Goal: Information Seeking & Learning: Learn about a topic

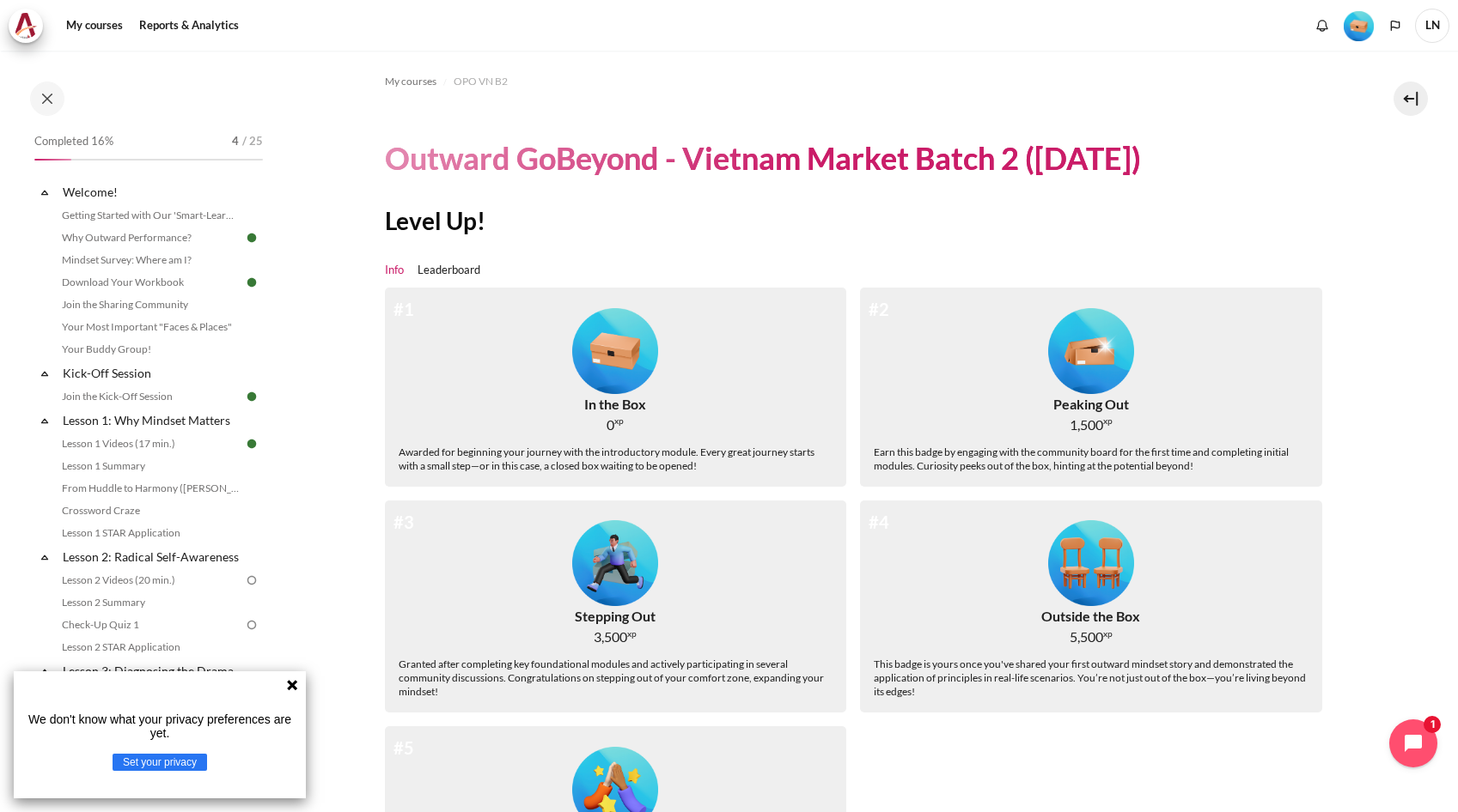
click at [293, 691] on icon at bounding box center [292, 685] width 14 height 14
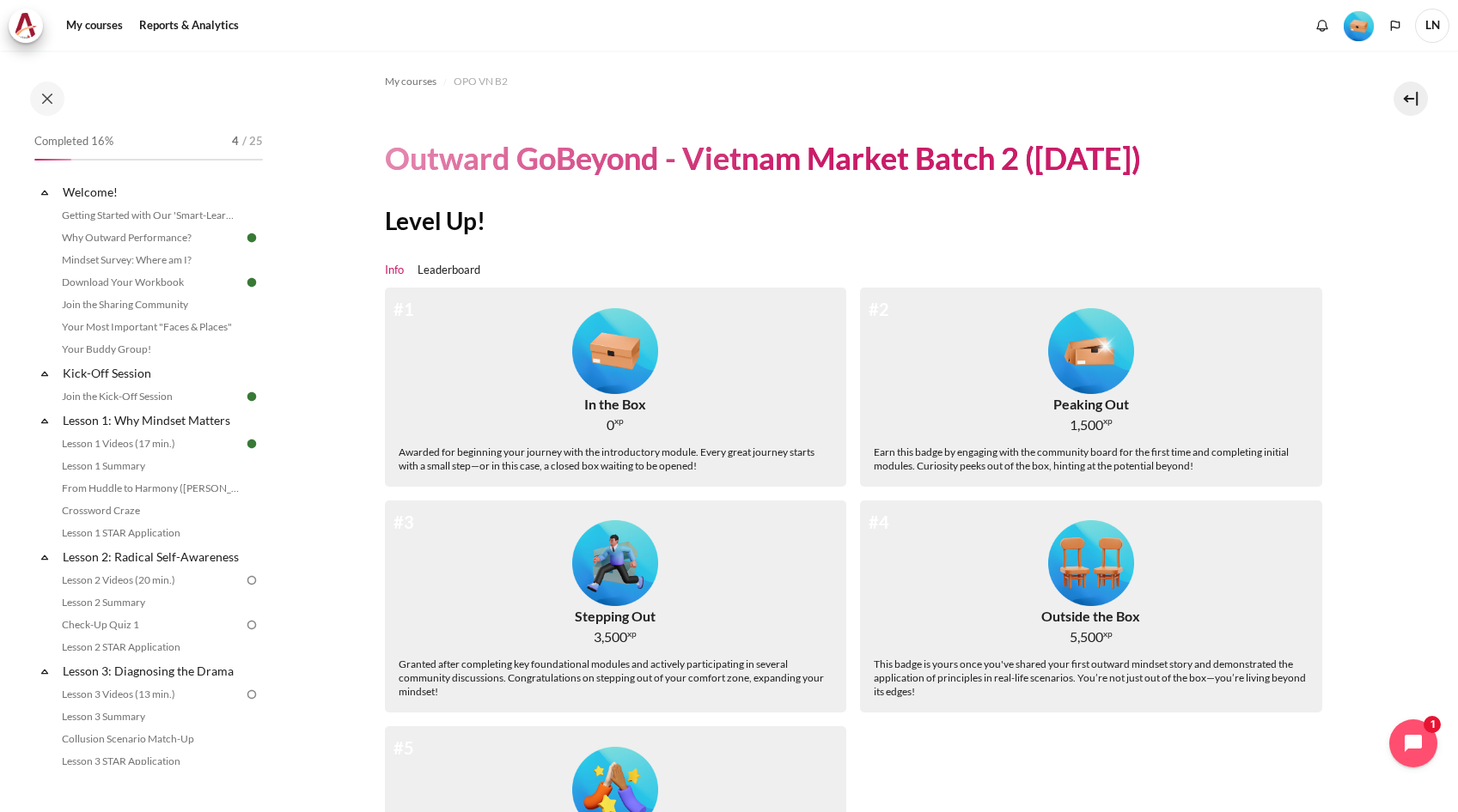
click at [514, 352] on div "#1 In the Box 0 xp Awarded for beginning your journey with the introductory mod…" at bounding box center [615, 387] width 462 height 199
click at [169, 303] on link "Join the Sharing Community" at bounding box center [150, 304] width 187 height 21
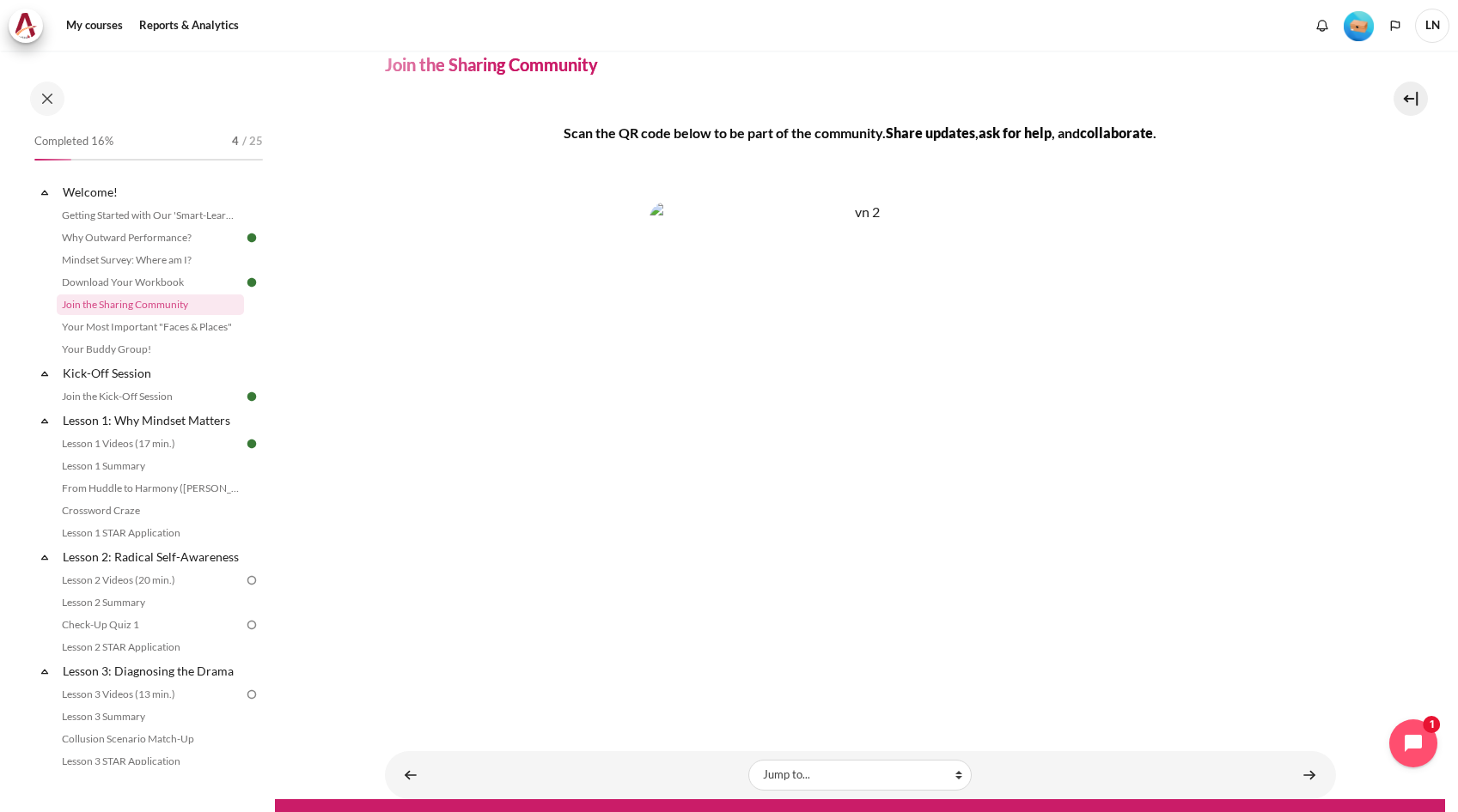
scroll to position [98, 0]
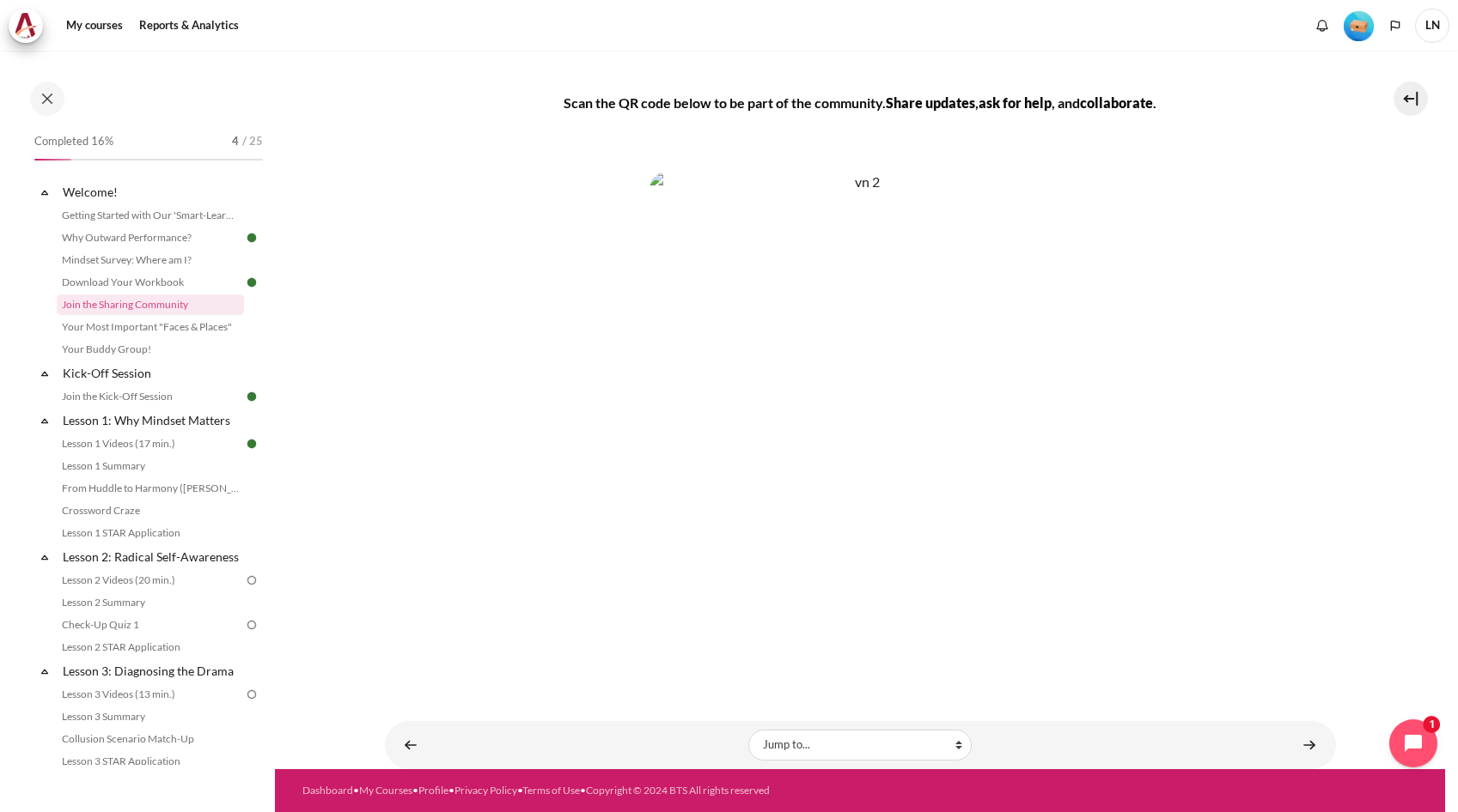
click at [1056, 105] on span ", and" at bounding box center [1065, 103] width 28 height 16
click at [170, 323] on link "Your Most Important "Faces & Places"" at bounding box center [150, 327] width 187 height 21
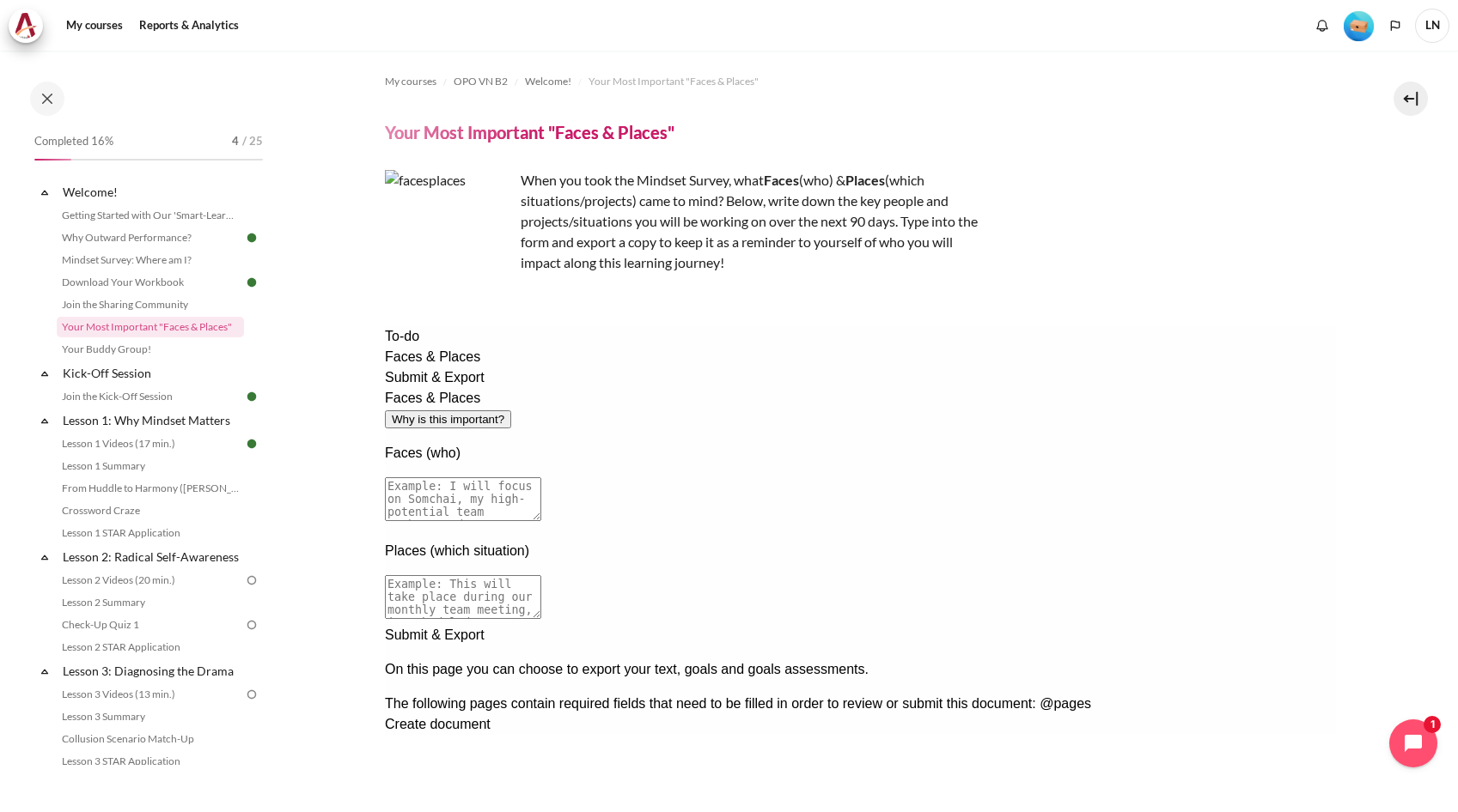
click at [540, 477] on textarea at bounding box center [462, 499] width 157 height 44
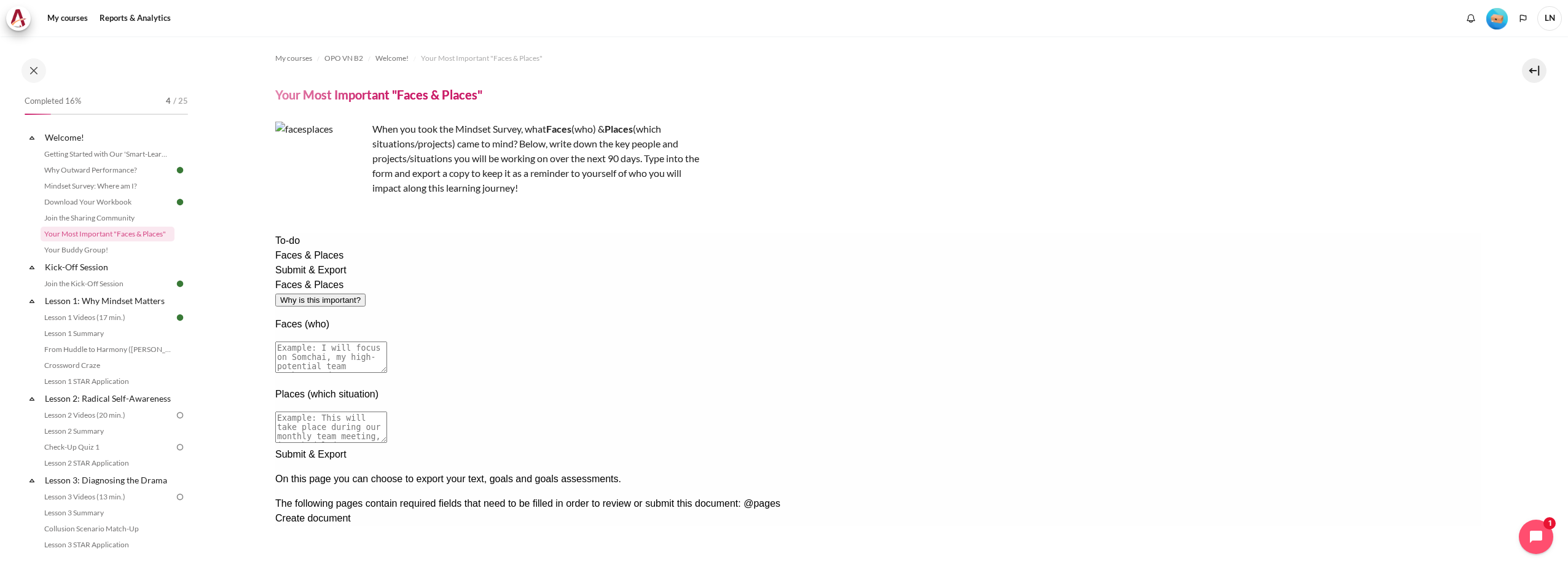
click at [365, 294] on button "Why is this important?" at bounding box center [319, 300] width 90 height 13
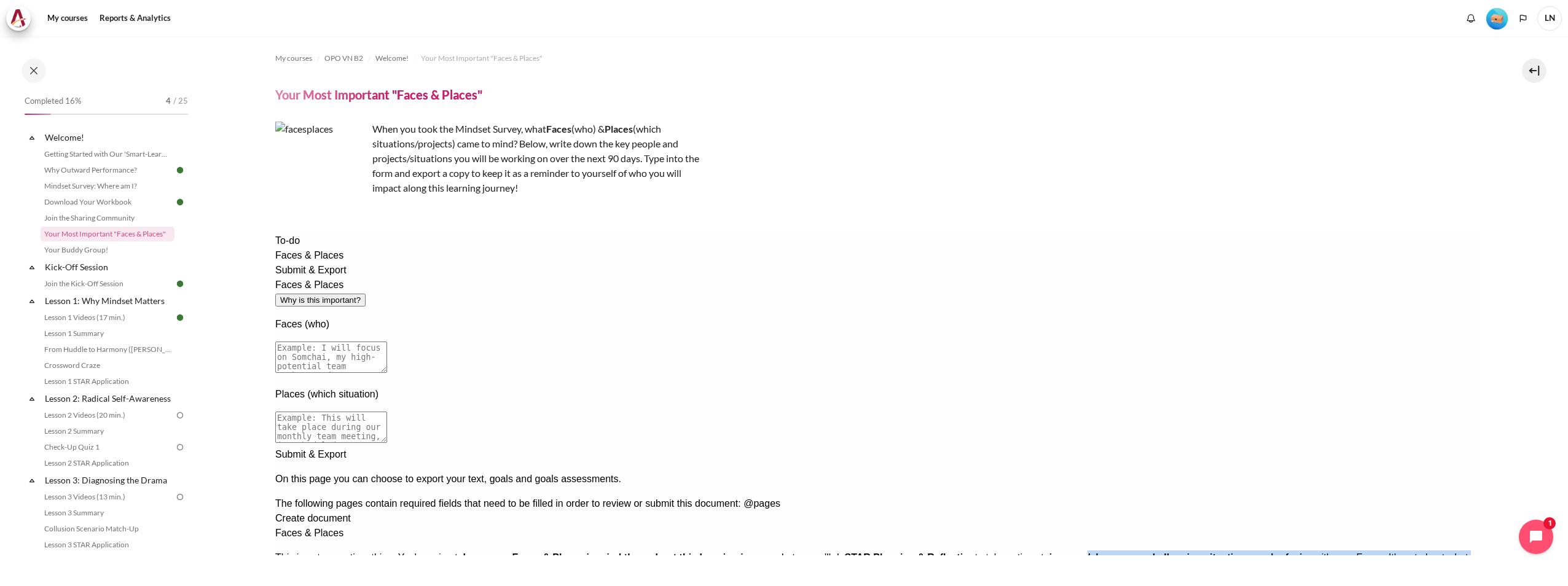
drag, startPoint x: 475, startPoint y: 337, endPoint x: 822, endPoint y: 350, distance: 347.2
click at [822, 551] on p "This is not a one time thing. You're going to keep your Faces & Places in mind …" at bounding box center [877, 565] width 1205 height 30
drag, startPoint x: 822, startPoint y: 350, endPoint x: 953, endPoint y: 308, distance: 137.6
click at [953, 526] on div at bounding box center [877, 526] width 1205 height 0
click at [961, 526] on div at bounding box center [877, 526] width 1205 height 0
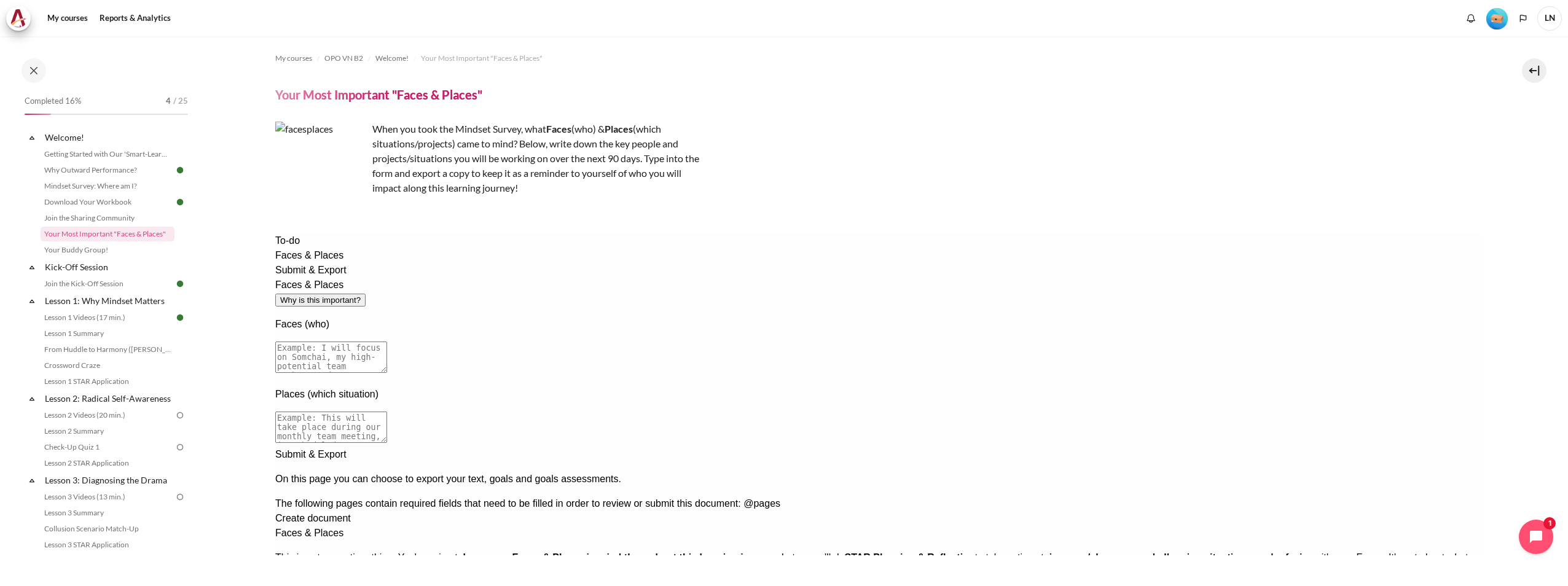
click at [838, 526] on div "Faces & Places" at bounding box center [877, 533] width 1205 height 15
click at [847, 581] on div at bounding box center [877, 590] width 1205 height 0
drag, startPoint x: 666, startPoint y: 303, endPoint x: 518, endPoint y: 279, distance: 149.9
click at [519, 317] on div "Faces (who)" at bounding box center [877, 346] width 1205 height 60
click at [386, 341] on textarea at bounding box center [330, 357] width 112 height 32
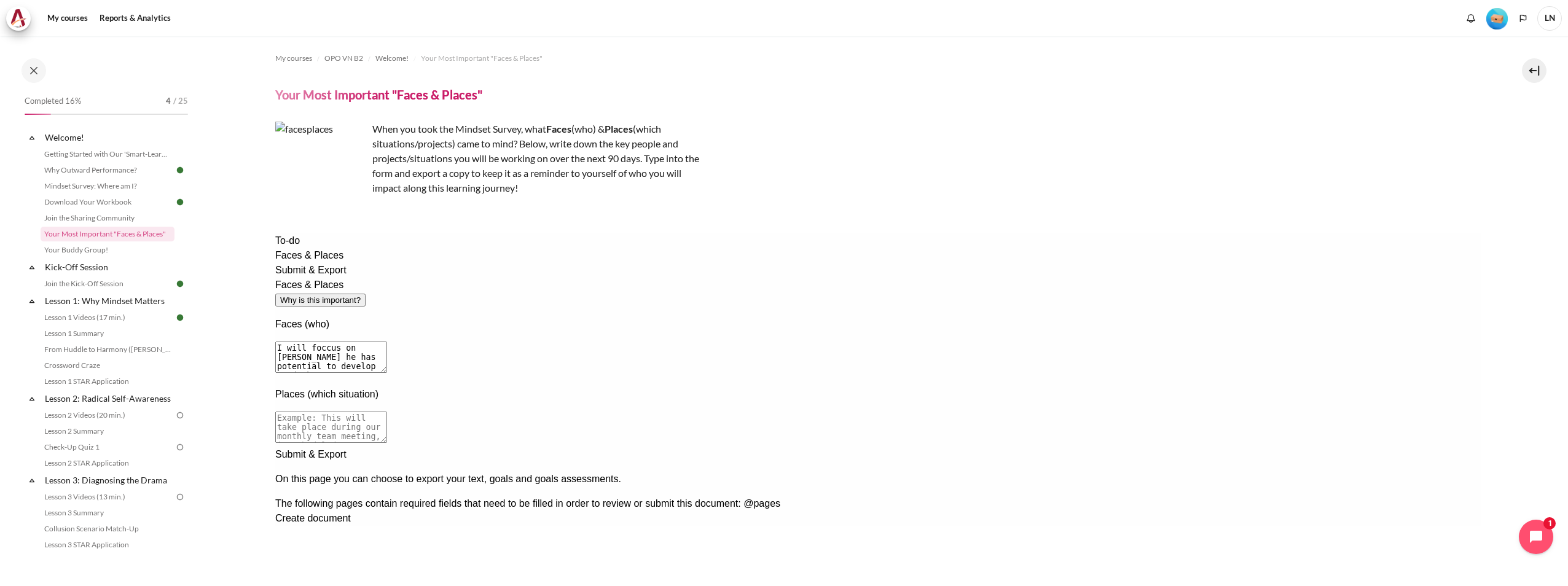
type textarea "I will foccus on Minh he has potential to develop to do better, together with Q…"
click at [386, 411] on textarea at bounding box center [330, 427] width 112 height 32
click at [386, 411] on textarea "This will happend during daily working task with him or via Monthly/Quarterly o…" at bounding box center [330, 427] width 112 height 32
type textarea "This will happen during daily working task with him or via Monthly/Quarterly of…"
click at [386, 341] on textarea "I will foccus on Minh he has potential to develop to do better, together with Q…" at bounding box center [330, 357] width 112 height 32
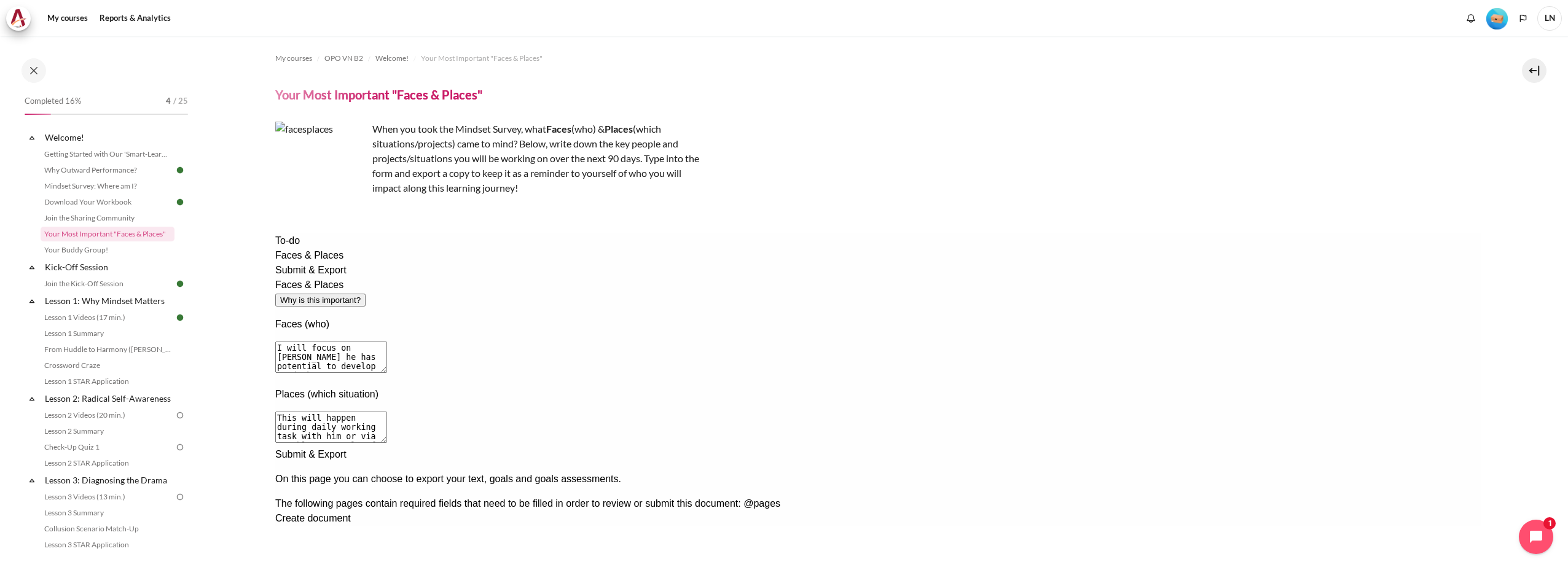
type textarea "I will focus on Minh he has potential to develop to do better, together with QA…"
click at [386, 411] on textarea "This will happen during daily working task with him or via Monthly/Quarterly of…" at bounding box center [330, 427] width 112 height 32
click at [994, 448] on div "Next documentation step" at bounding box center [877, 448] width 1205 height 0
click at [453, 511] on div "Create document" at bounding box center [877, 518] width 1205 height 15
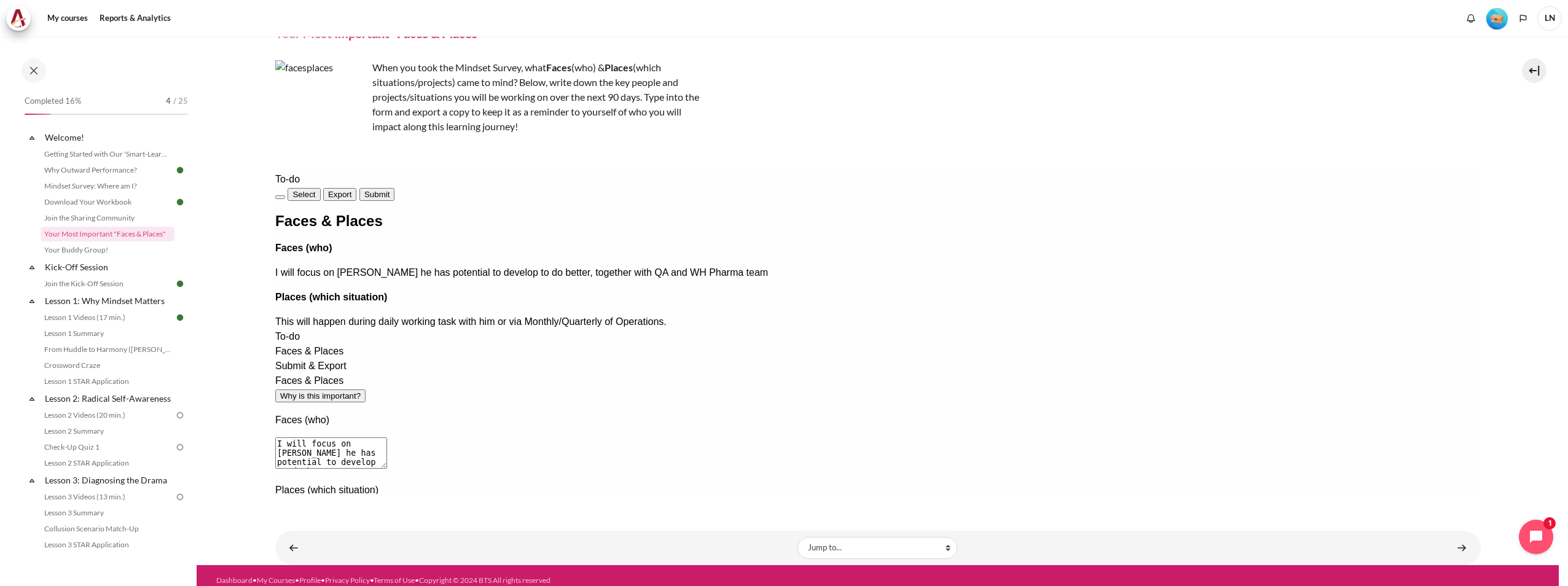
scroll to position [71, 0]
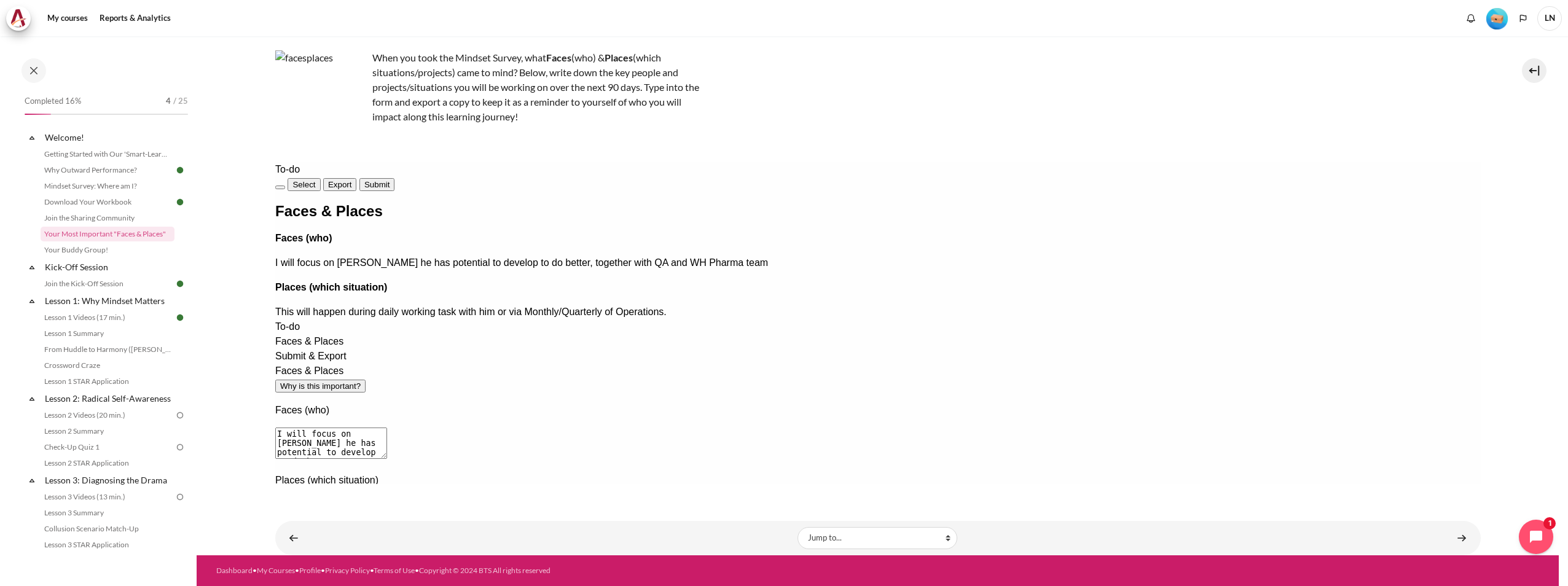
click at [352, 184] on span "Export" at bounding box center [339, 185] width 24 height 9
drag, startPoint x: 984, startPoint y: 180, endPoint x: 1168, endPoint y: 351, distance: 251.2
click at [1042, 350] on div "To-do Select Export Submit Faces & Places Faces (who) I will focus on Minh he h…" at bounding box center [877, 387] width 1205 height 449
click at [389, 180] on span "Submit" at bounding box center [376, 185] width 25 height 9
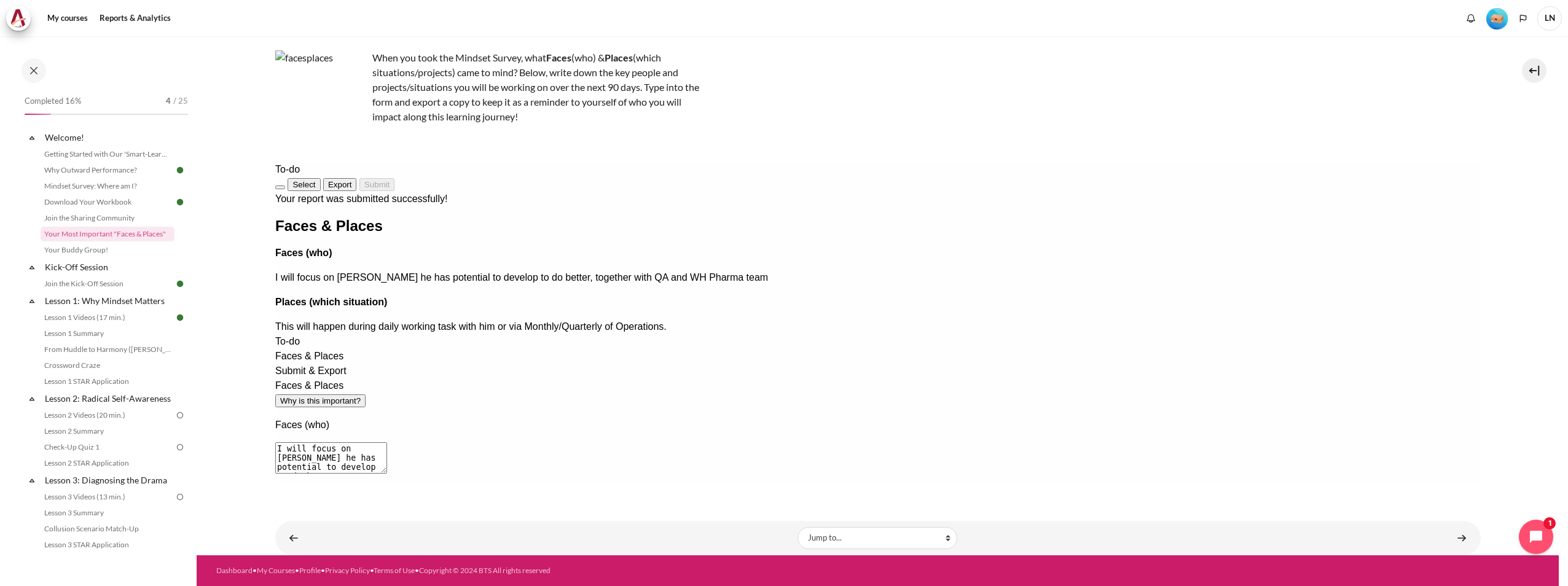
click at [285, 185] on button "Exit" at bounding box center [279, 187] width 10 height 4
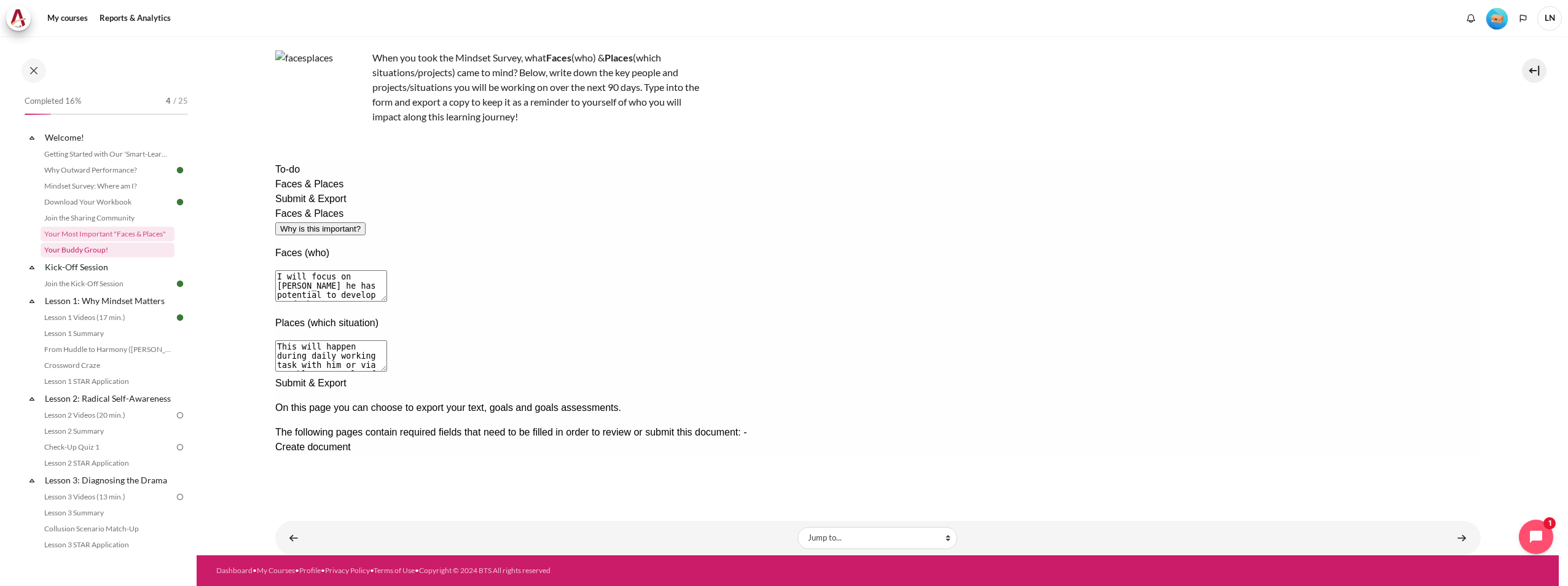
click at [120, 251] on link "Your Buddy Group!" at bounding box center [108, 250] width 134 height 15
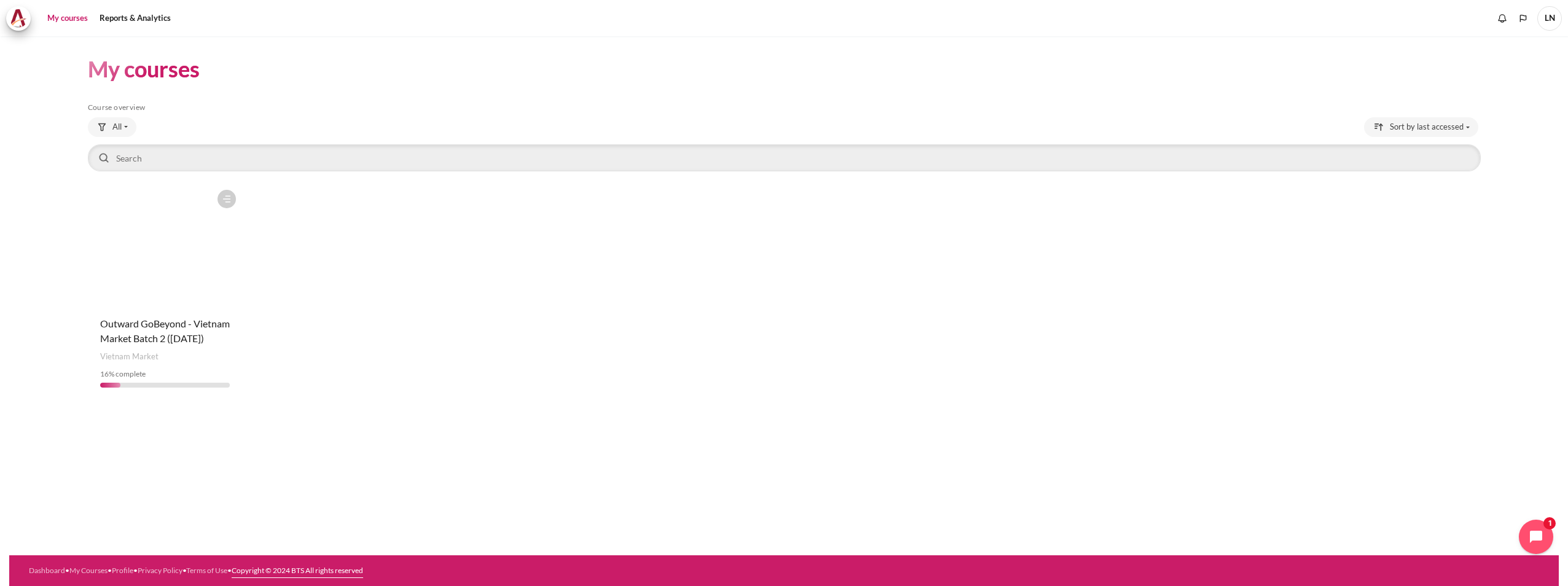
click at [283, 569] on link "Copyright © 2024 BTS All rights reserved" at bounding box center [298, 571] width 131 height 9
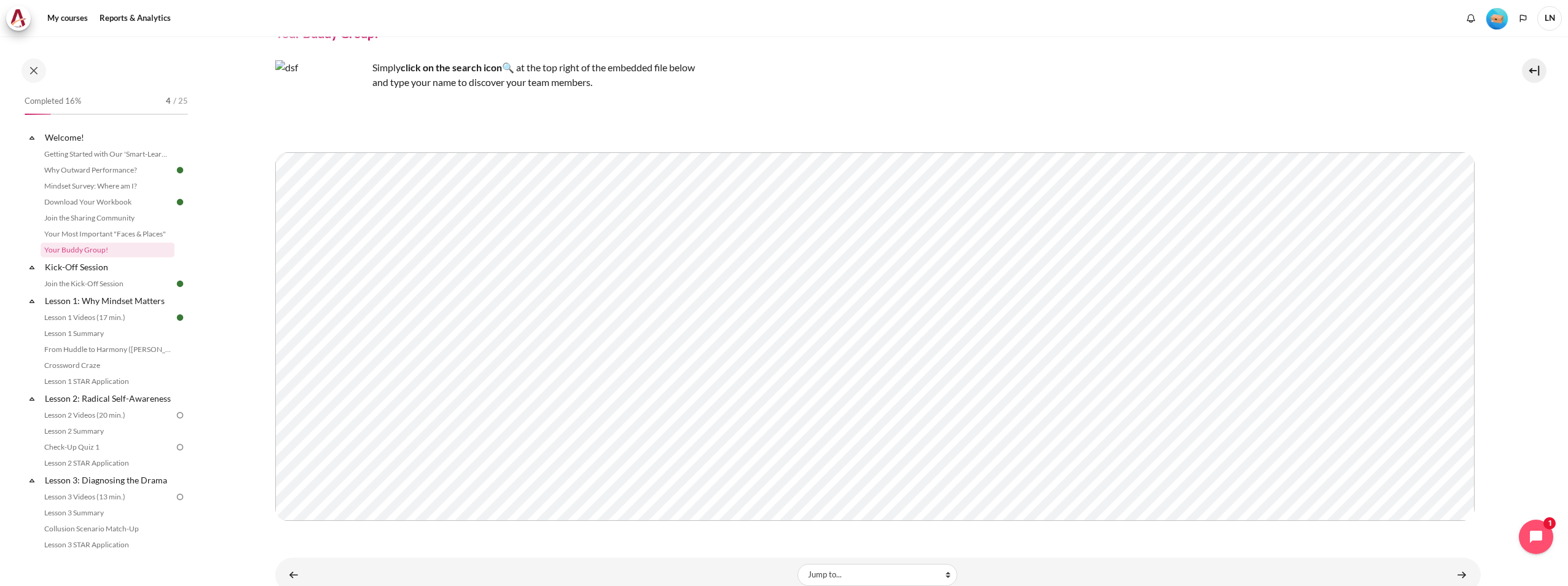
scroll to position [102, 0]
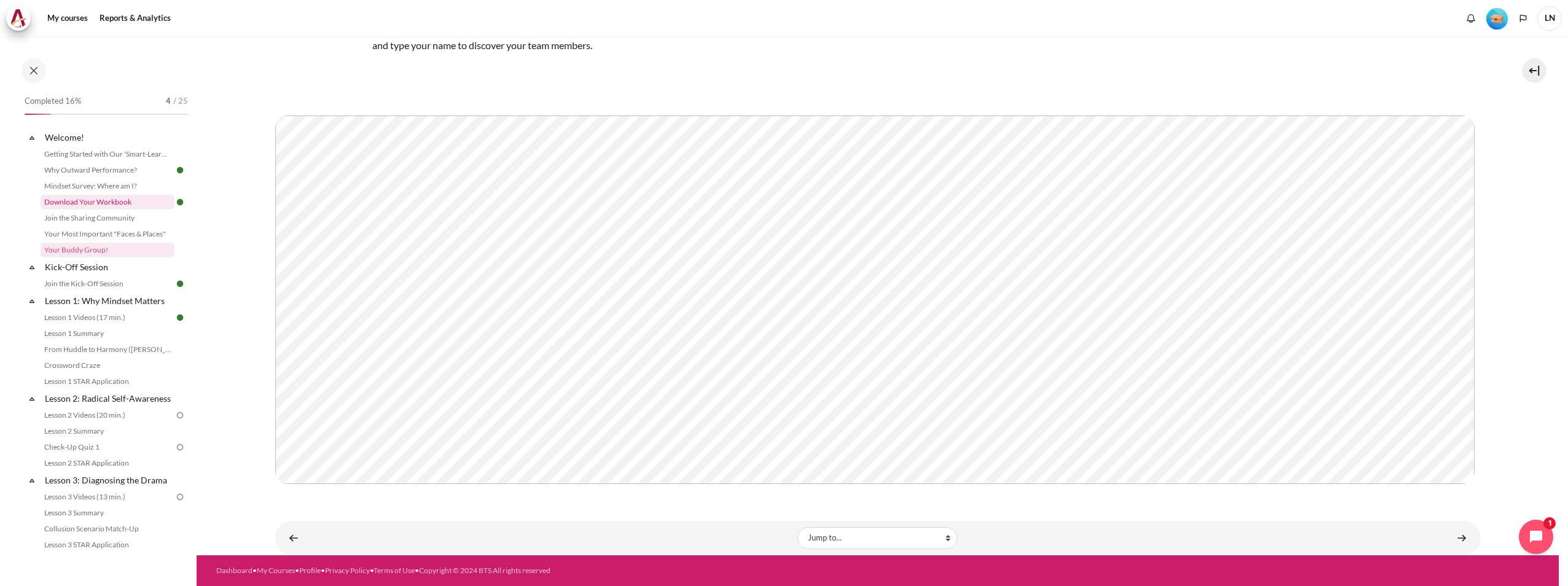
click at [113, 198] on link "Download Your Workbook" at bounding box center [108, 202] width 134 height 15
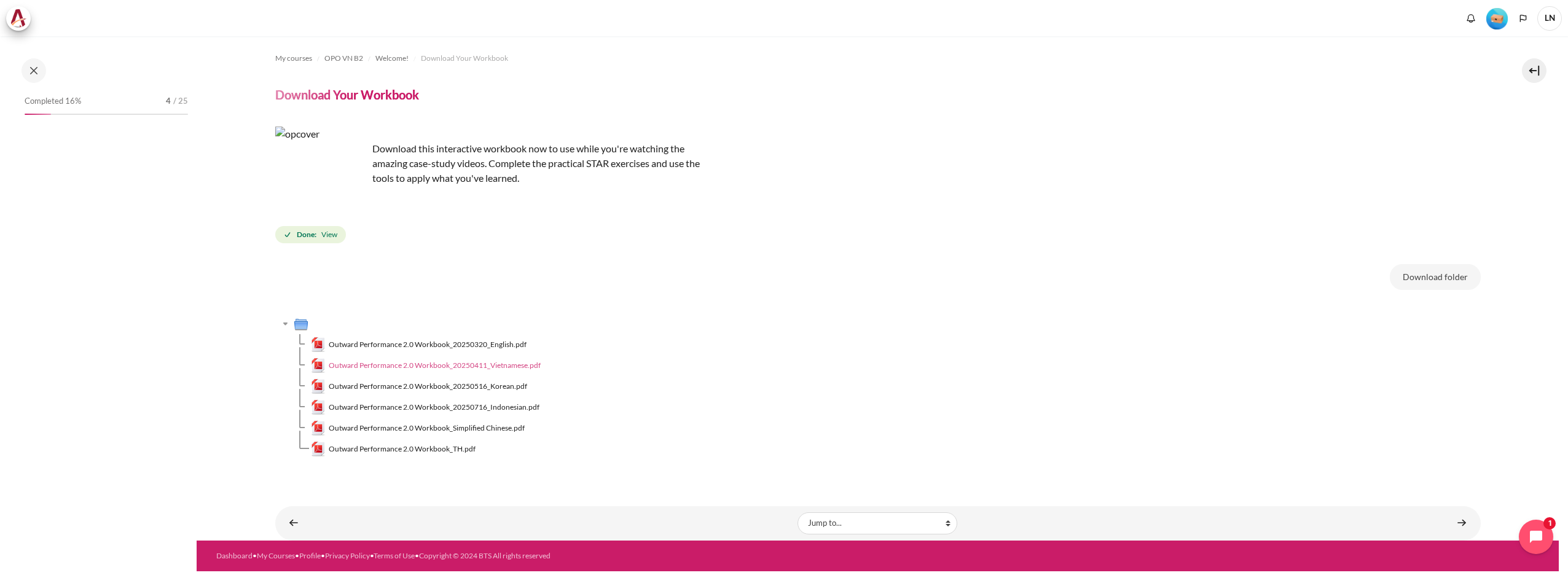
click at [495, 366] on span "Outward Performance 2.0 Workbook_20250411_Vietnamese.pdf" at bounding box center [434, 365] width 212 height 11
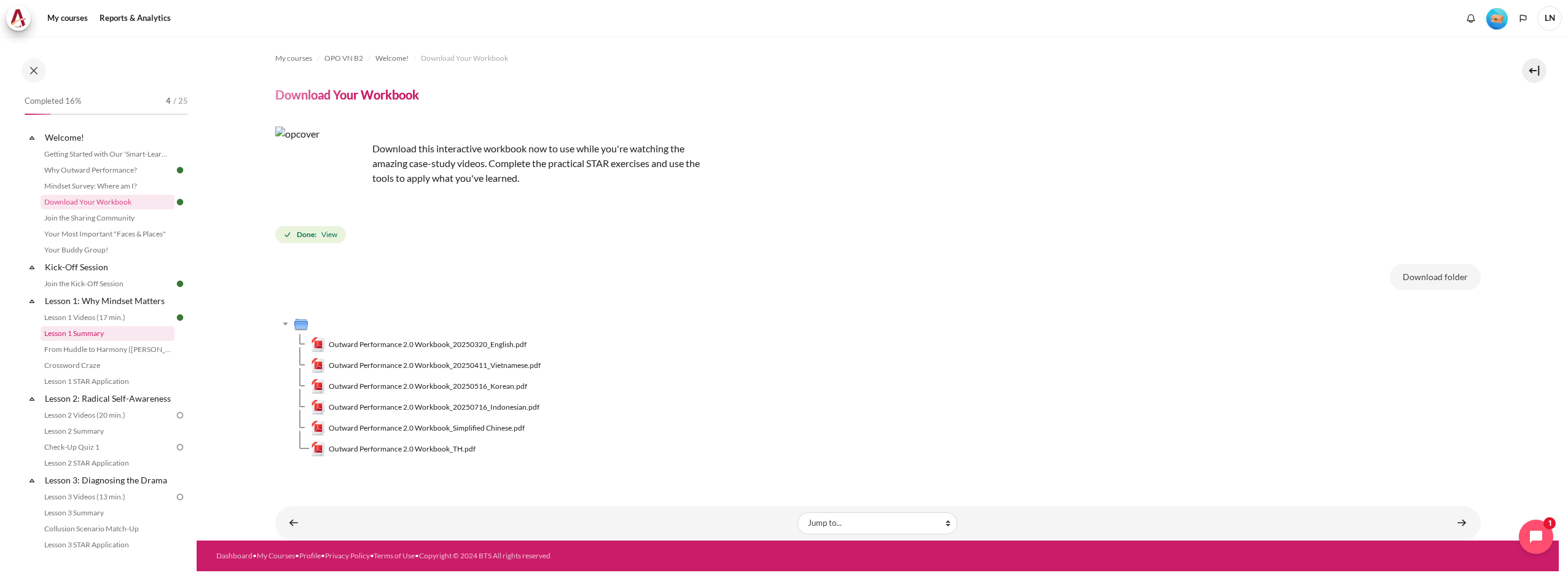
click at [139, 335] on link "Lesson 1 Summary" at bounding box center [108, 334] width 134 height 15
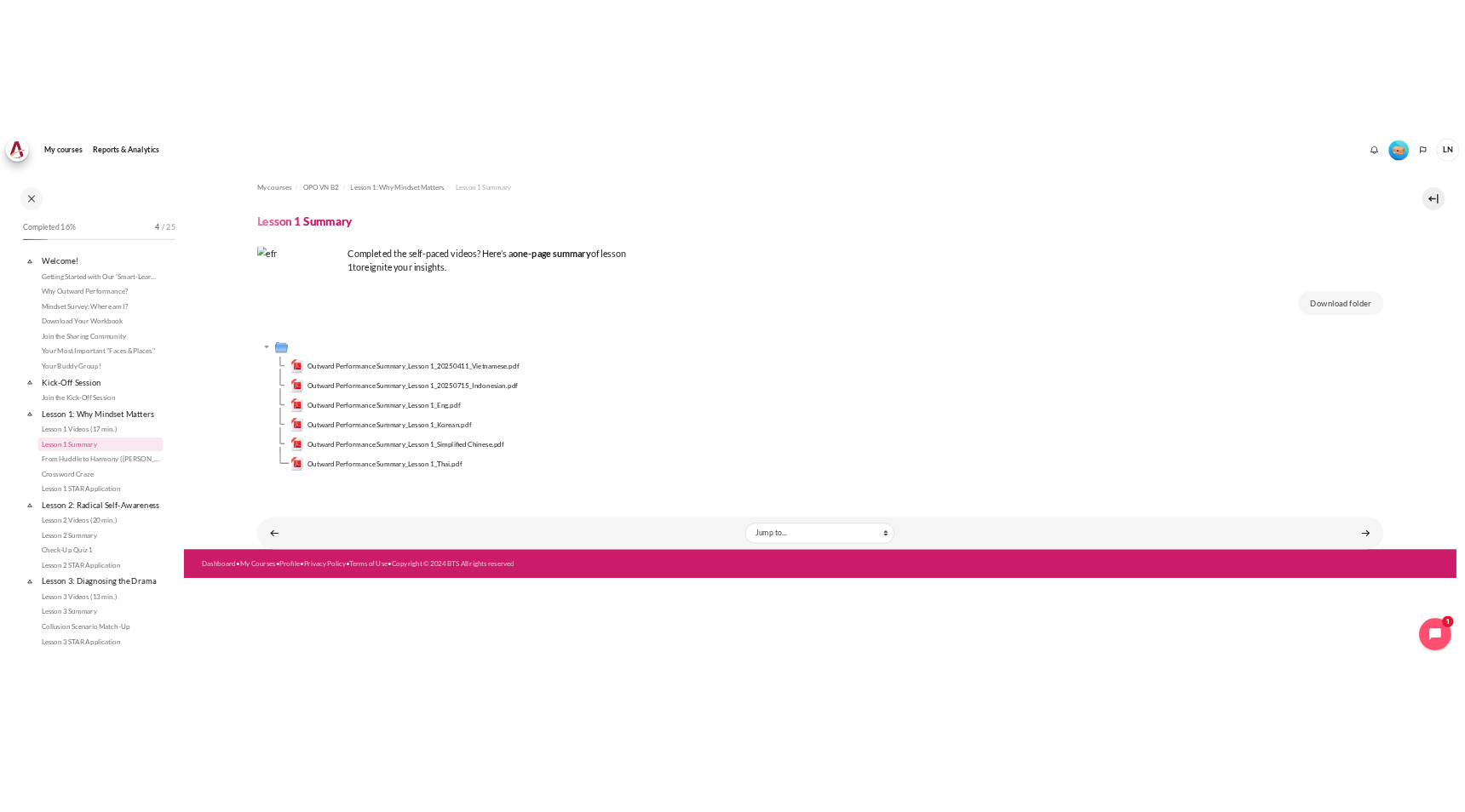
scroll to position [15, 0]
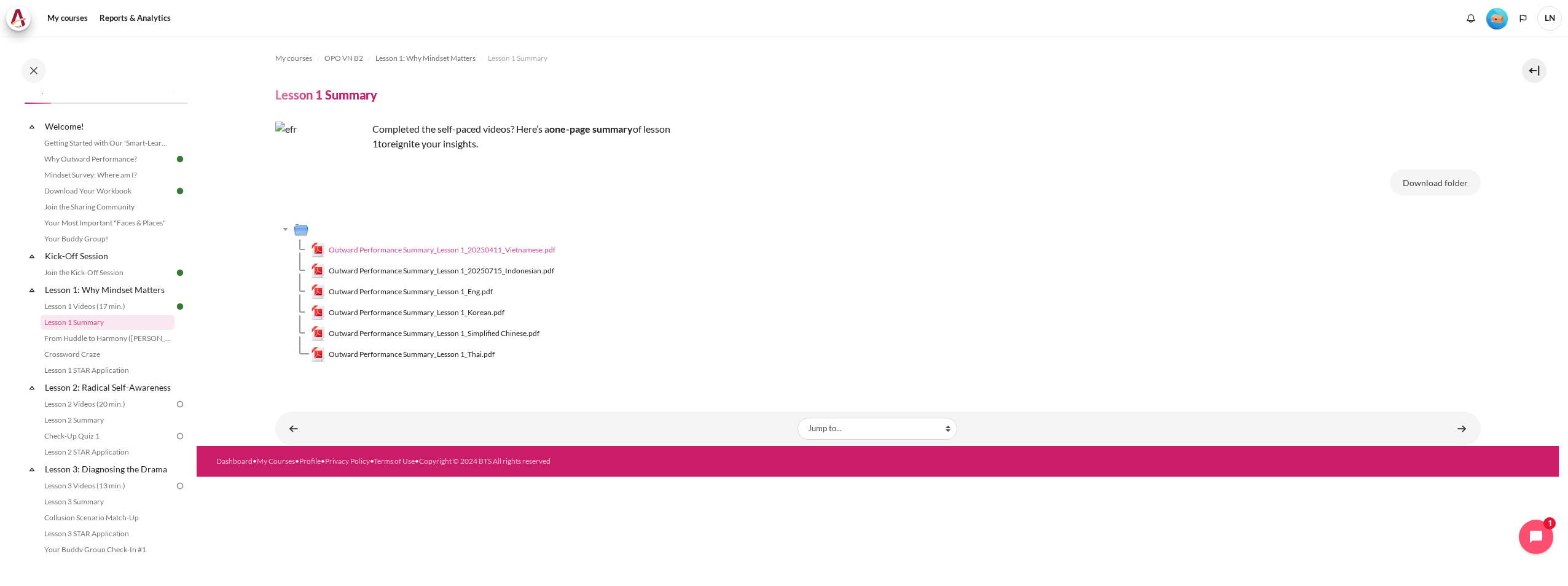
click at [487, 250] on span "Outward Performance Summary_Lesson 1_20250411_Vietnamese.pdf" at bounding box center [442, 250] width 227 height 11
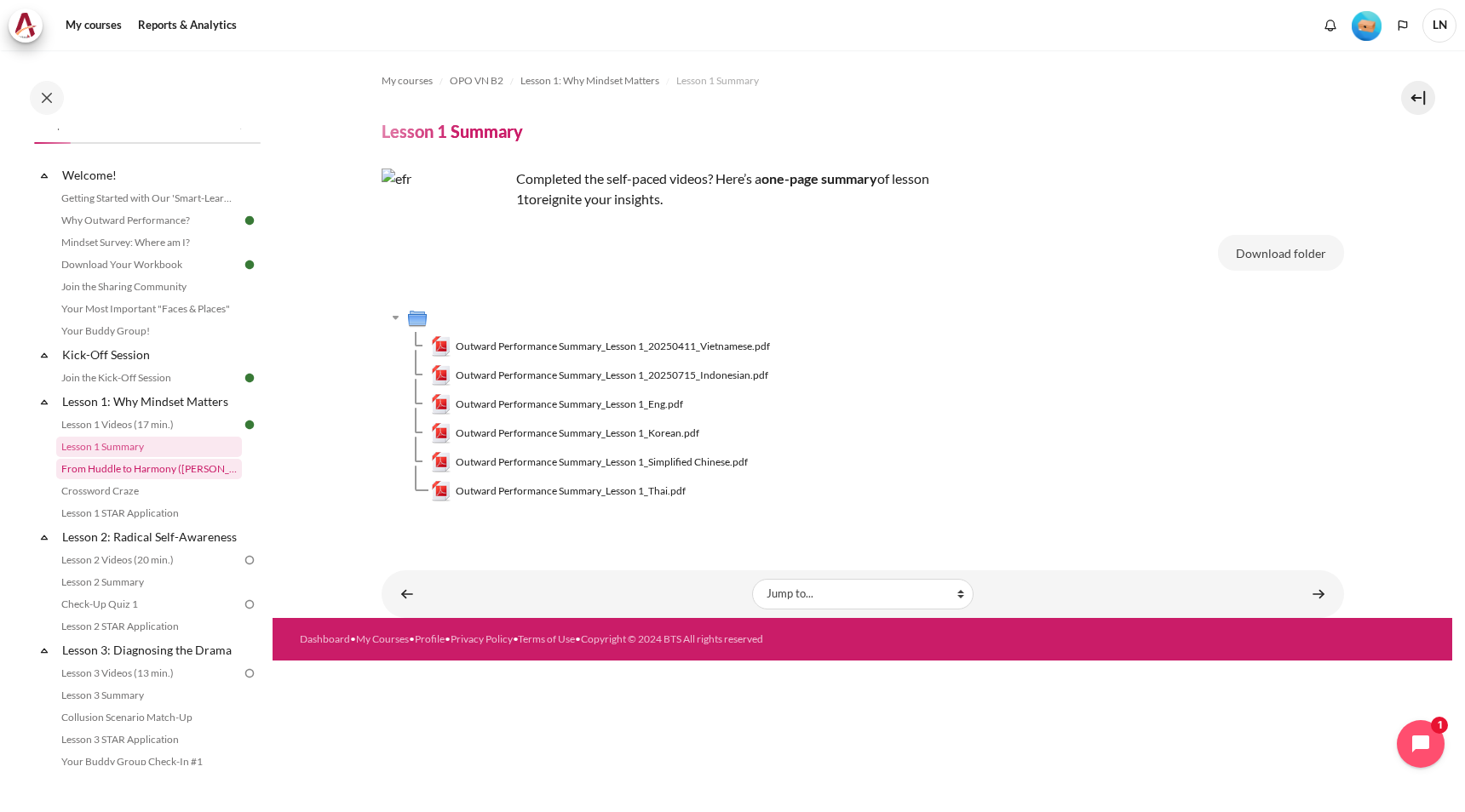
click at [121, 471] on link "From Huddle to Harmony ([PERSON_NAME]'s Story)" at bounding box center [149, 468] width 186 height 21
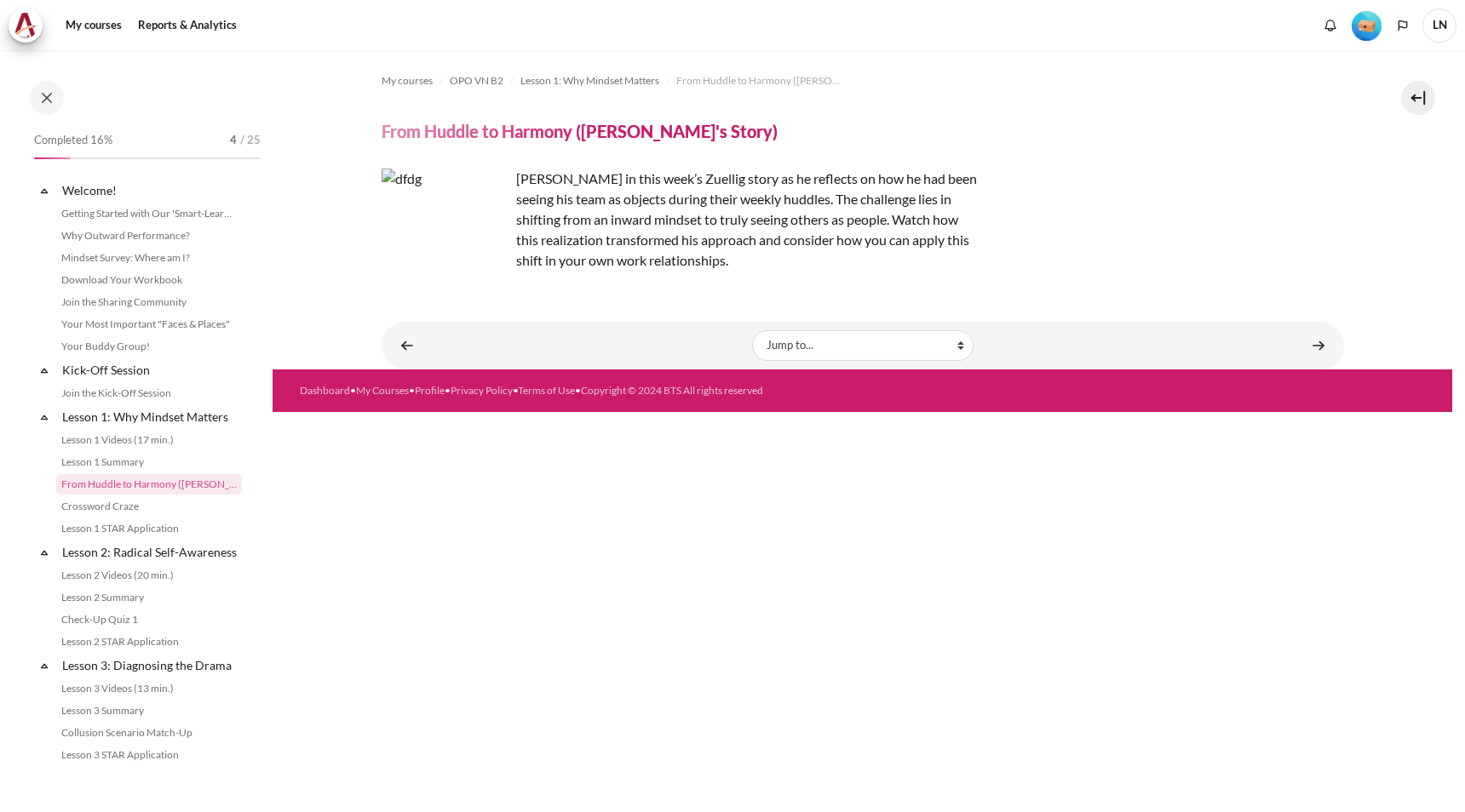
scroll to position [37, 0]
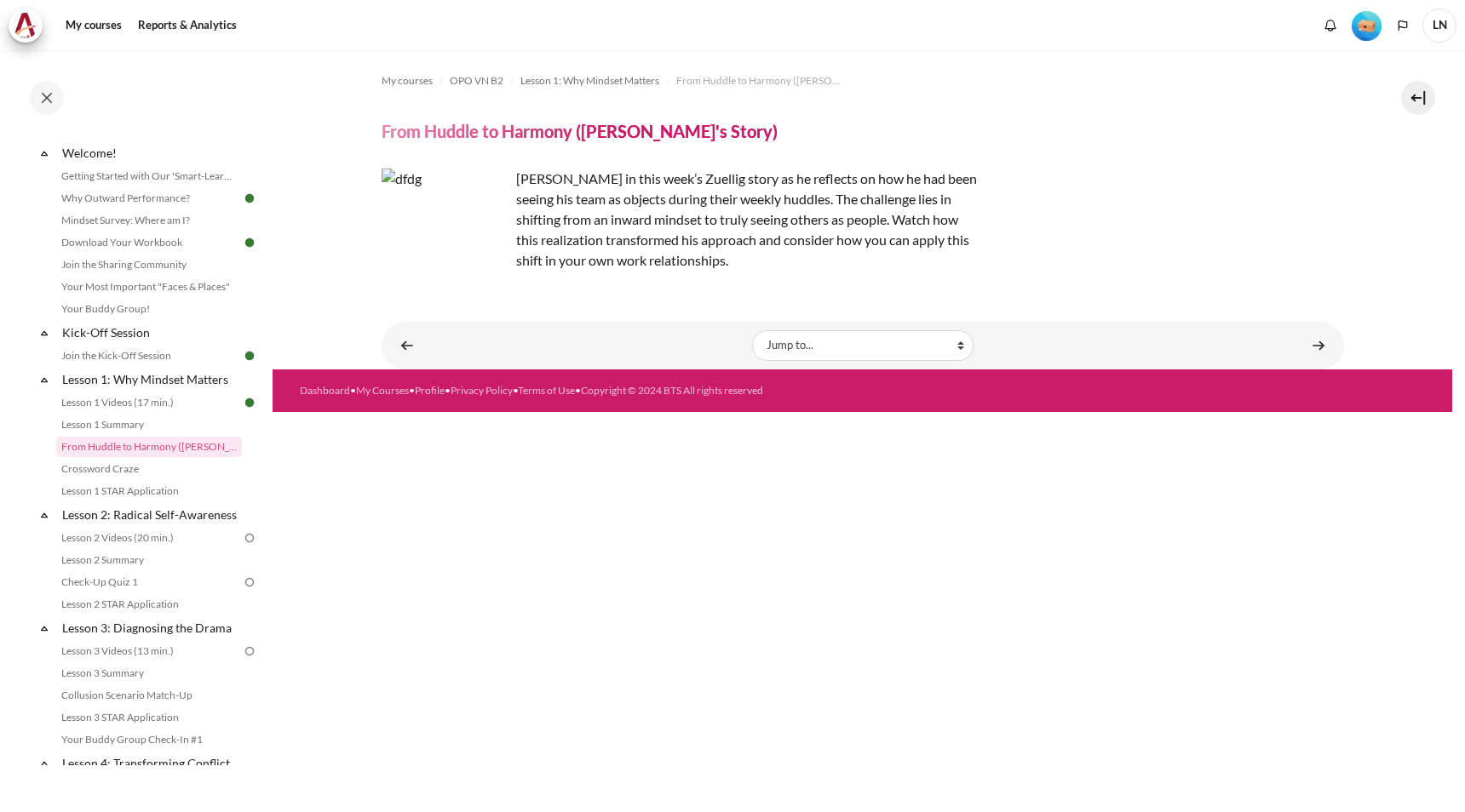
click at [417, 264] on img "Content" at bounding box center [445, 232] width 128 height 128
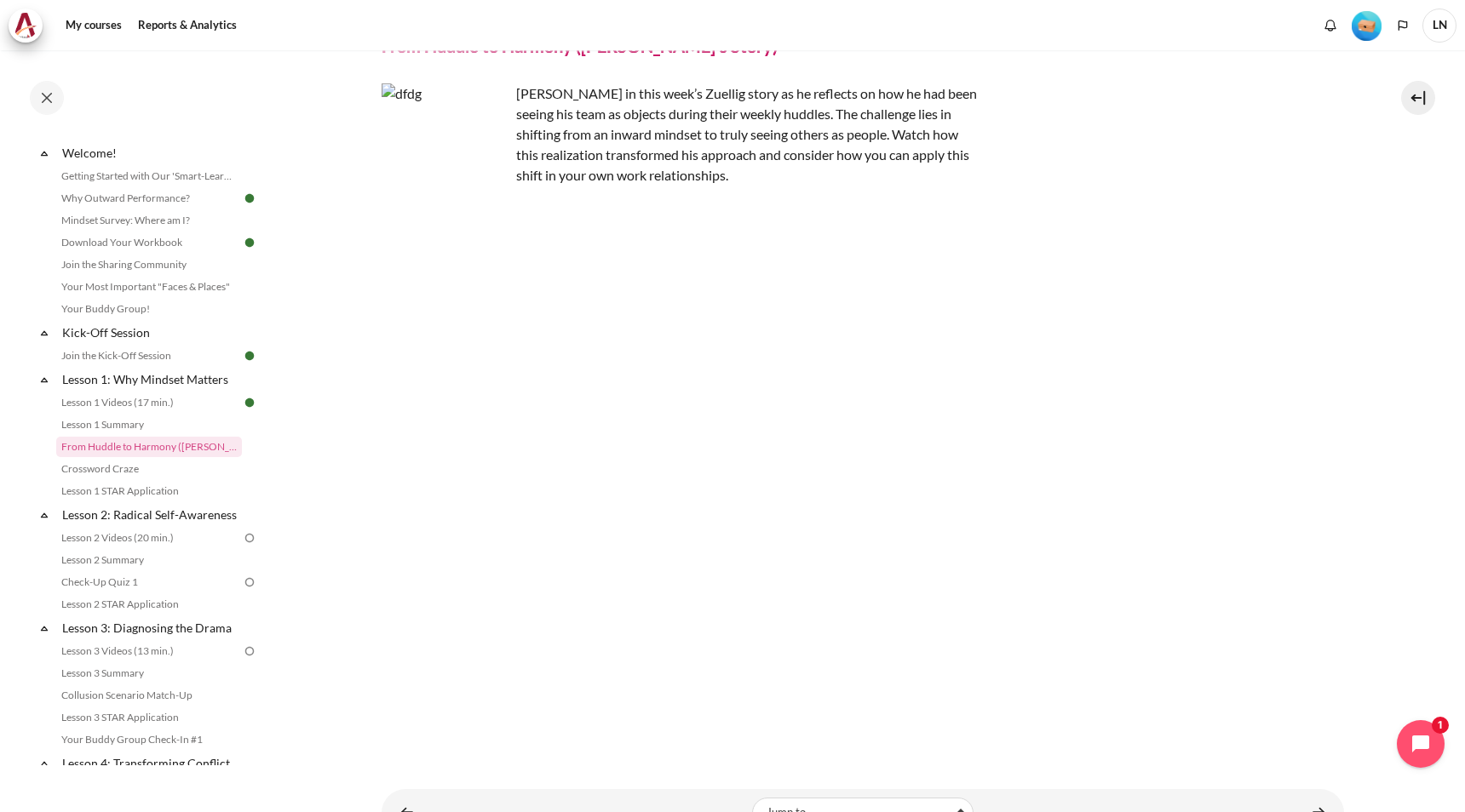
scroll to position [147, 0]
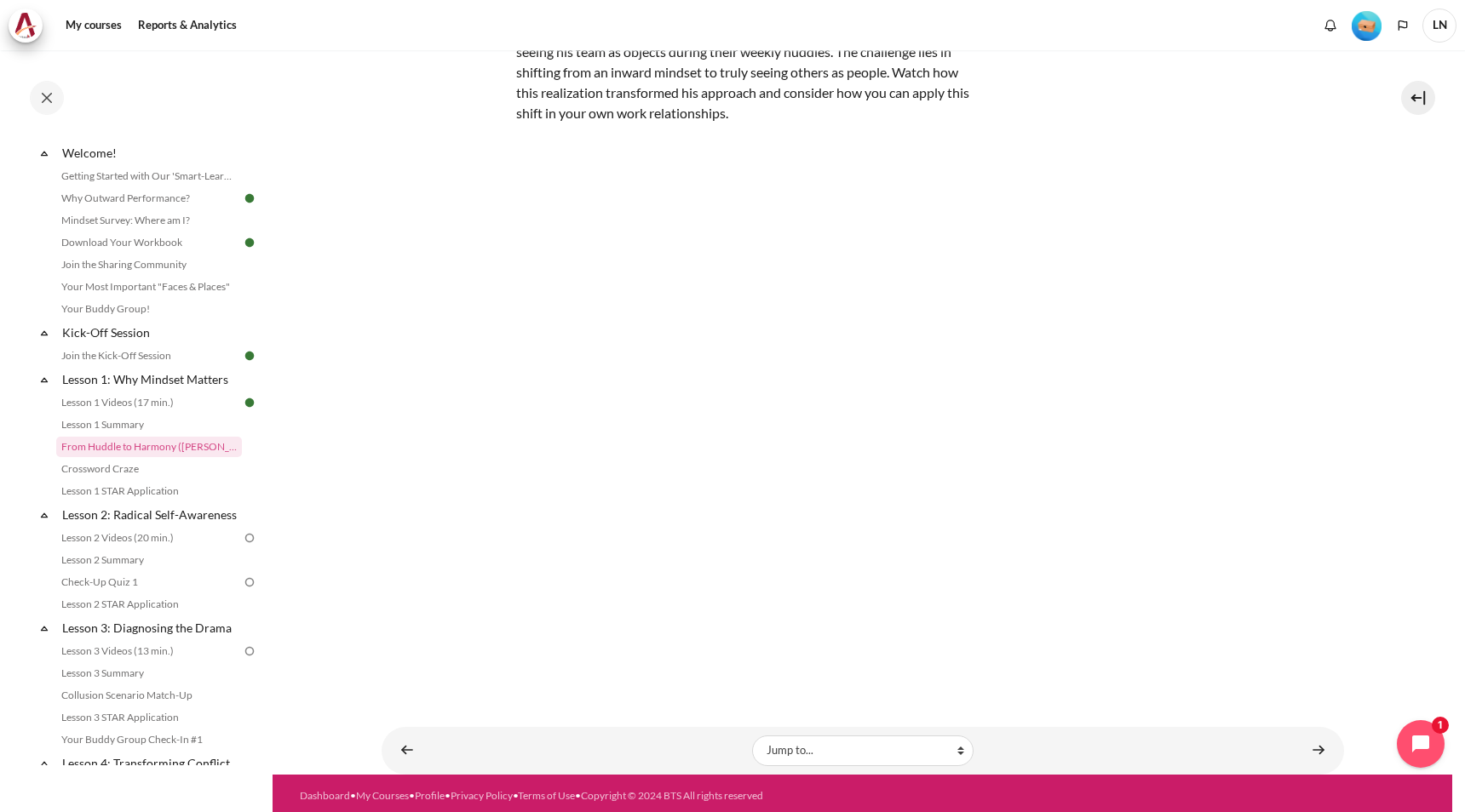
click at [1079, 705] on div "My courses OPO VN B2 Lesson 1: Why Mindset Matters From Huddle to Harmony ([PER…" at bounding box center [862, 338] width 962 height 872
click at [137, 467] on link "Crossword Craze" at bounding box center [149, 468] width 186 height 21
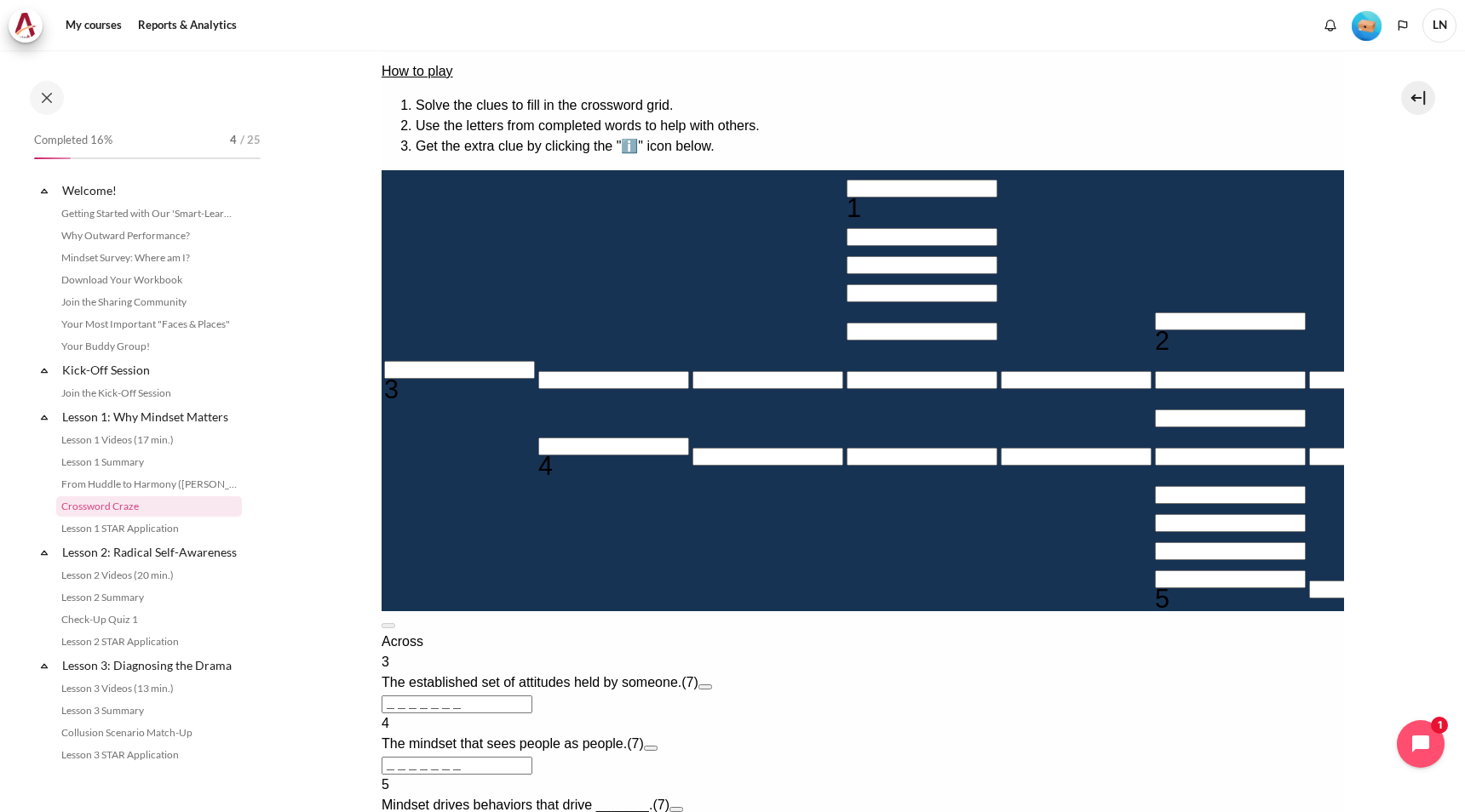
scroll to position [60, 0]
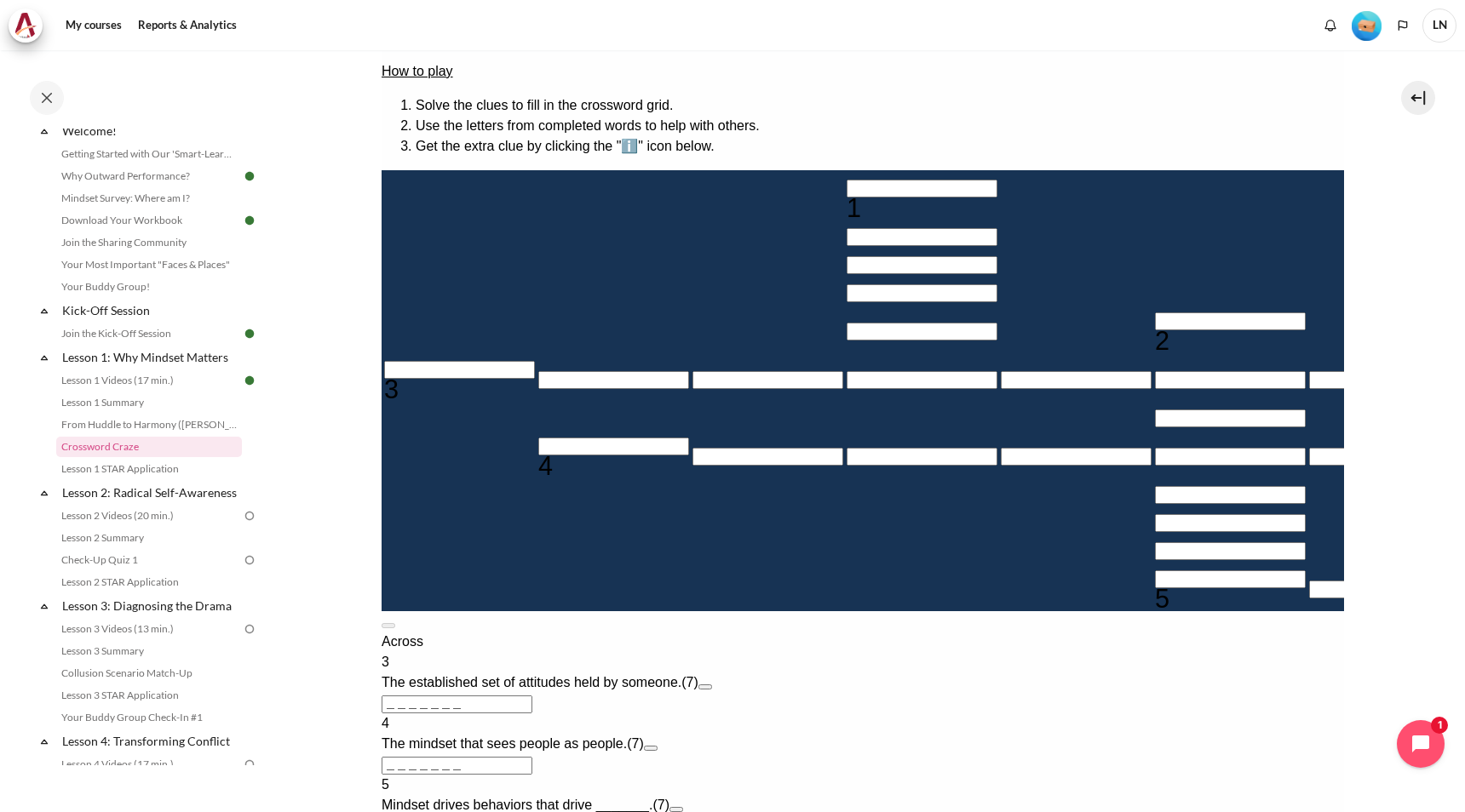
click at [531, 695] on input "＿＿＿＿＿＿＿" at bounding box center [455, 704] width 151 height 18
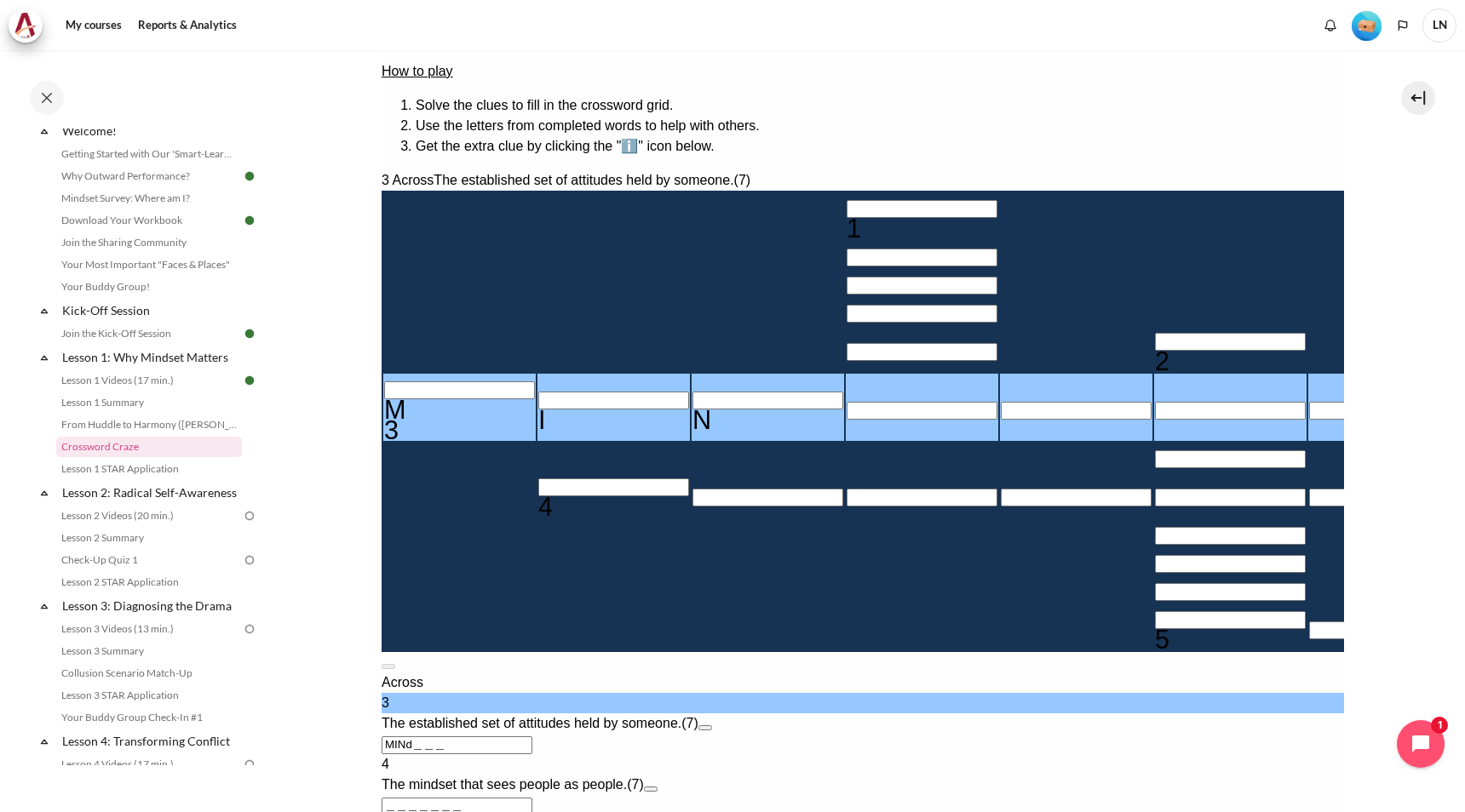
type input "MIND＿＿＿"
type input "＿＿＿＿＿D"
type input "MINDSE＿"
type input "＿E＿＿＿＿＿＿"
type input "MINDSET"
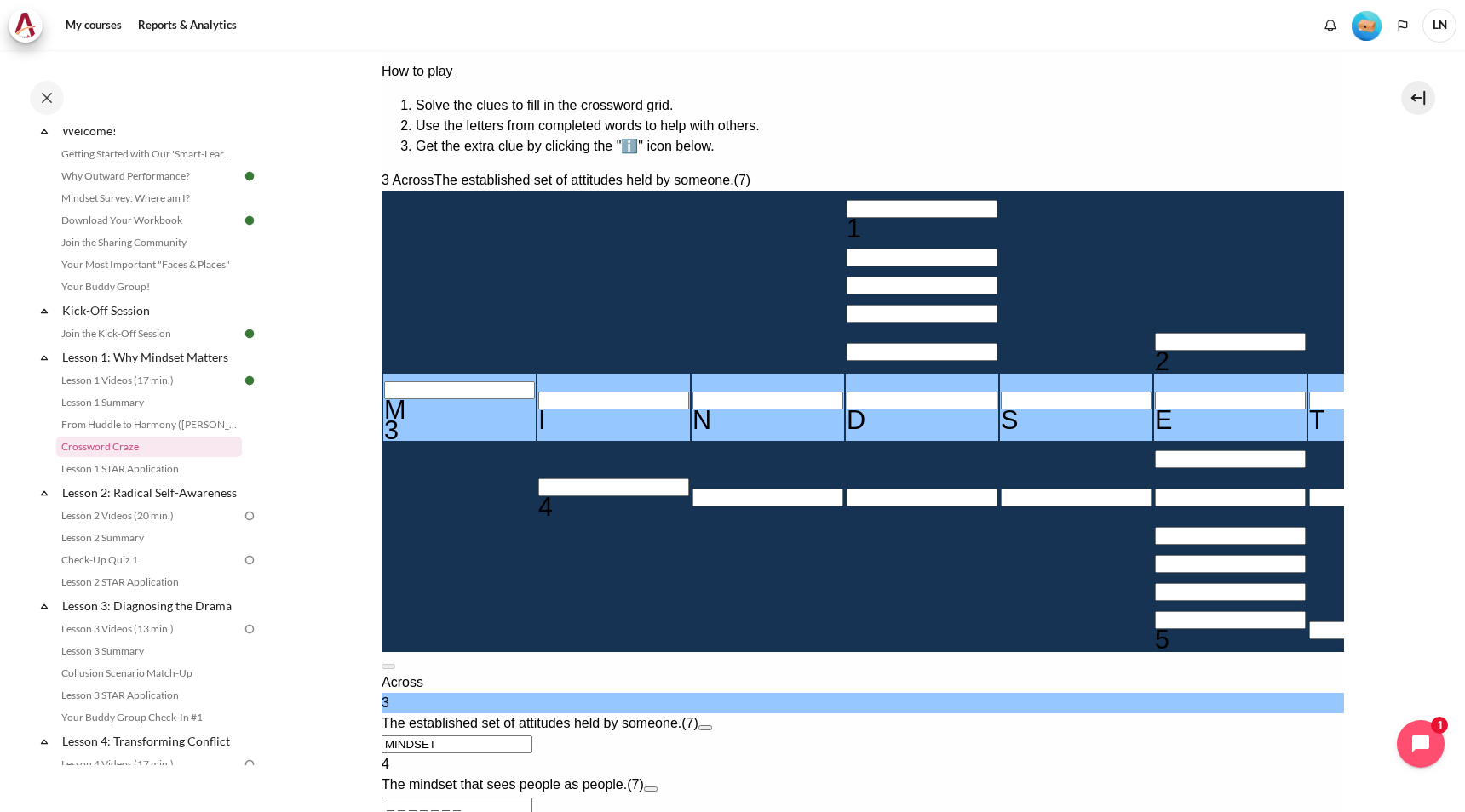
click at [531, 798] on input "＿＿＿＿＿＿＿" at bounding box center [455, 807] width 151 height 18
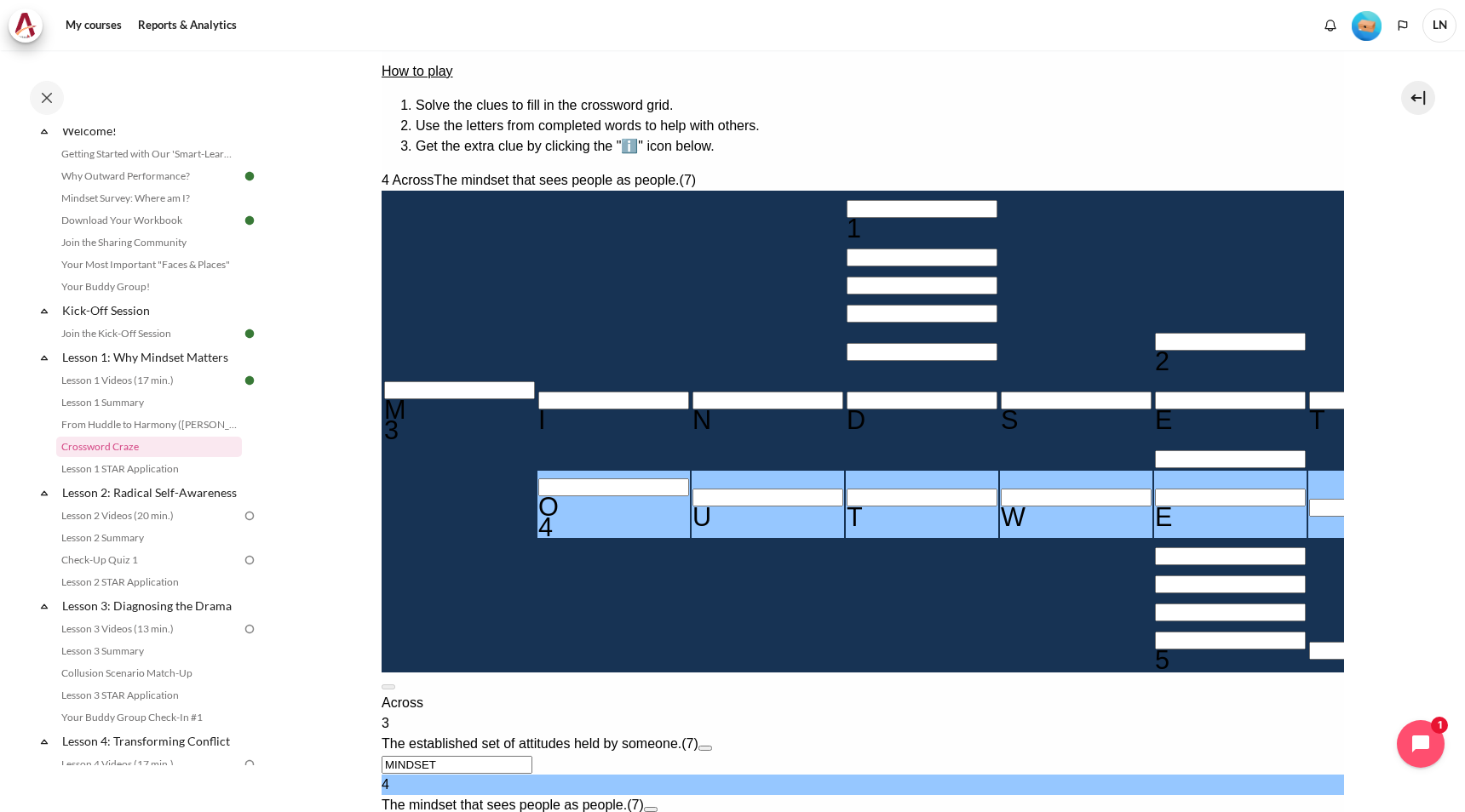
type input "OUTWE＿＿"
type input "＿E＿E＿＿＿＿"
type input "OUTWA＿＿"
type input "＿E＿A＿＿＿＿"
type input "OUTWARD"
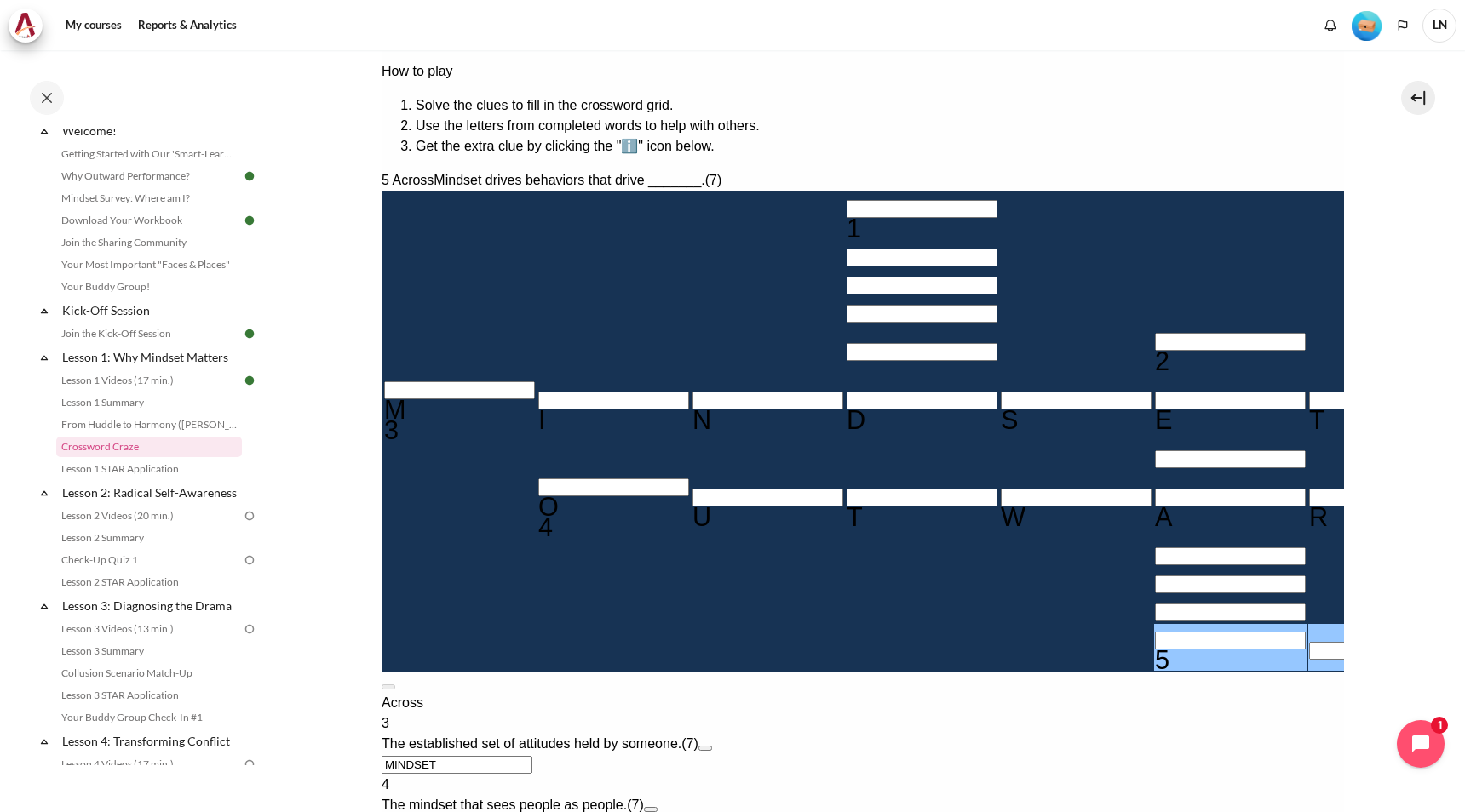
type input "R＿＿＿＿＿＿"
type input "＿E＿A＿＿＿R"
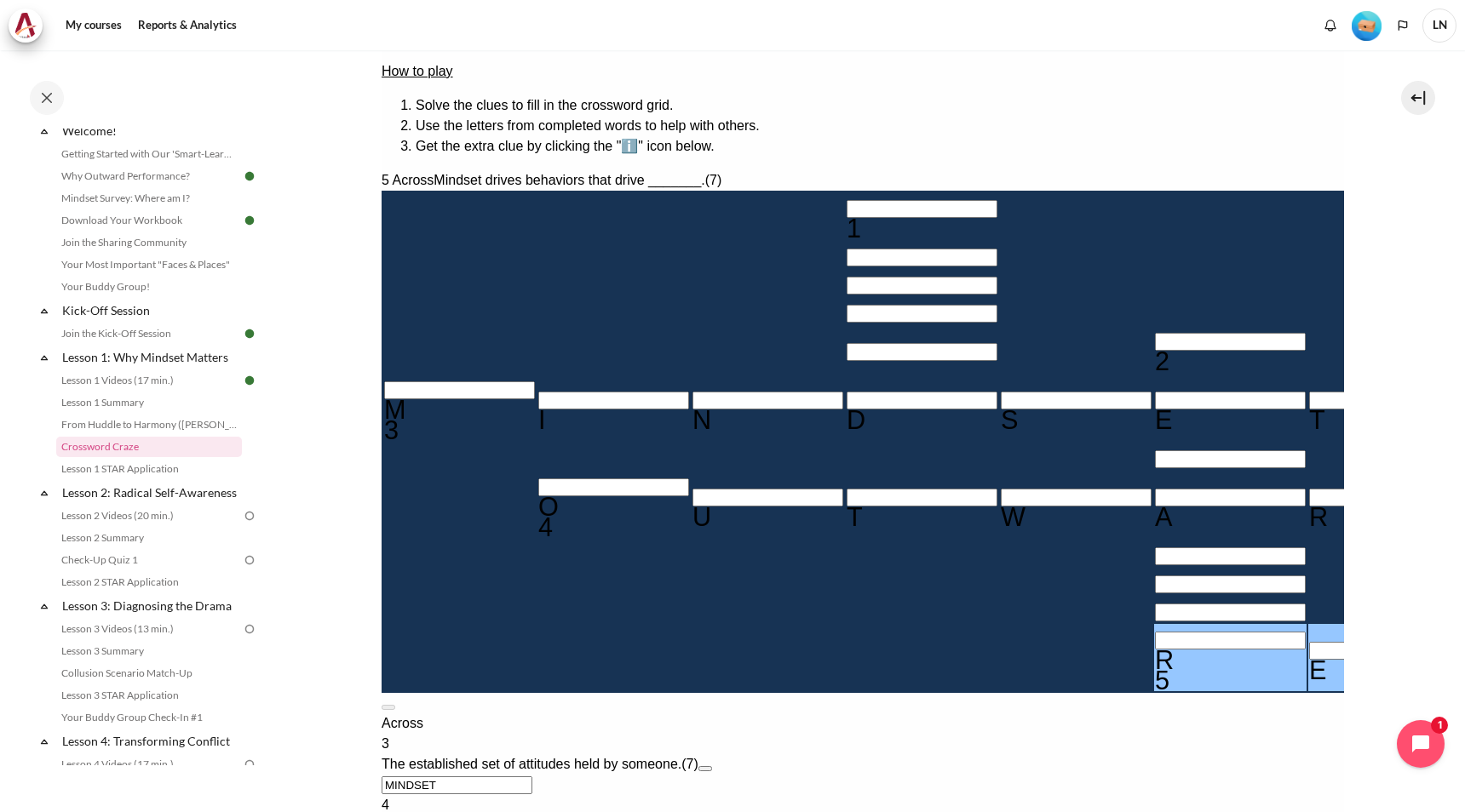
type input "＿＿＿＿＿＿＿"
type input "＿E＿A＿＿＿＿"
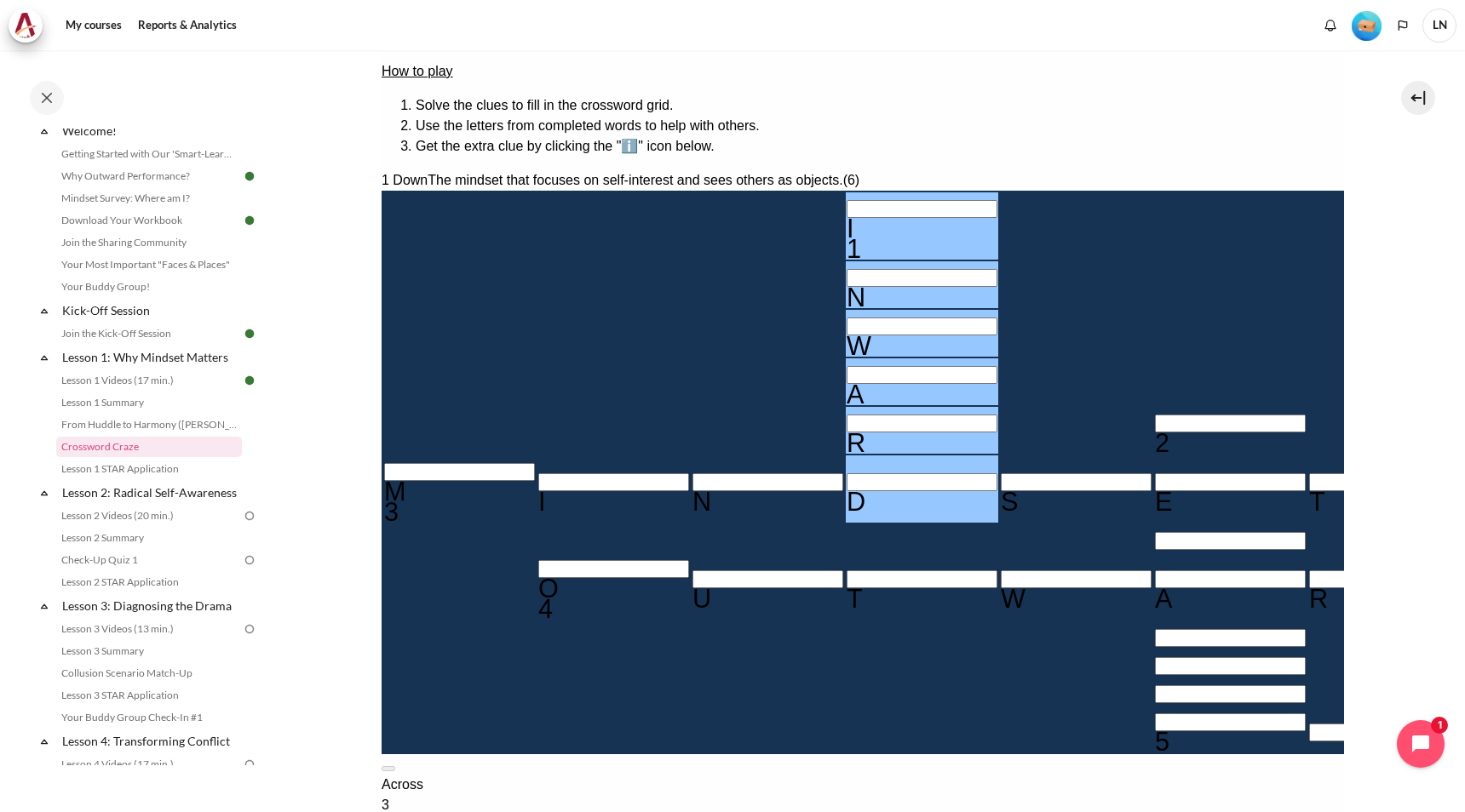
type input "INWARD"
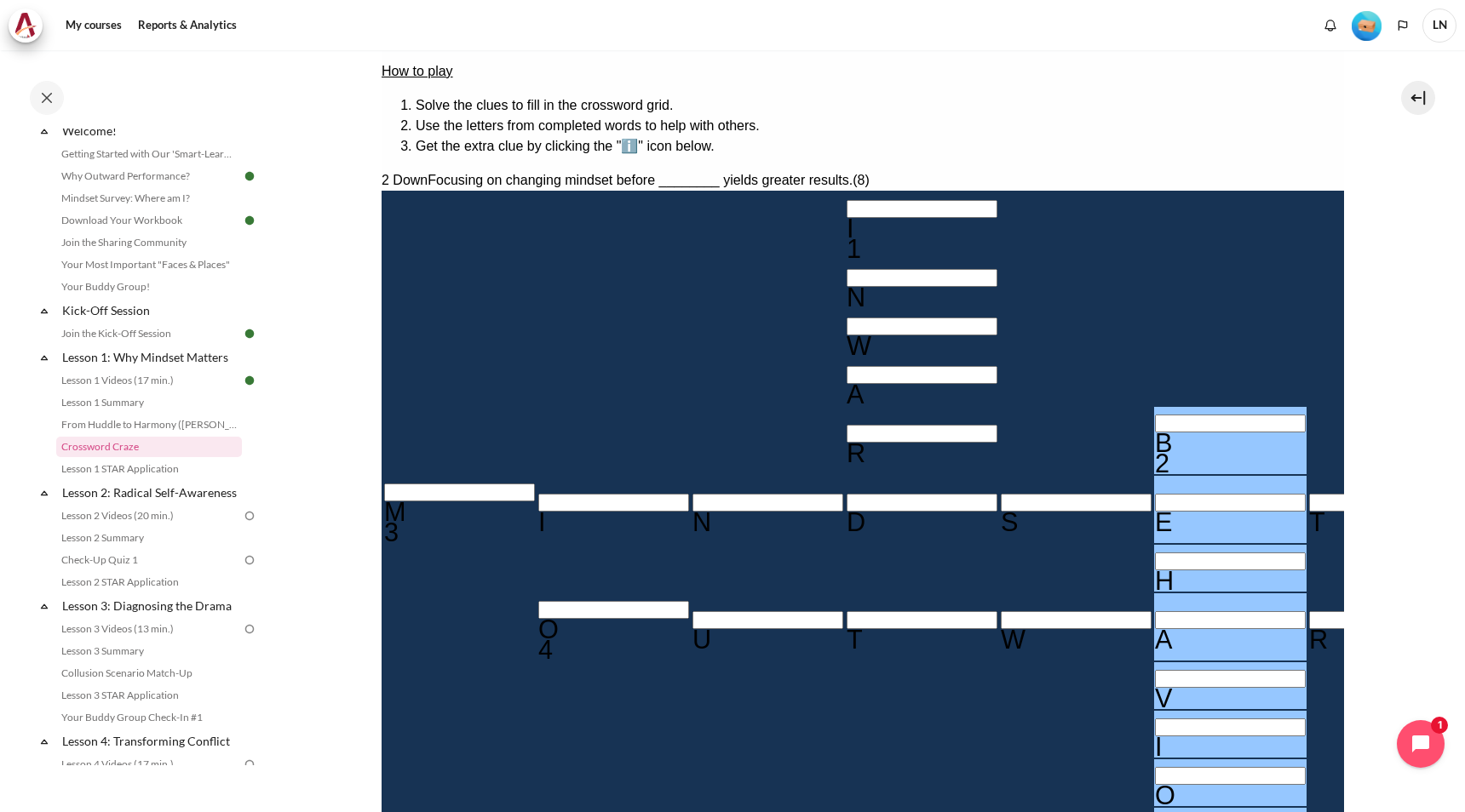
type input "BEHAVIOr"
type input "R＿＿＿＿＿＿"
type input "BEHAVIOR"
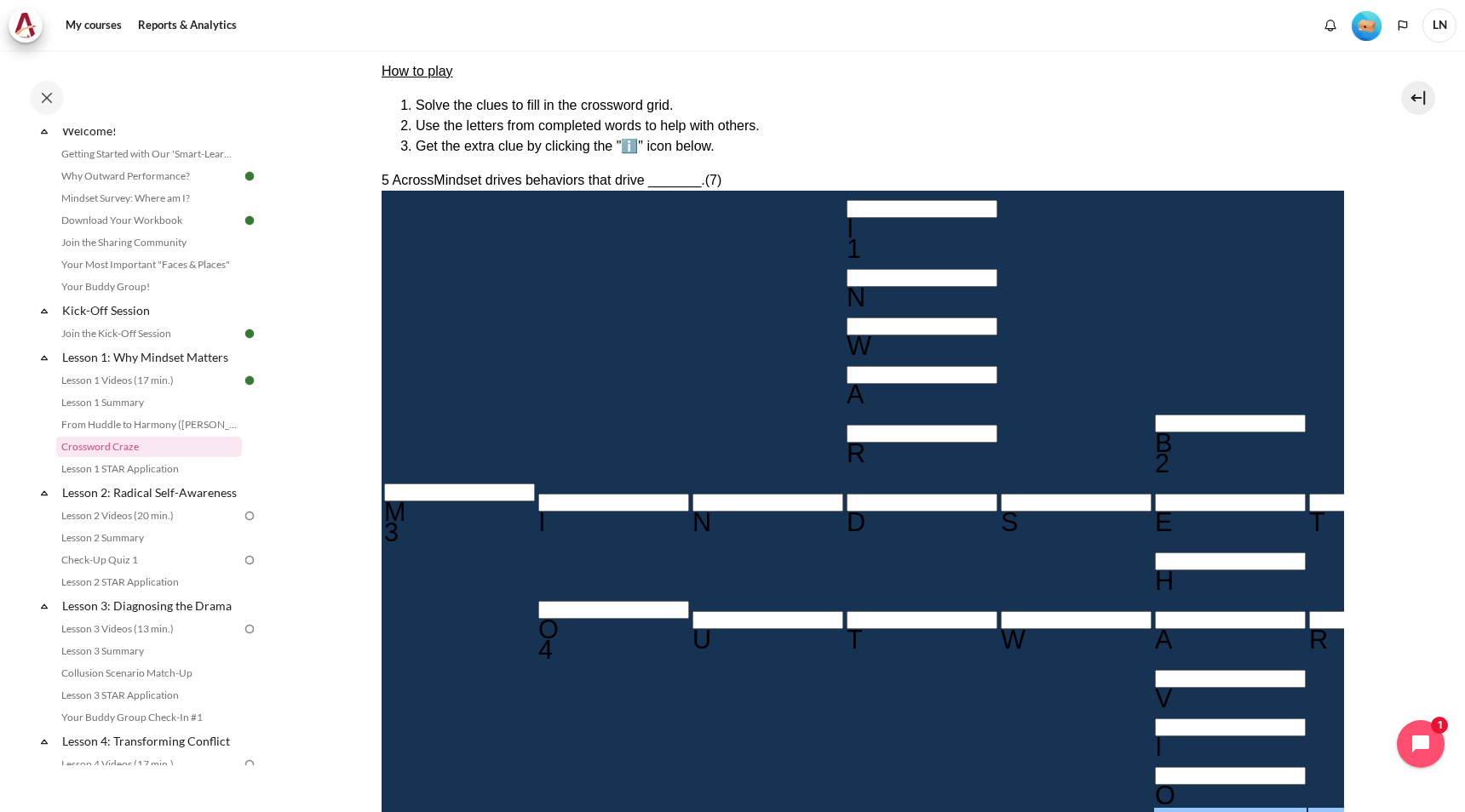
type input "RESULTS"
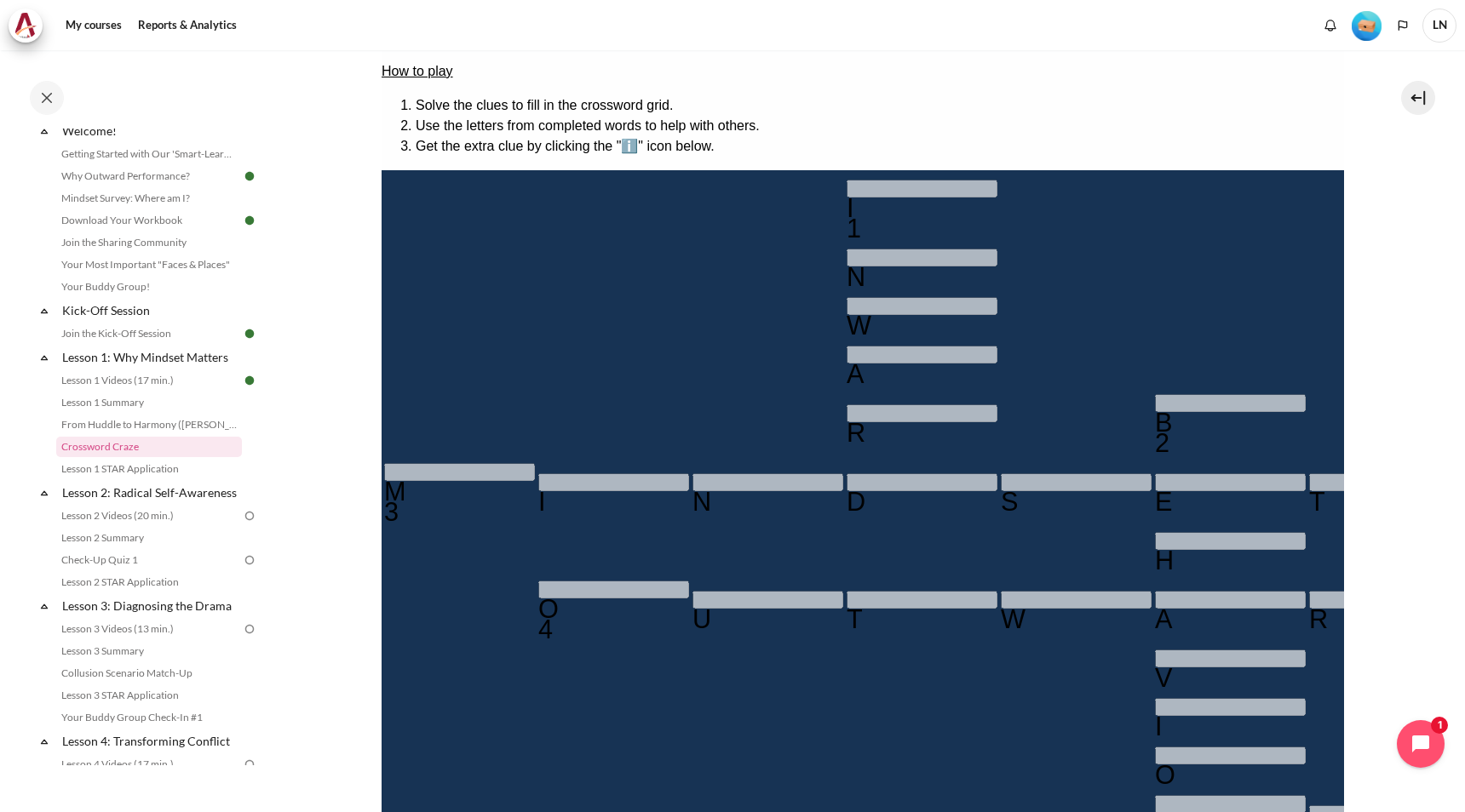
scroll to position [460, 0]
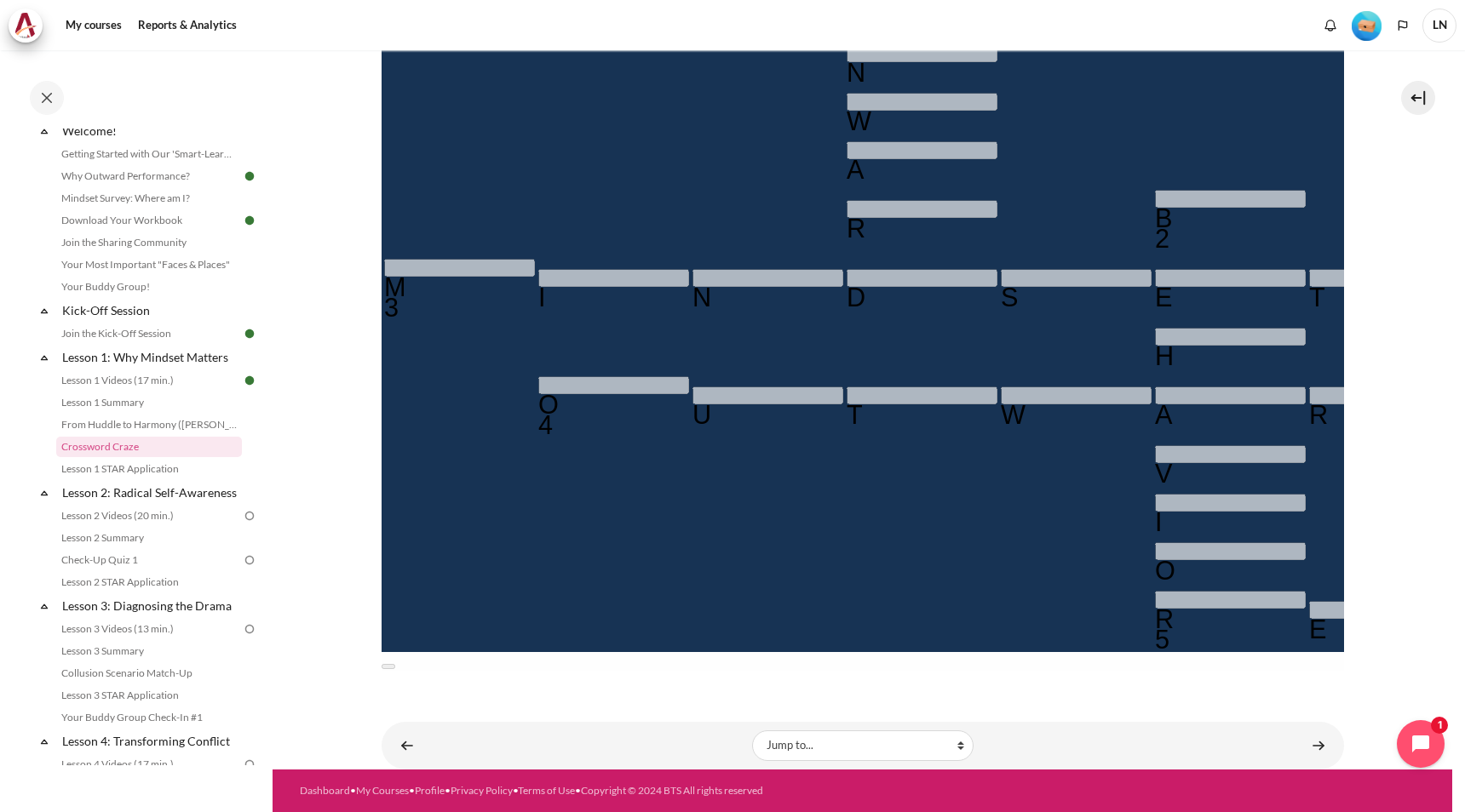
click at [136, 465] on link "Lesson 1 STAR Application" at bounding box center [149, 468] width 186 height 21
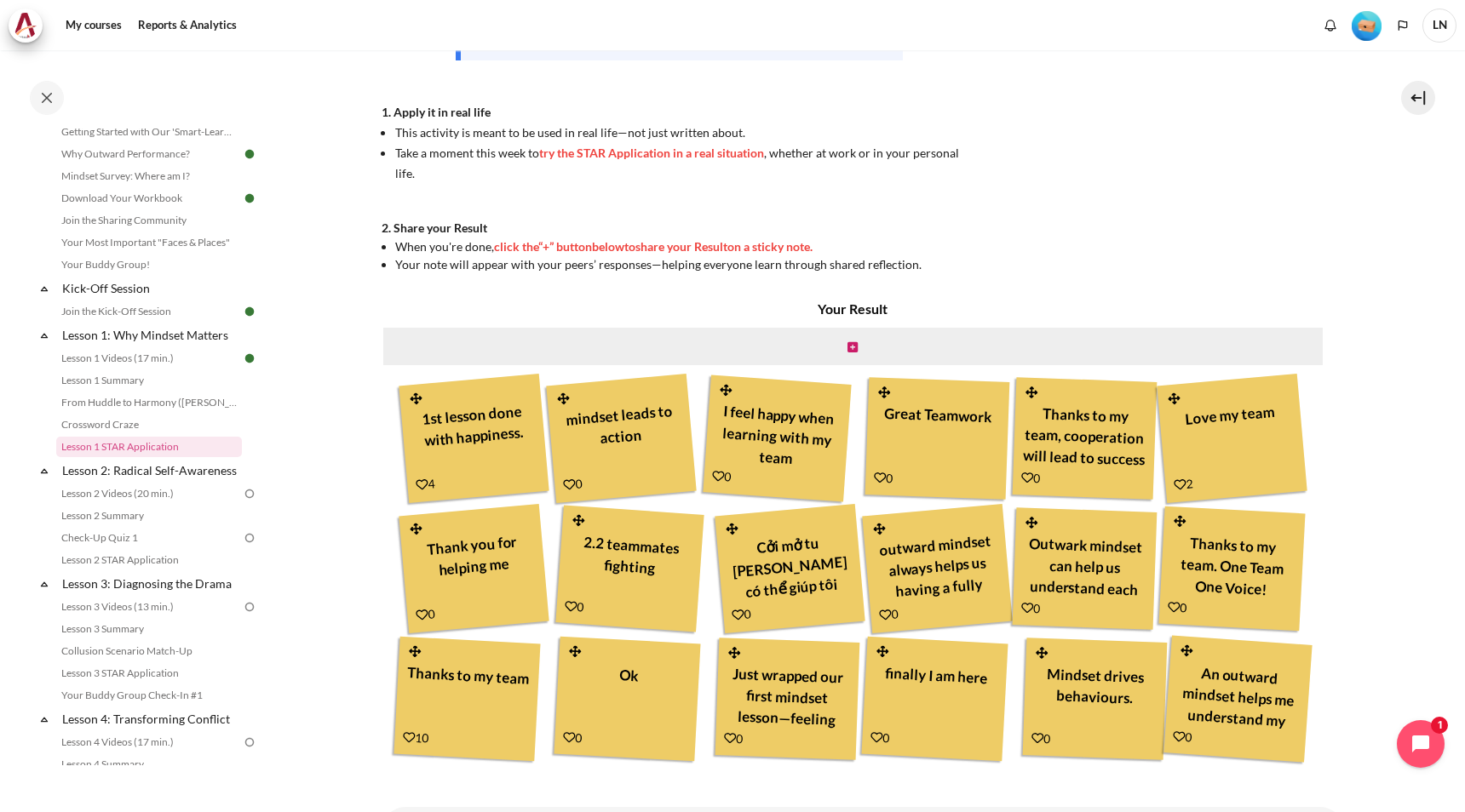
scroll to position [505, 0]
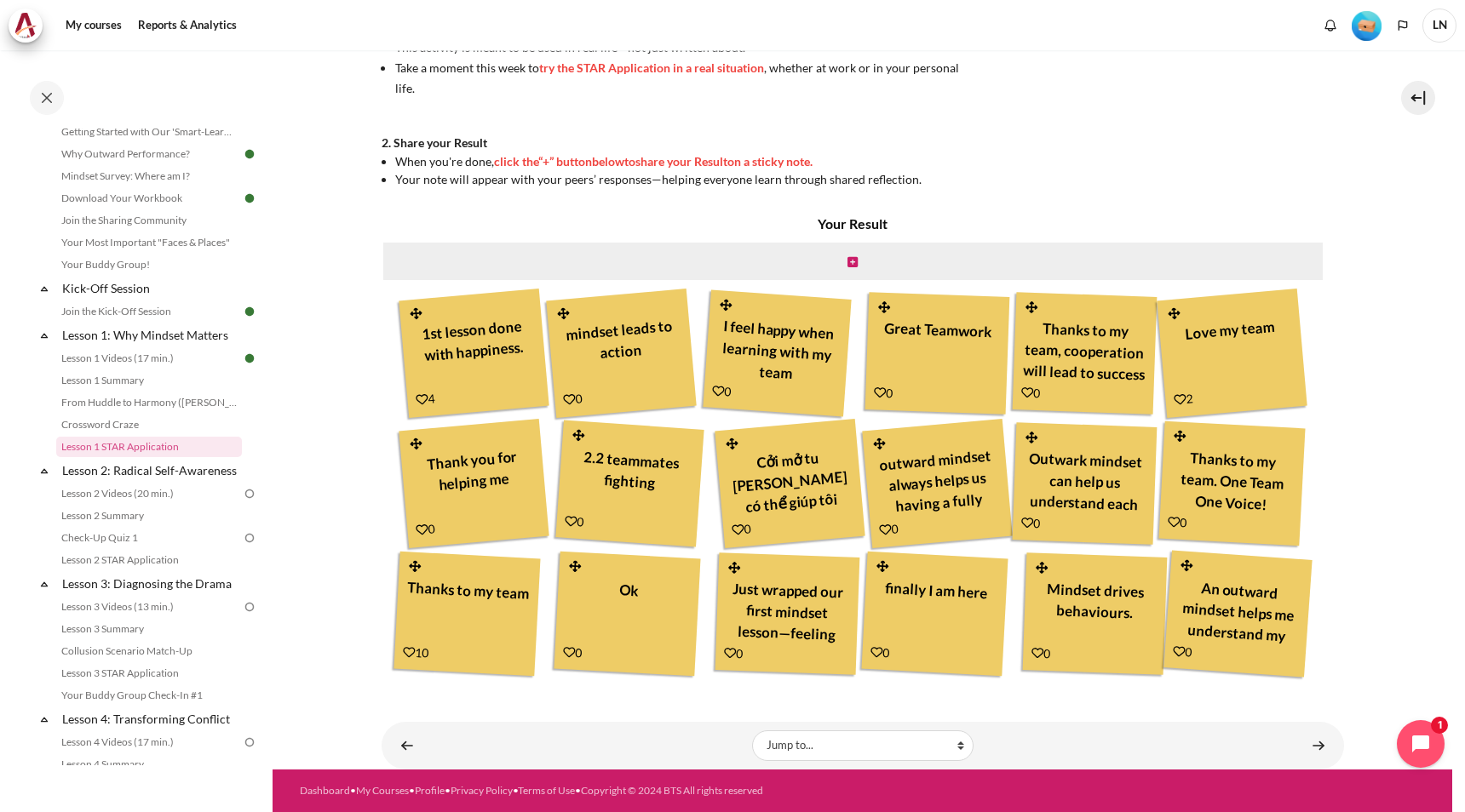
click at [510, 388] on div "Content" at bounding box center [477, 394] width 124 height 29
click at [416, 396] on icon "Content" at bounding box center [422, 400] width 12 height 12
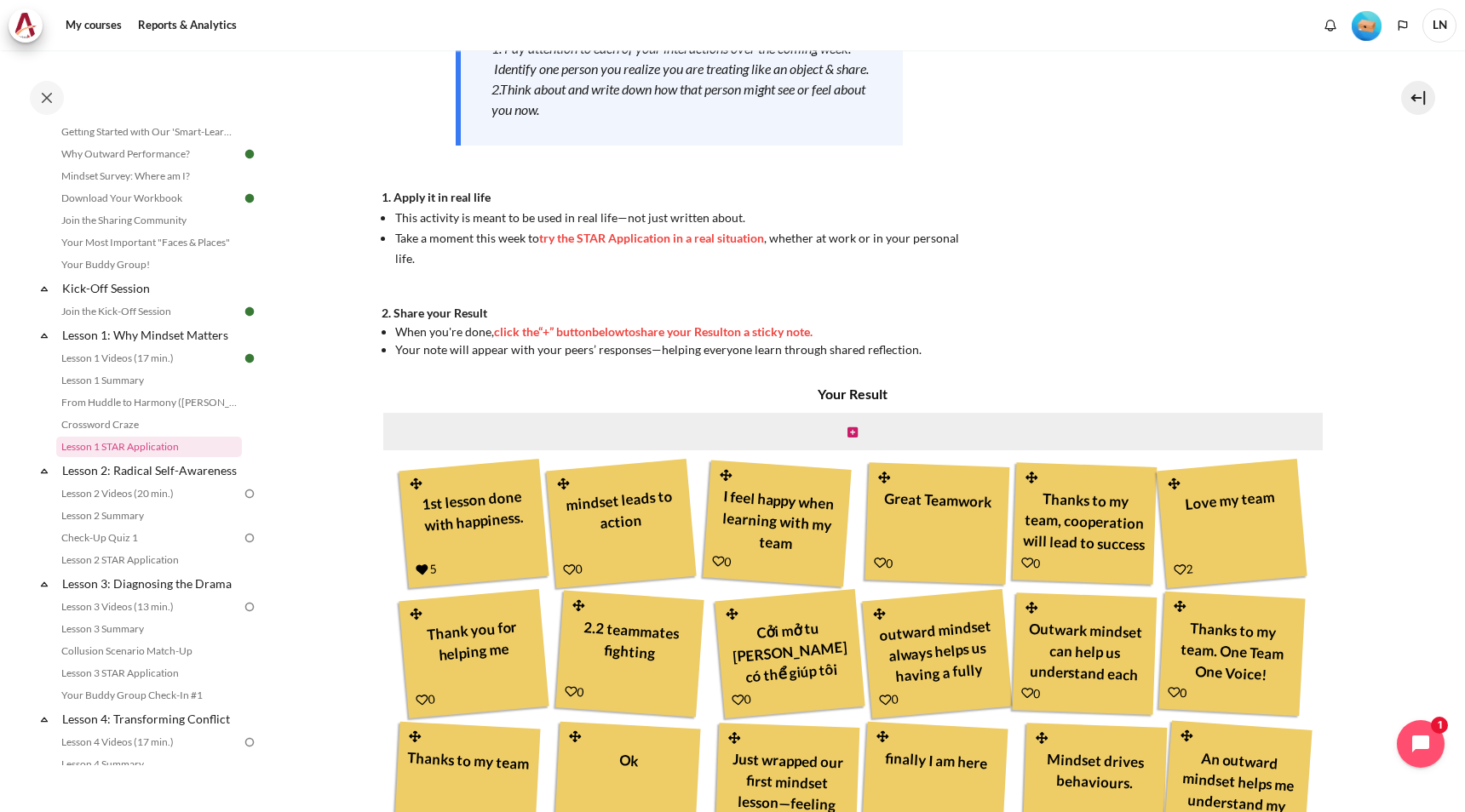
scroll to position [505, 0]
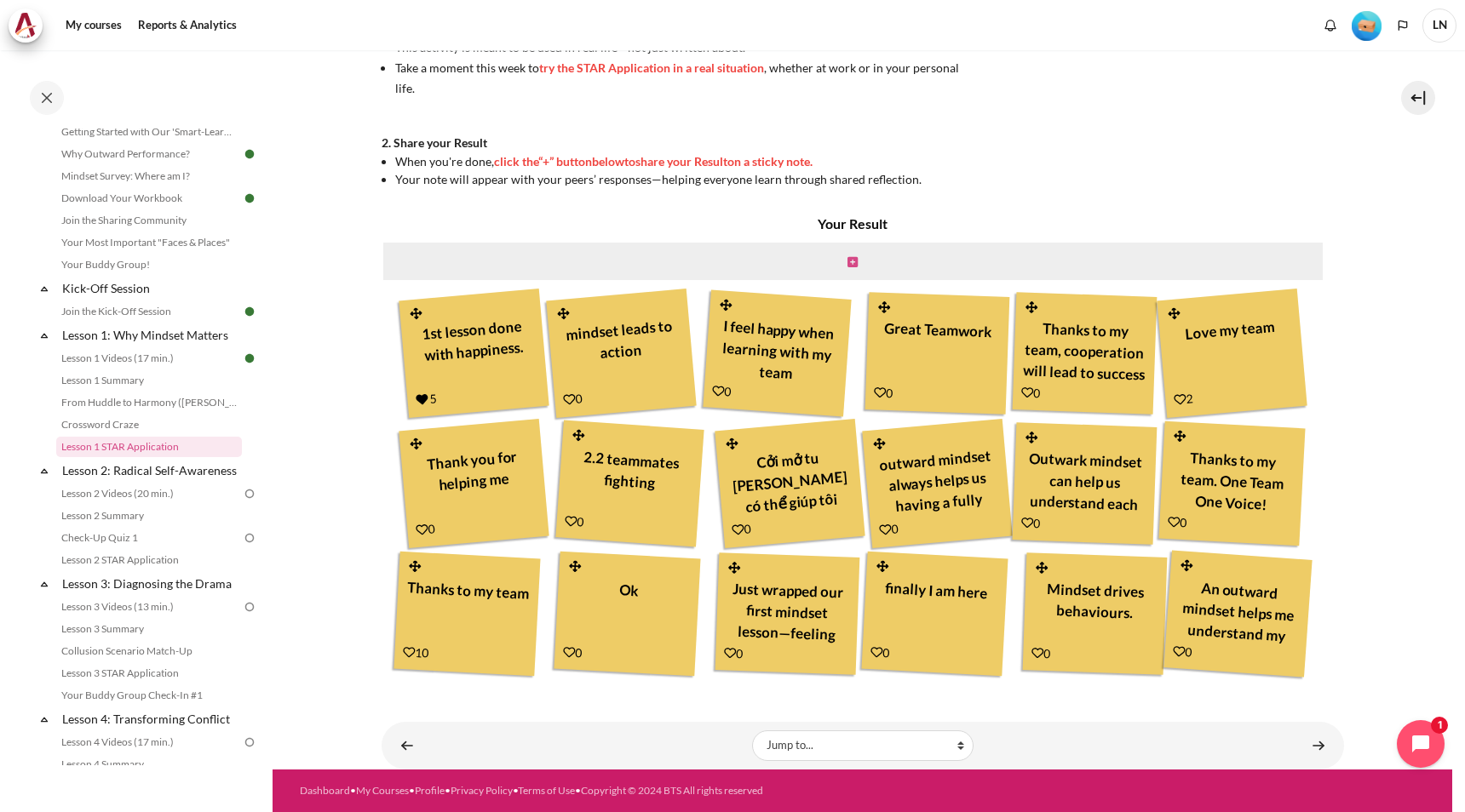
click at [847, 265] on icon "Content" at bounding box center [852, 261] width 10 height 12
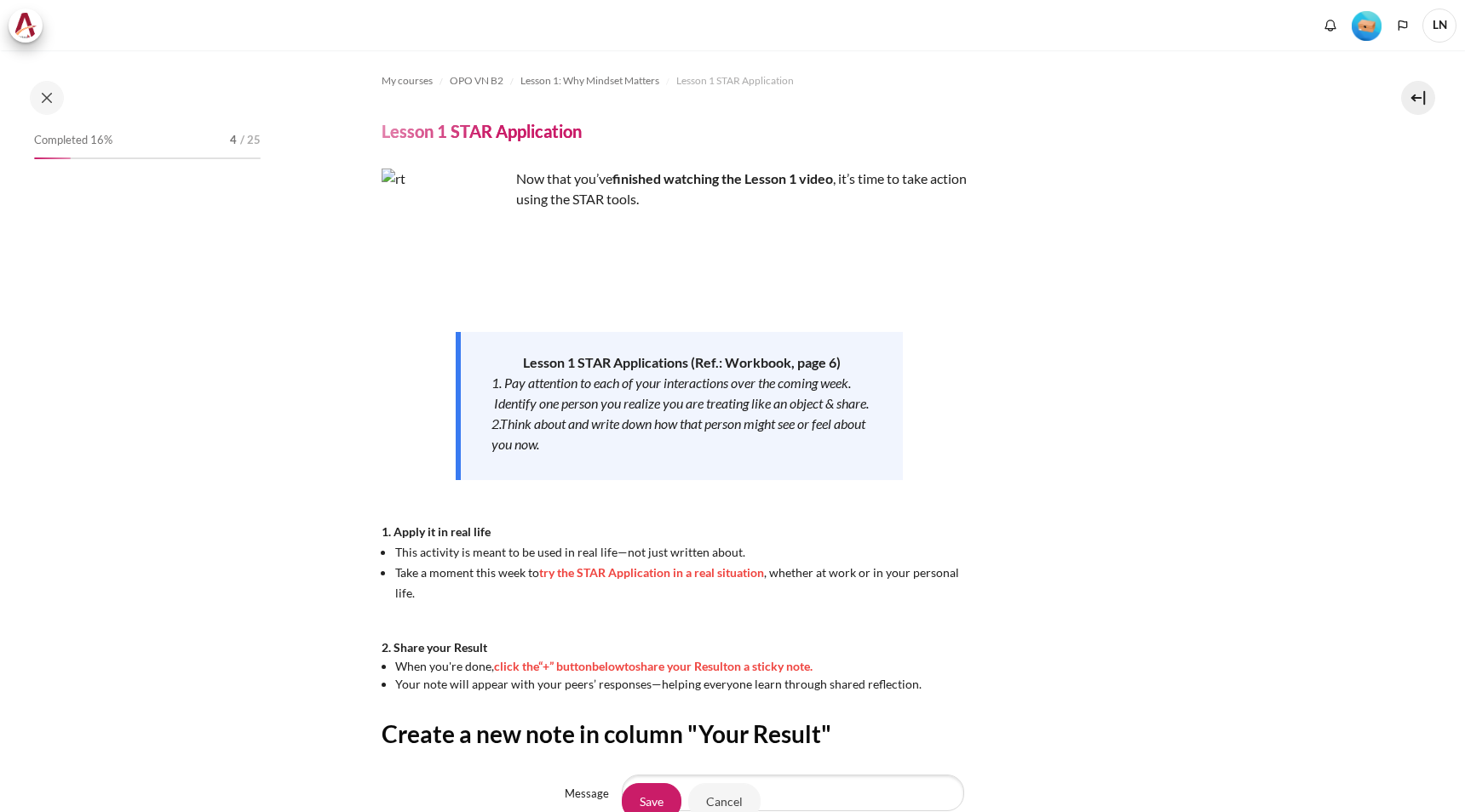
scroll to position [228, 0]
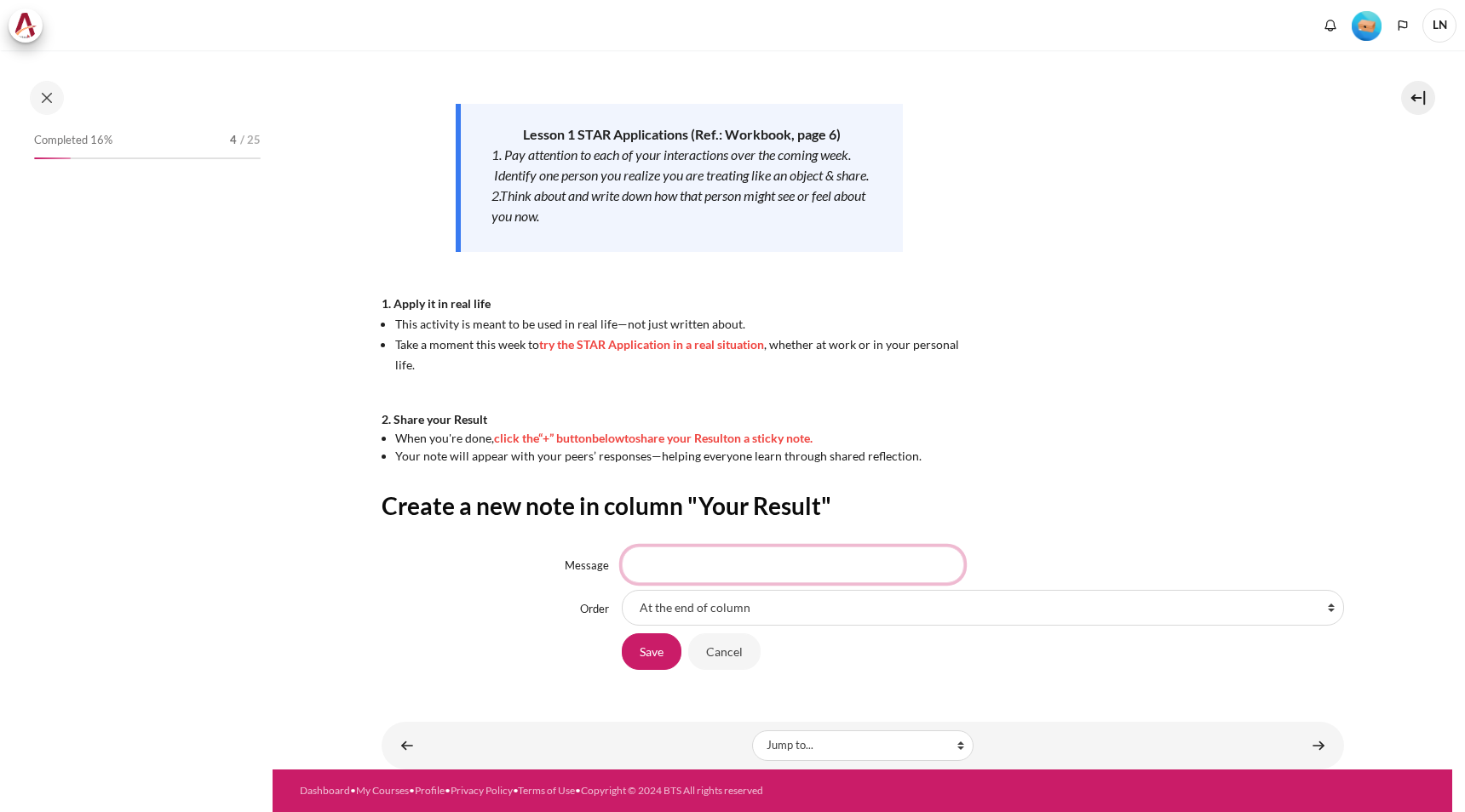
click at [812, 566] on input "Message" at bounding box center [793, 564] width 343 height 36
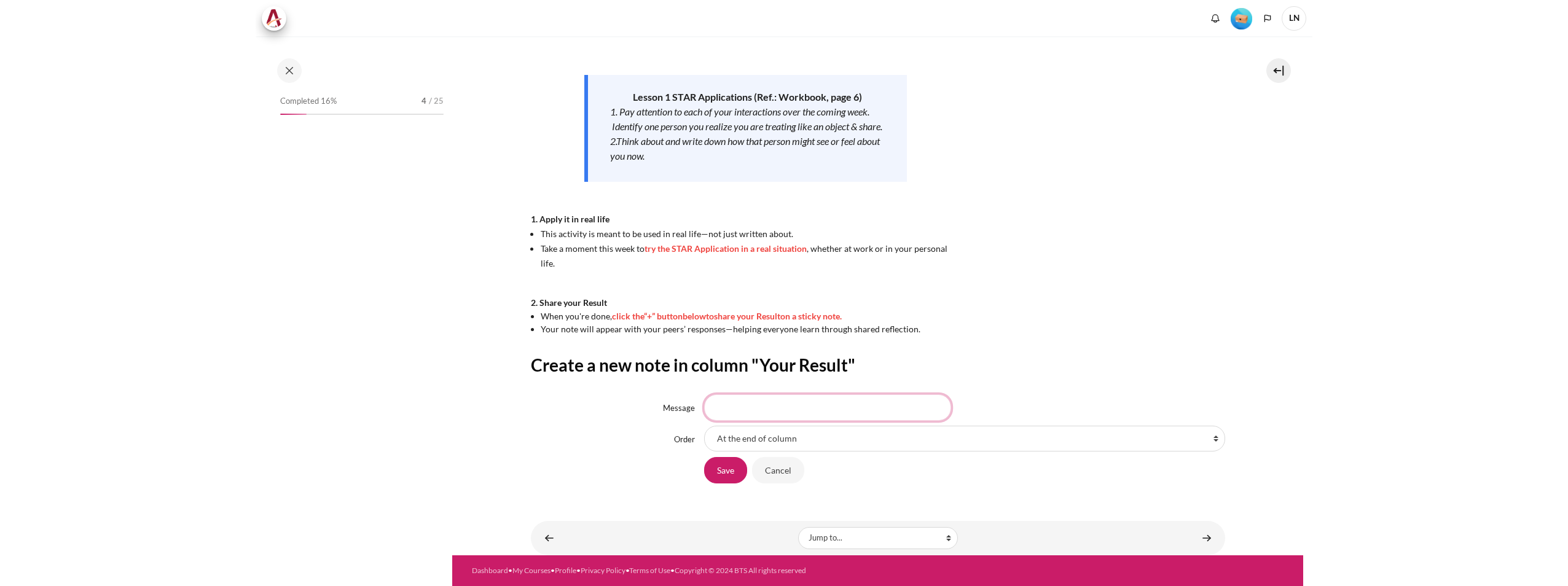
scroll to position [59, 0]
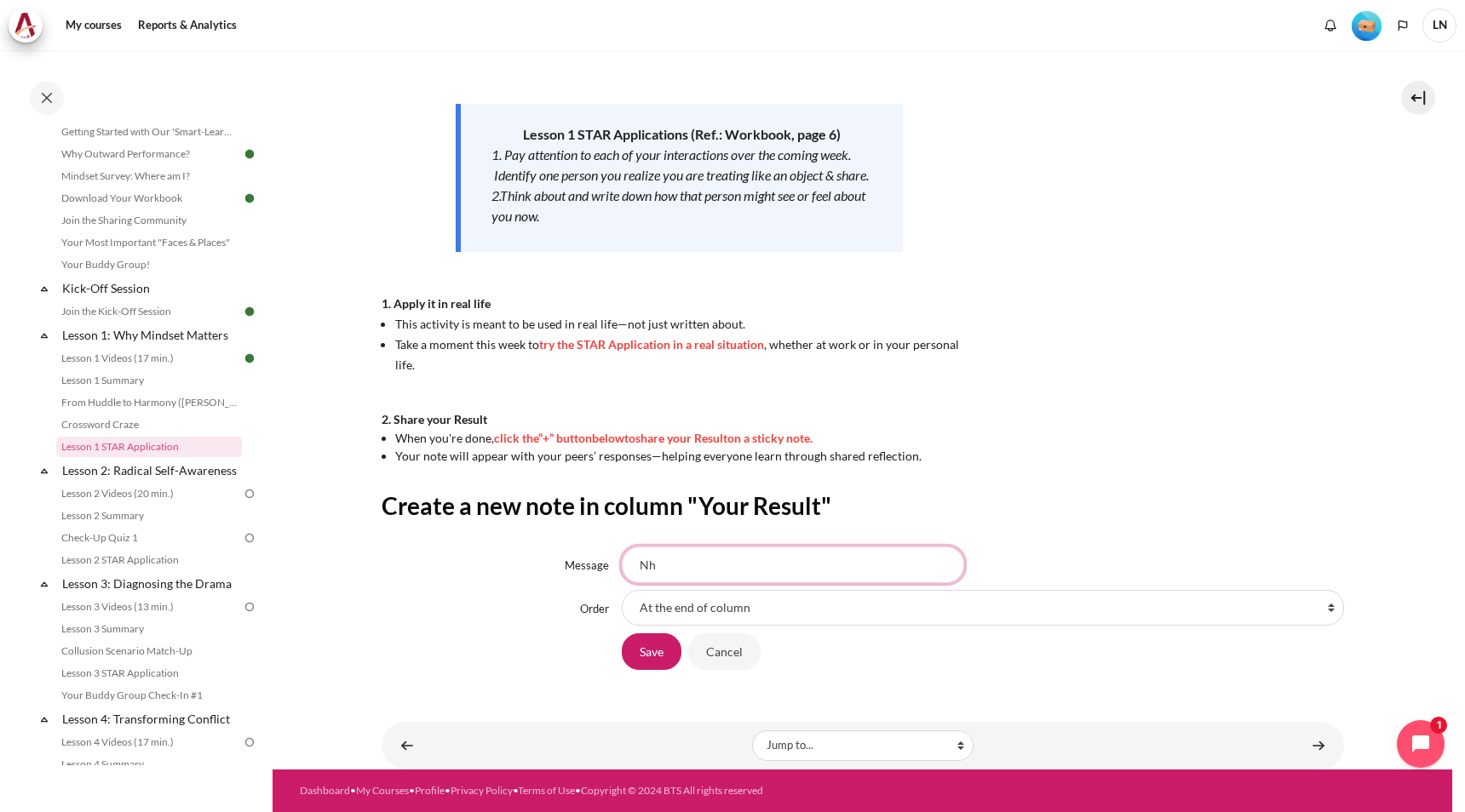
type input "N"
click at [676, 562] on input "Open mind and Enthusiam can help to over the barrier between" at bounding box center [793, 564] width 343 height 36
drag, startPoint x: 795, startPoint y: 565, endPoint x: 756, endPoint y: 562, distance: 39.1
click at [865, 561] on input "Open Mind and Enthusiasm can help to over the barrier between" at bounding box center [793, 564] width 343 height 36
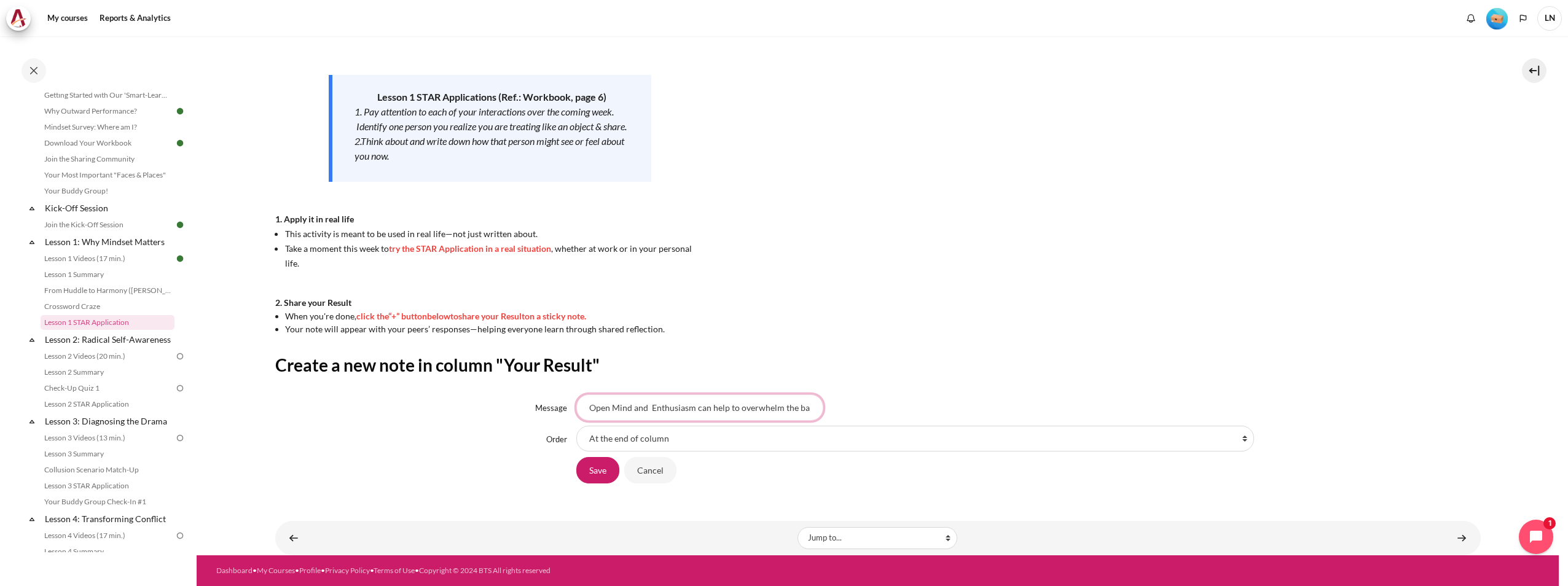
click at [669, 415] on input "Open Mind and Enthusiasm can help to overwhelm the barrier between" at bounding box center [700, 407] width 247 height 26
click at [732, 406] on input "Open Mind and Enthusiasm can help to overwhelm the barrier between" at bounding box center [700, 407] width 247 height 26
type input "Open Mind and Enthusiasm can help to overwhelm the barrier between peoples"
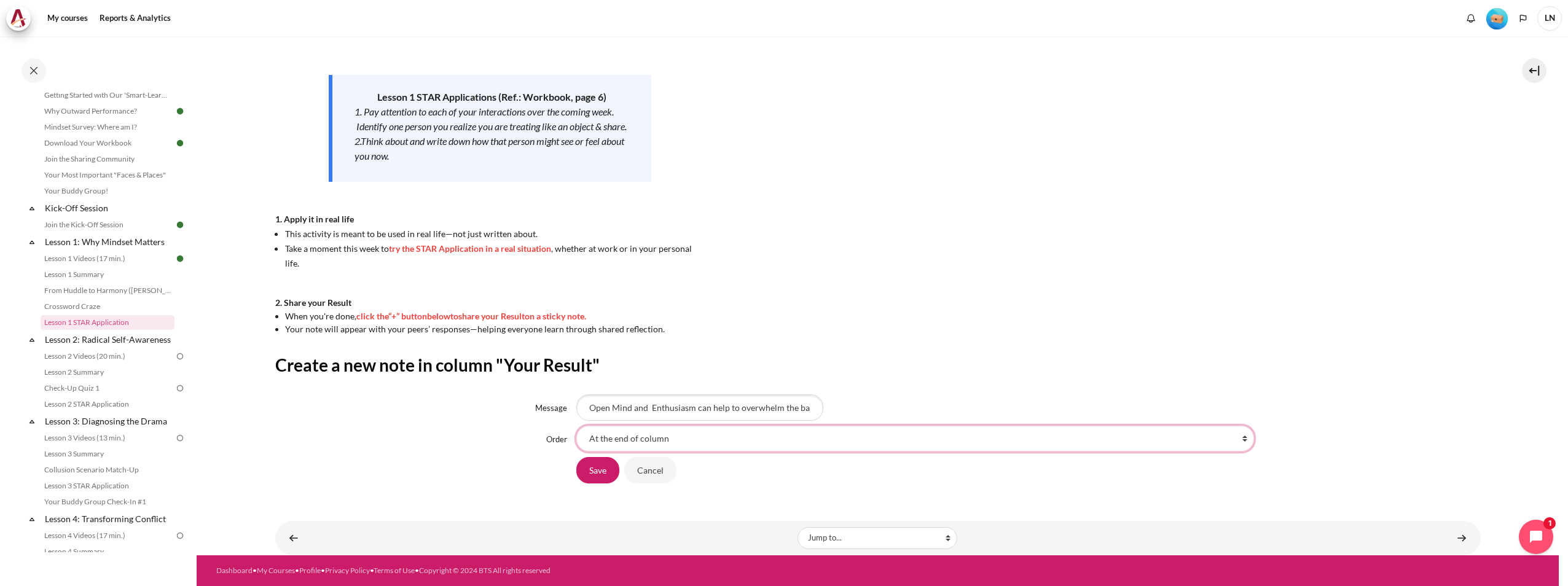
click at [636, 441] on select "At the end of column First place in column After '1st lesson done with happines…" at bounding box center [915, 439] width 677 height 26
select select "23"
click at [576, 426] on select "At the end of column First place in column After '1st lesson done with happines…" at bounding box center [915, 439] width 677 height 26
click at [595, 461] on input "Save" at bounding box center [598, 470] width 43 height 26
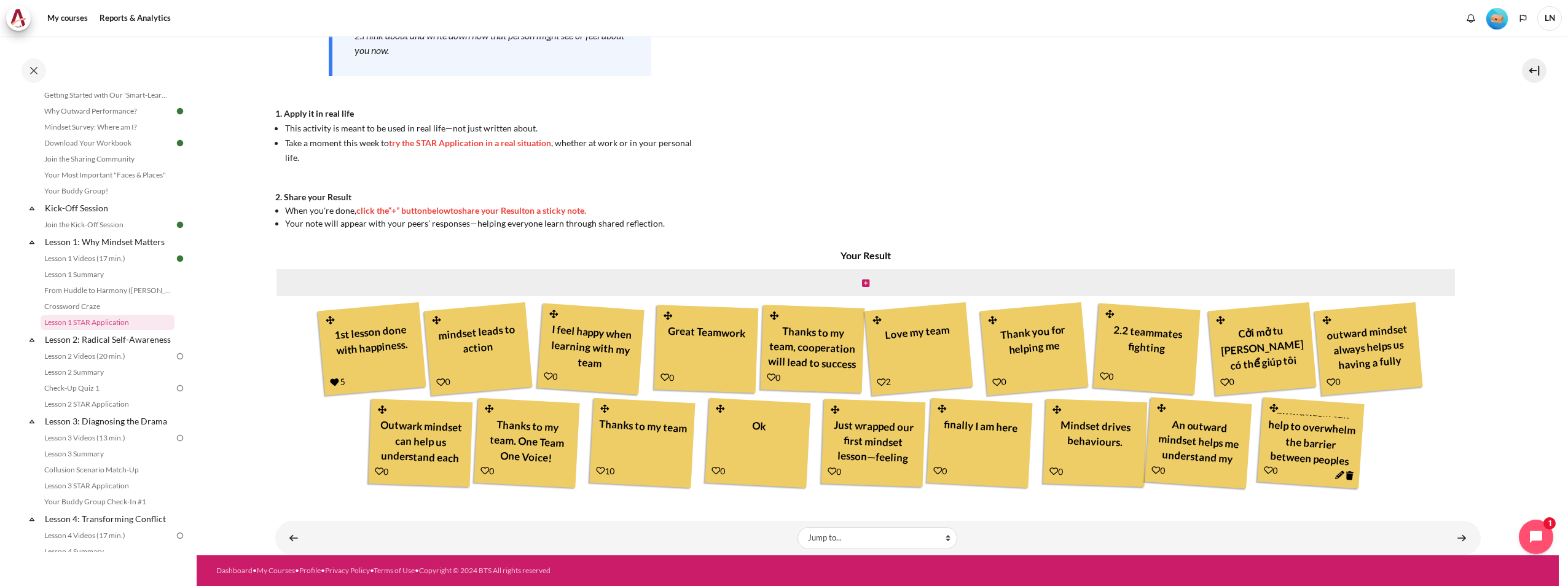
scroll to position [14, 0]
click at [106, 346] on link "Lesson 2: Radical Self-Awareness" at bounding box center [109, 339] width 131 height 17
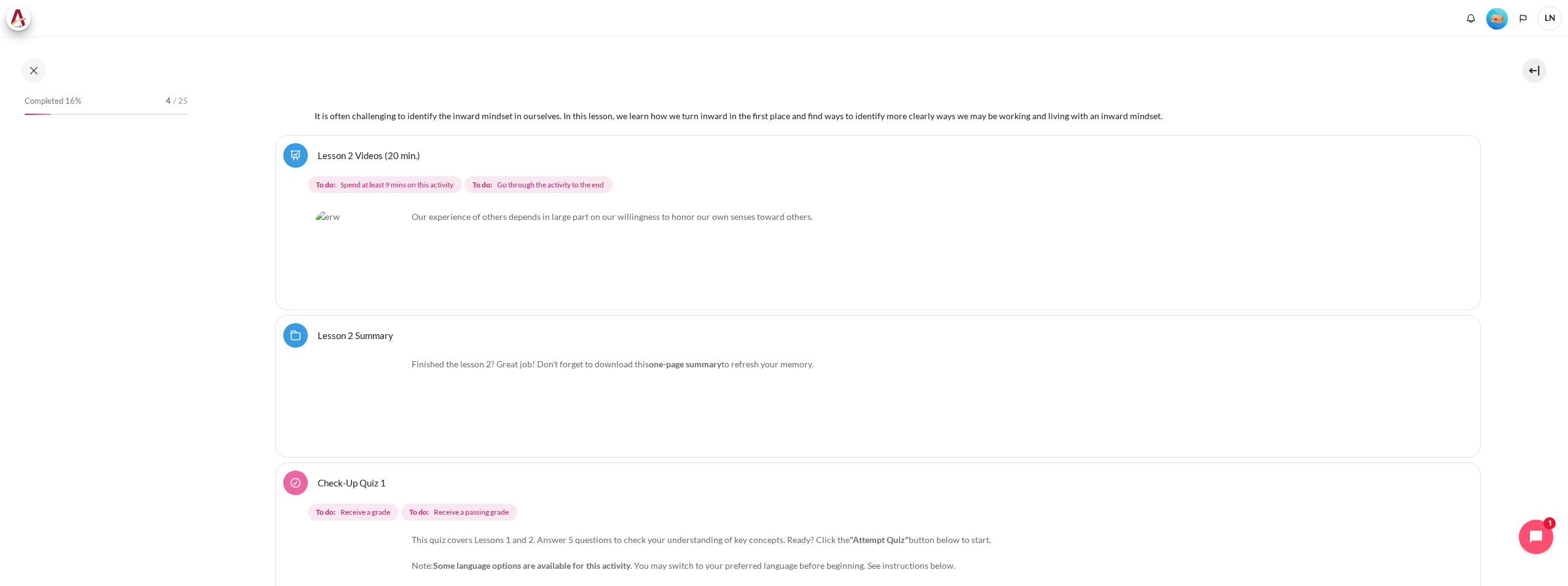
scroll to position [3160, 0]
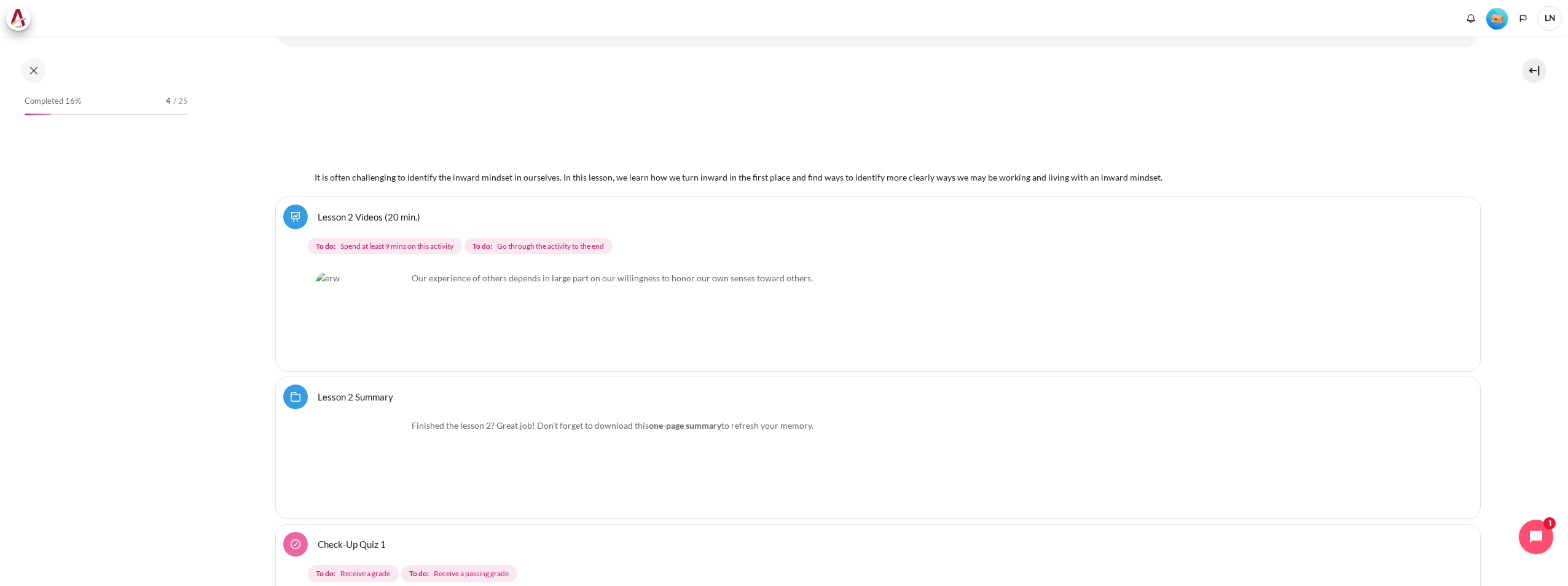
click at [388, 341] on img "Content" at bounding box center [361, 317] width 92 height 92
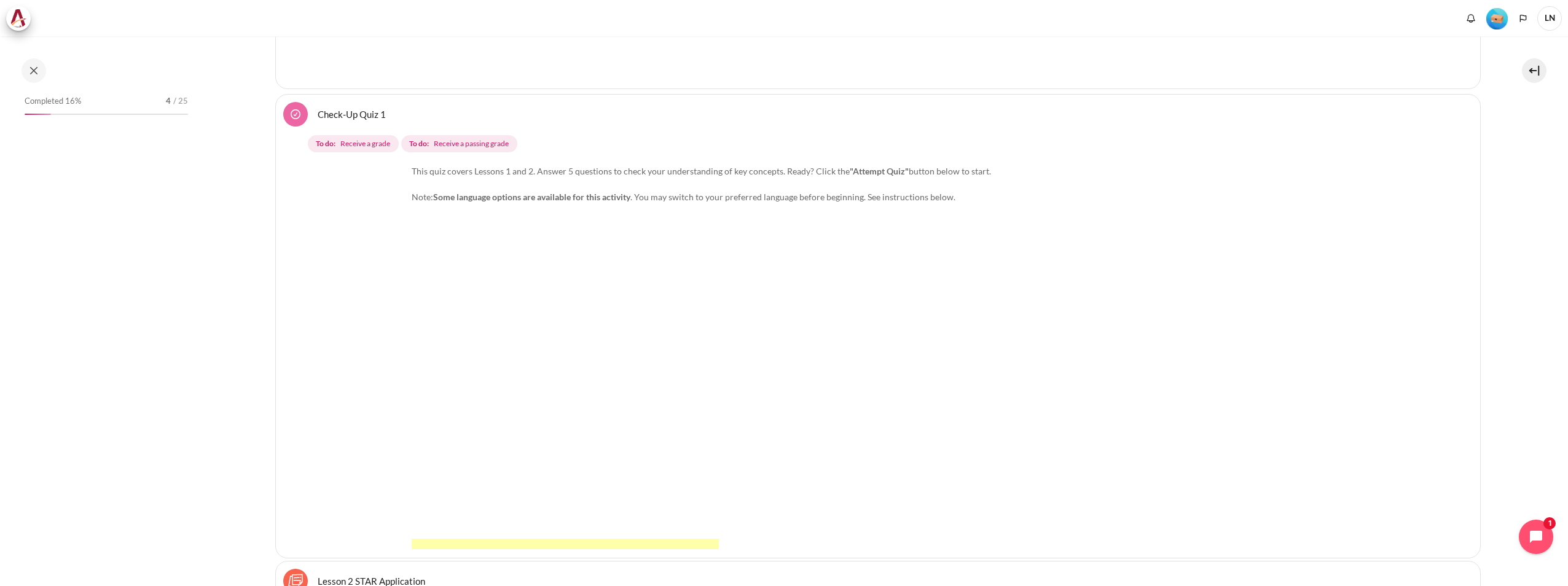
scroll to position [3283, 0]
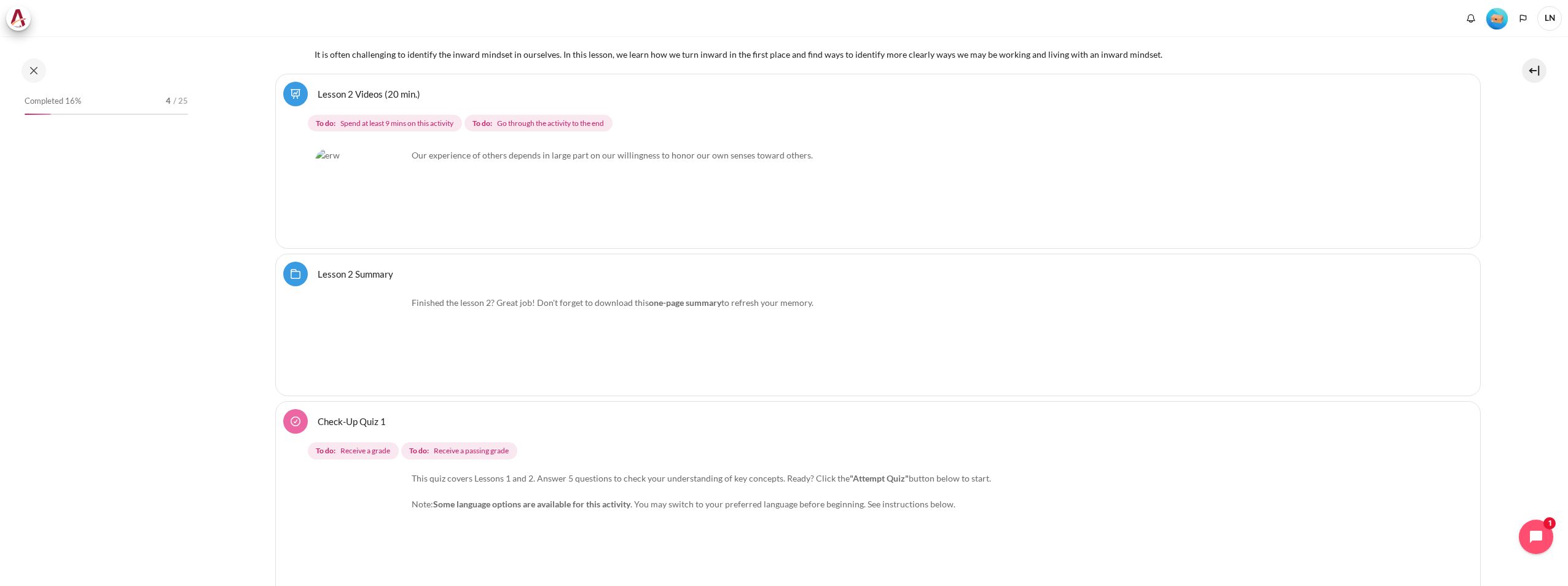
click at [355, 193] on img "Content" at bounding box center [361, 194] width 92 height 92
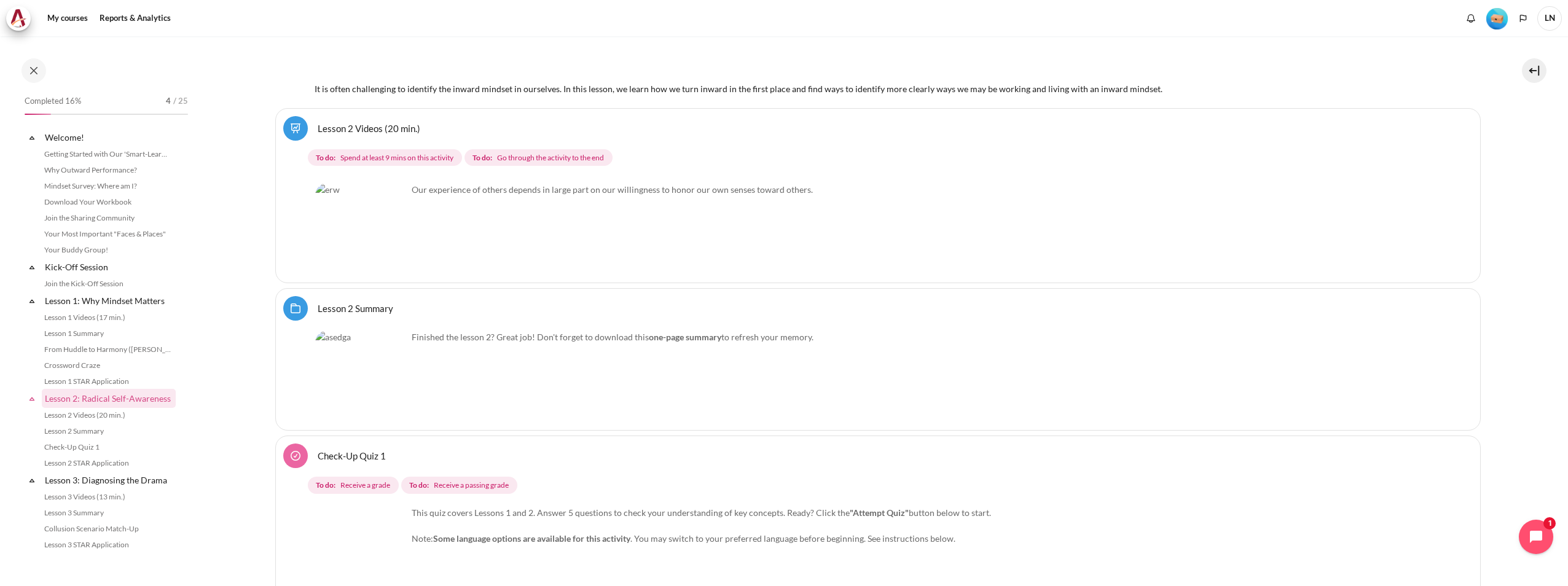
click at [317, 122] on link "Lesson 2 Videos (20 min.)" at bounding box center [368, 128] width 102 height 12
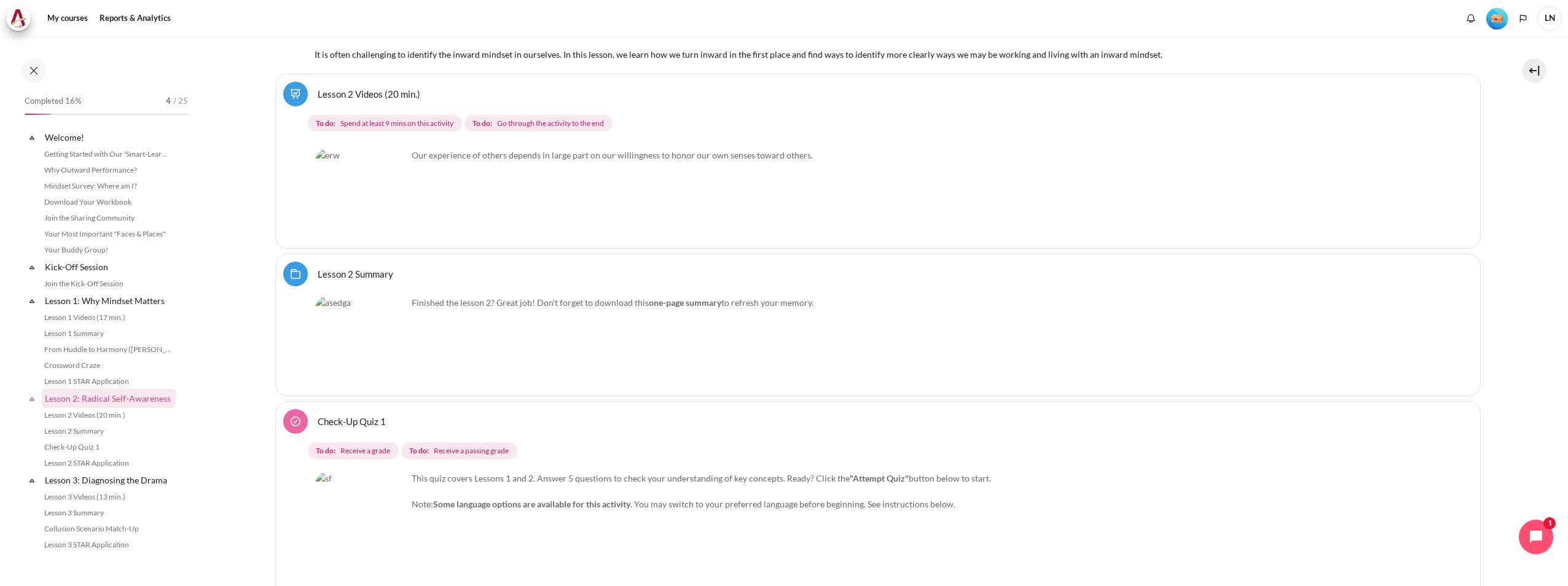
scroll to position [247, 0]
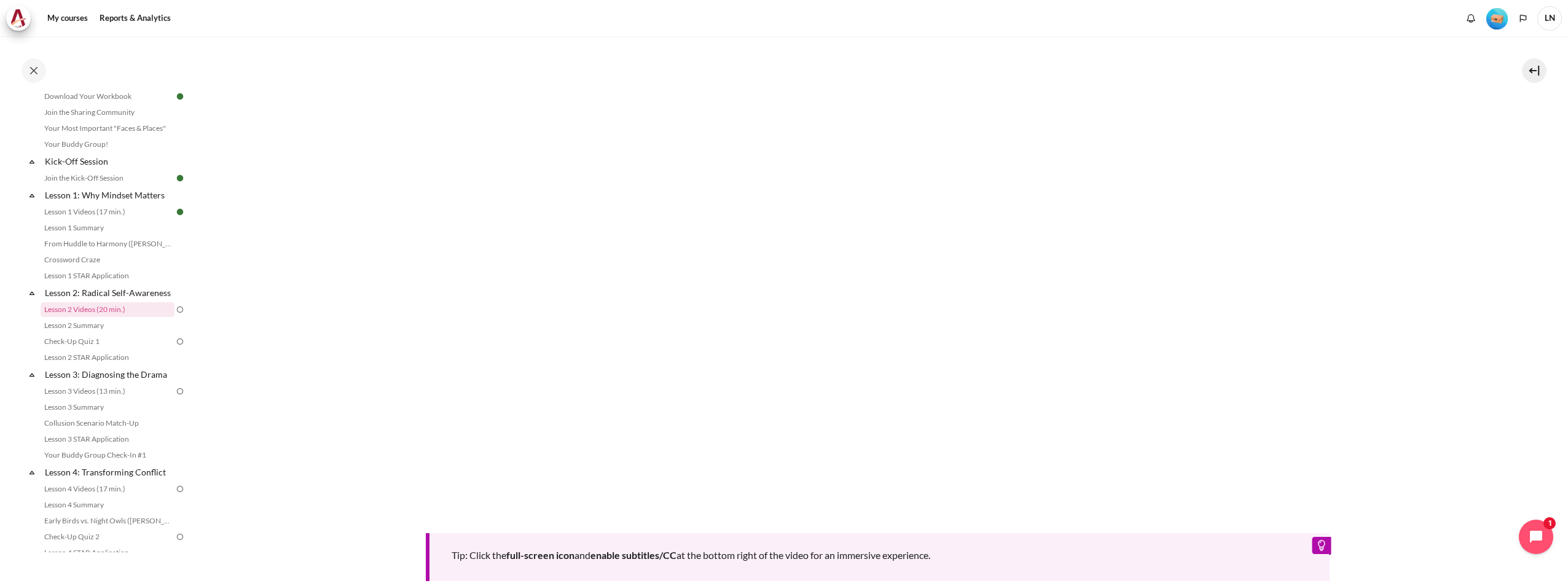
scroll to position [670, 0]
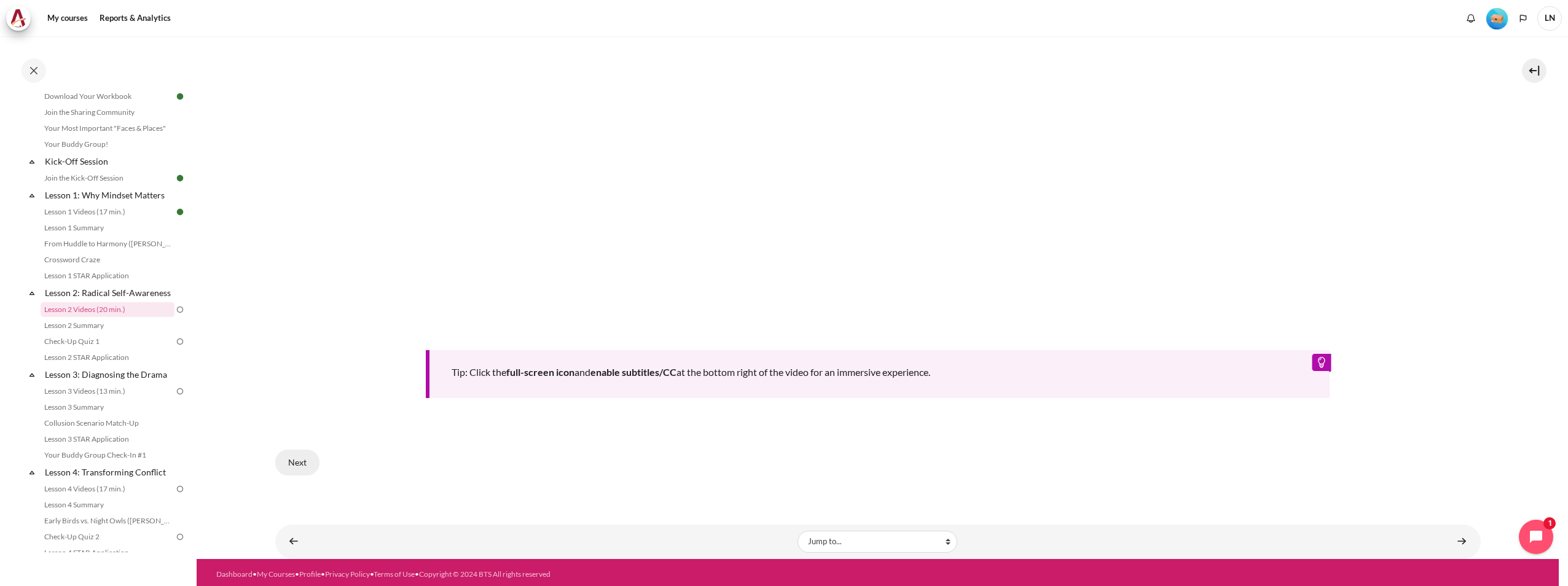
drag, startPoint x: 303, startPoint y: 465, endPoint x: 315, endPoint y: 466, distance: 12.0
click at [309, 465] on button "Next" at bounding box center [297, 462] width 44 height 26
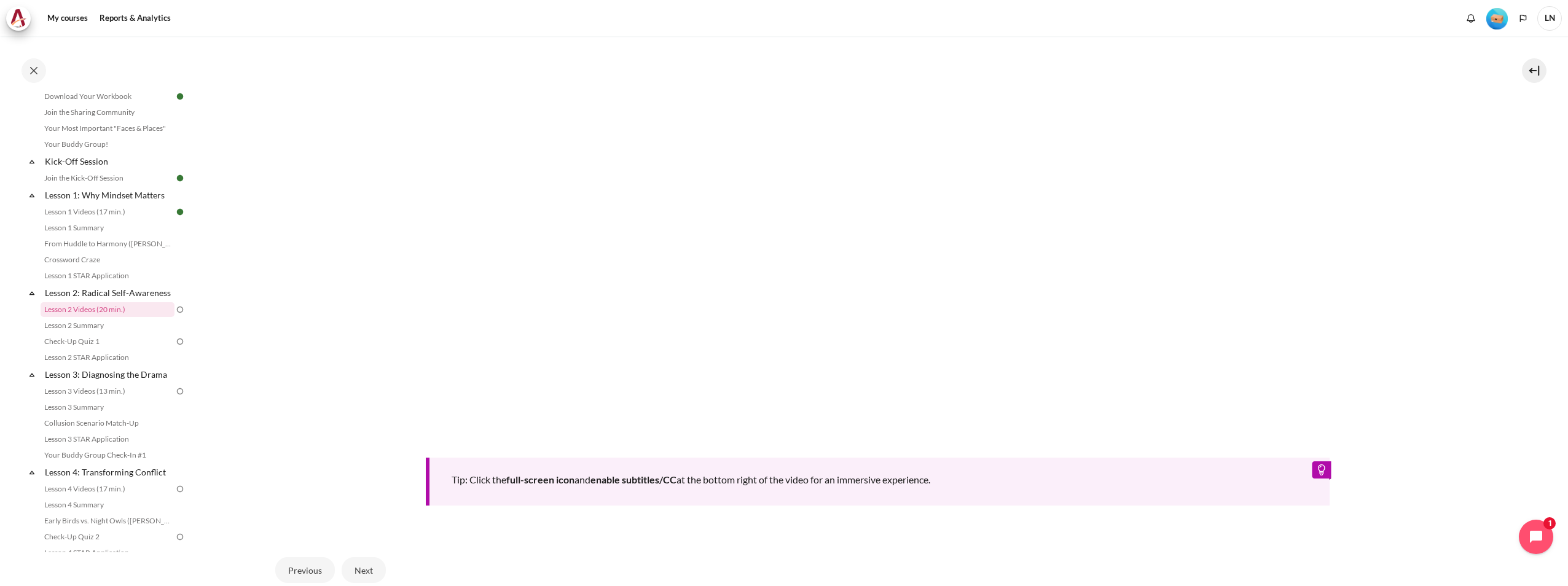
scroll to position [646, 0]
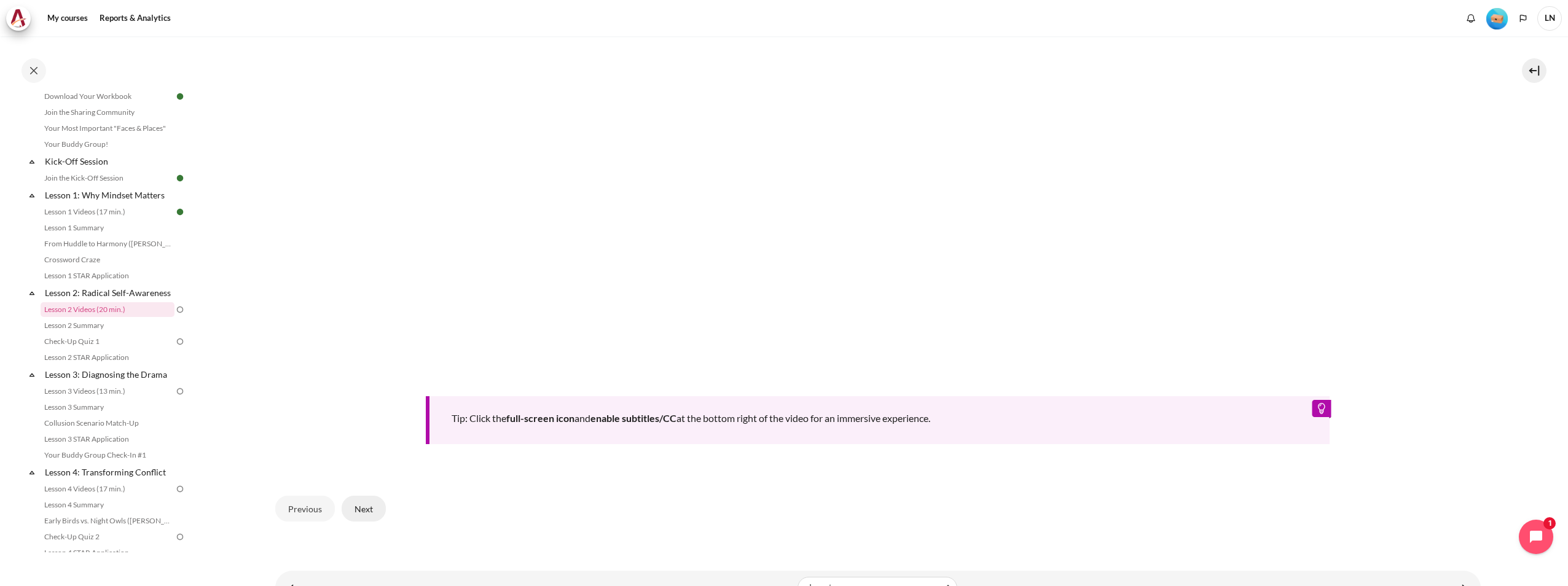
click at [355, 502] on button "Next" at bounding box center [363, 509] width 44 height 26
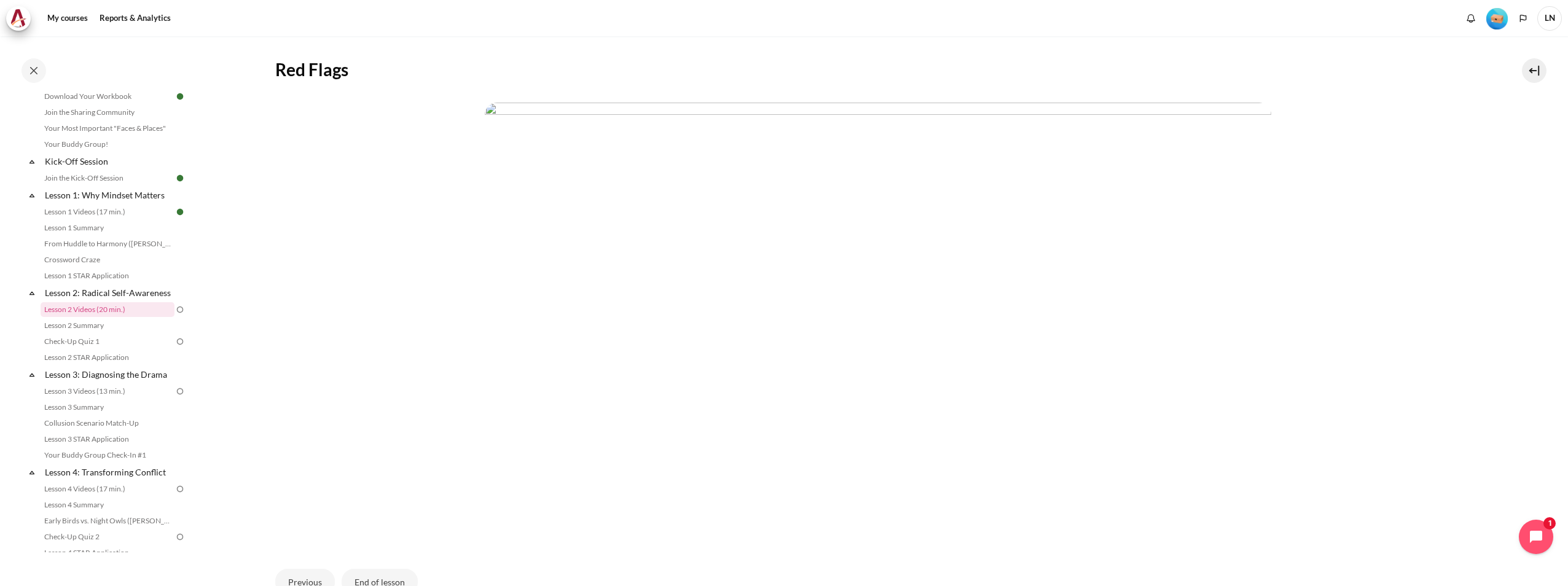
scroll to position [332, 0]
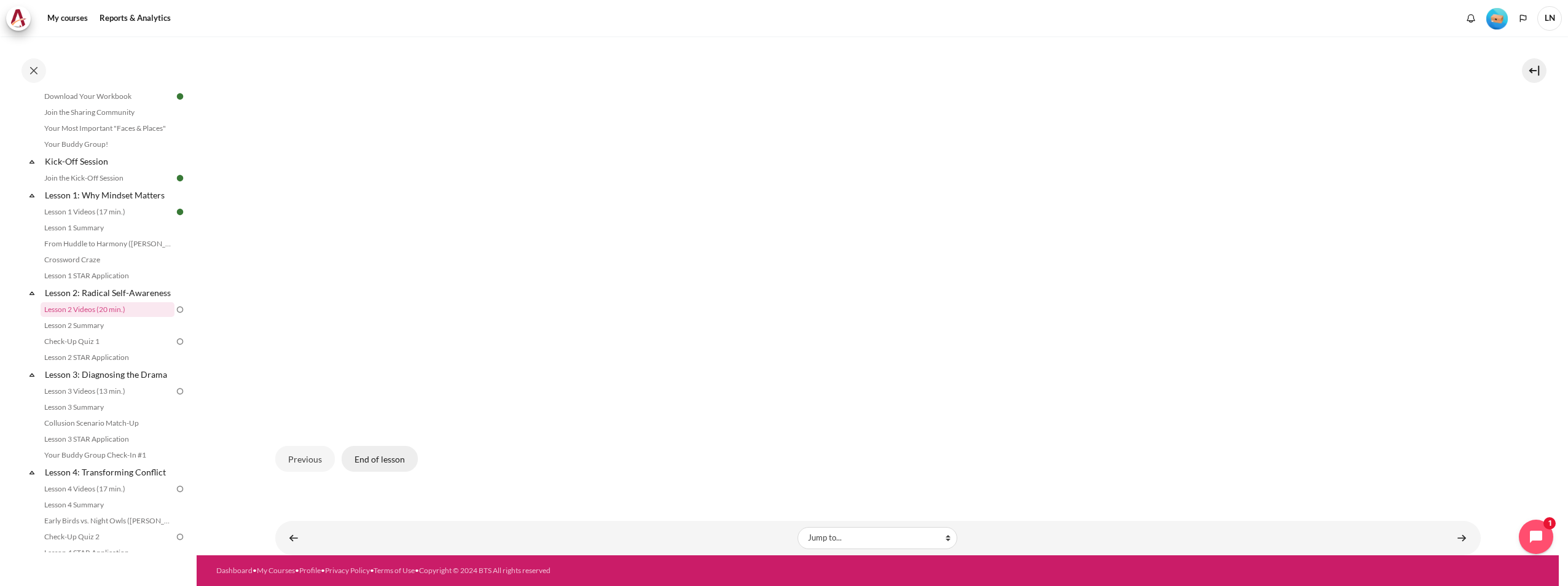
click at [368, 458] on button "End of lesson" at bounding box center [379, 459] width 76 height 26
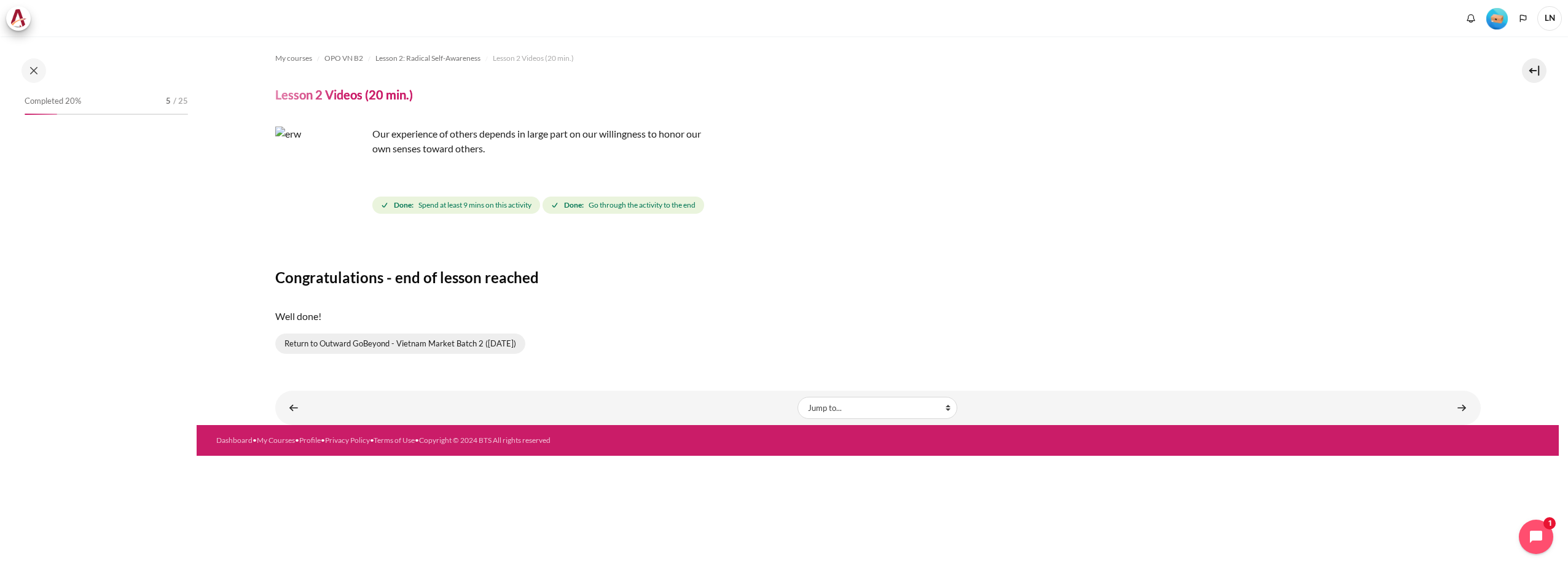
click at [467, 350] on link "Return to Outward GoBeyond - Vietnam Market Batch 2 (Jul 2025)" at bounding box center [400, 344] width 250 height 21
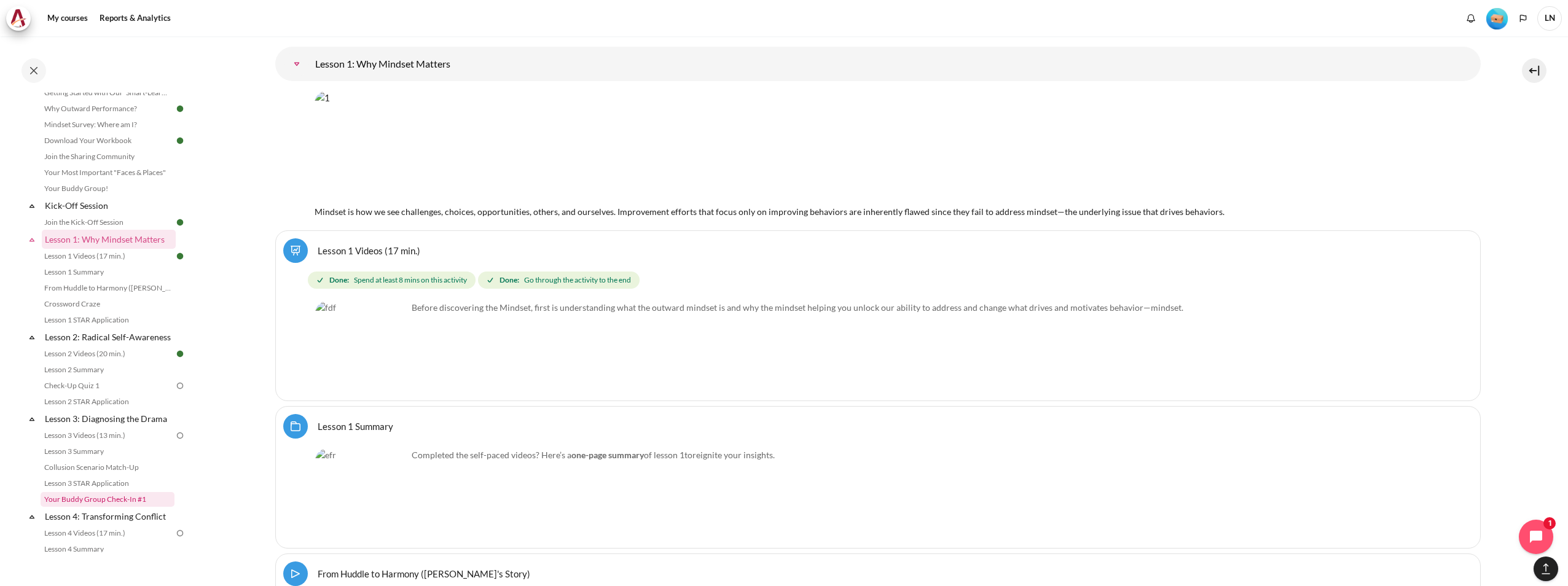
scroll to position [123, 0]
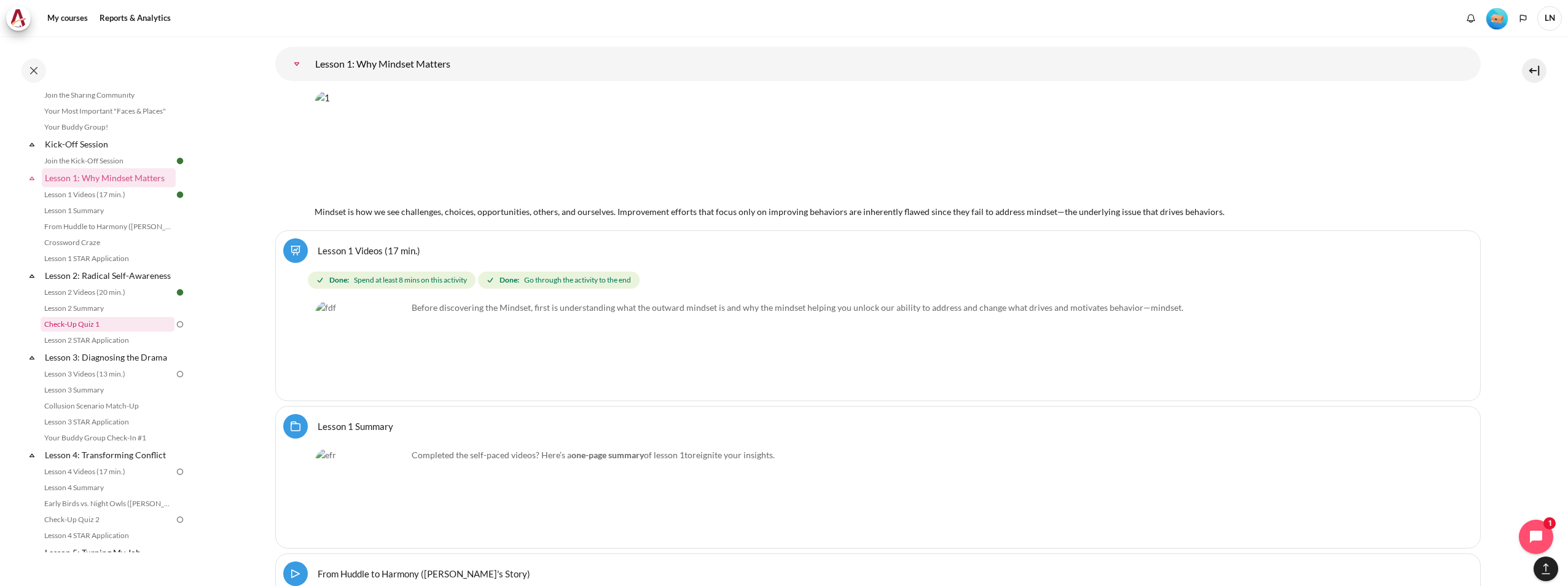
click at [137, 332] on link "Check-Up Quiz 1" at bounding box center [108, 324] width 134 height 15
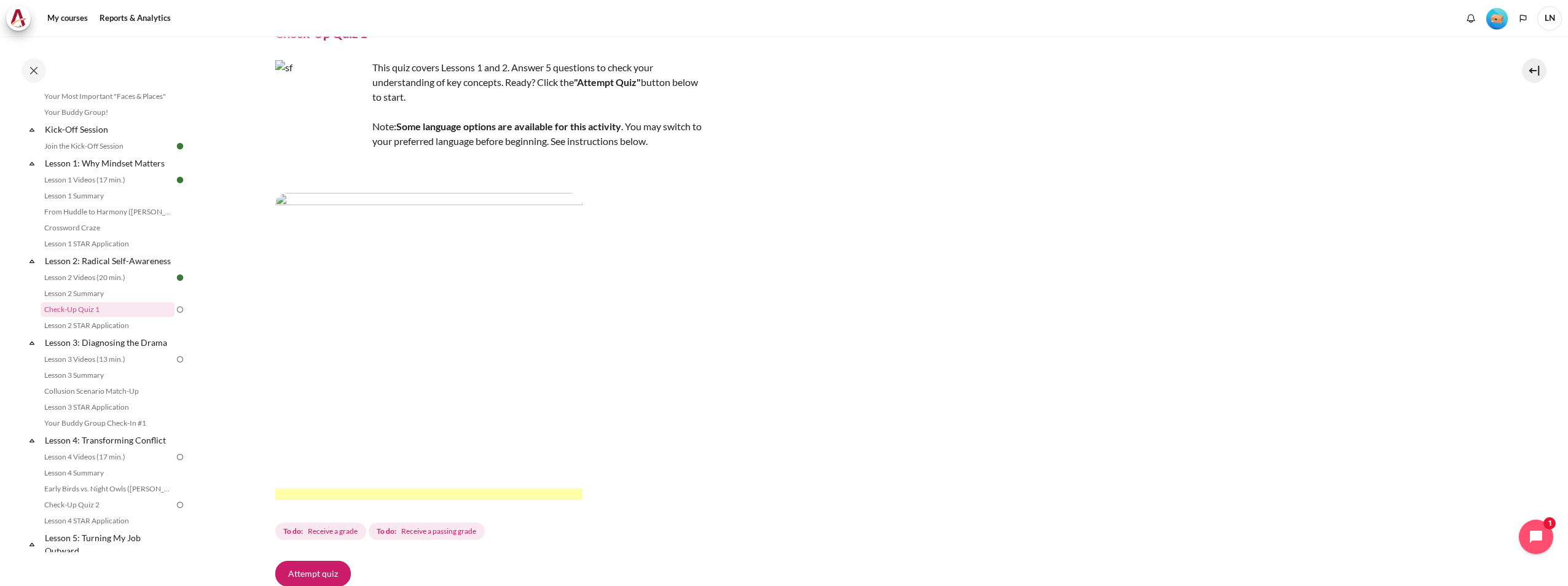
scroll to position [229, 0]
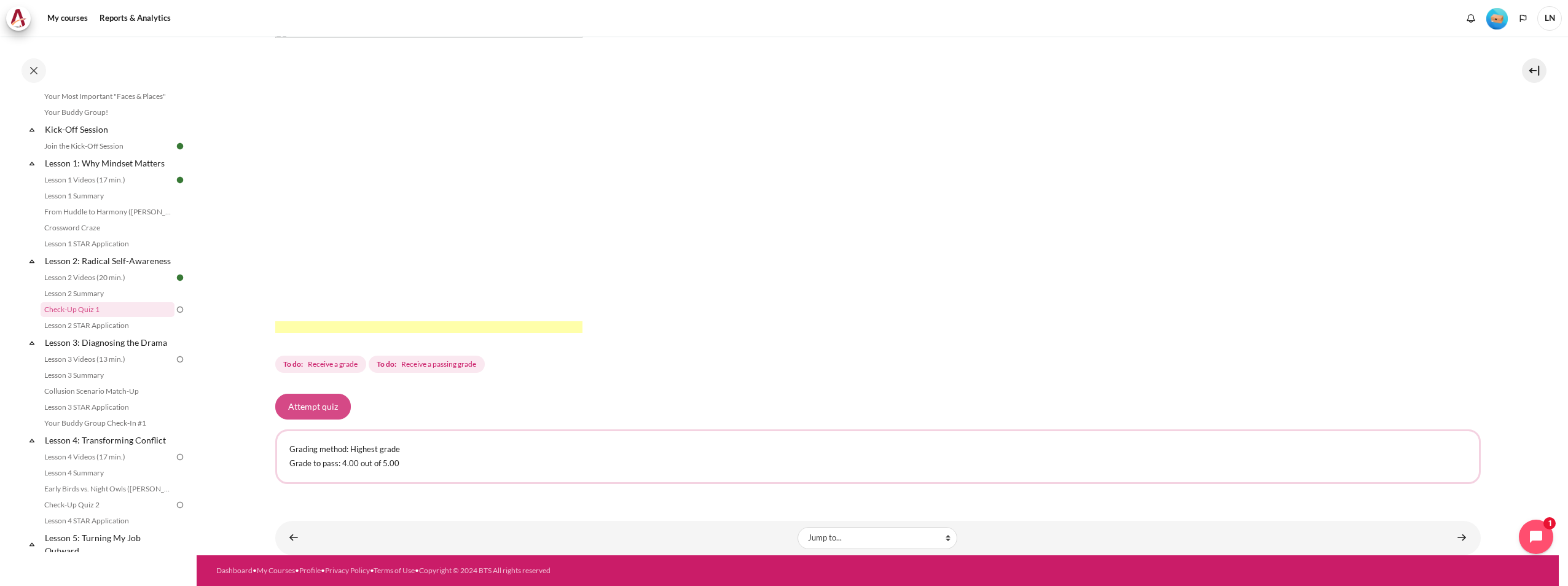
click at [335, 404] on button "Attempt quiz" at bounding box center [312, 407] width 75 height 26
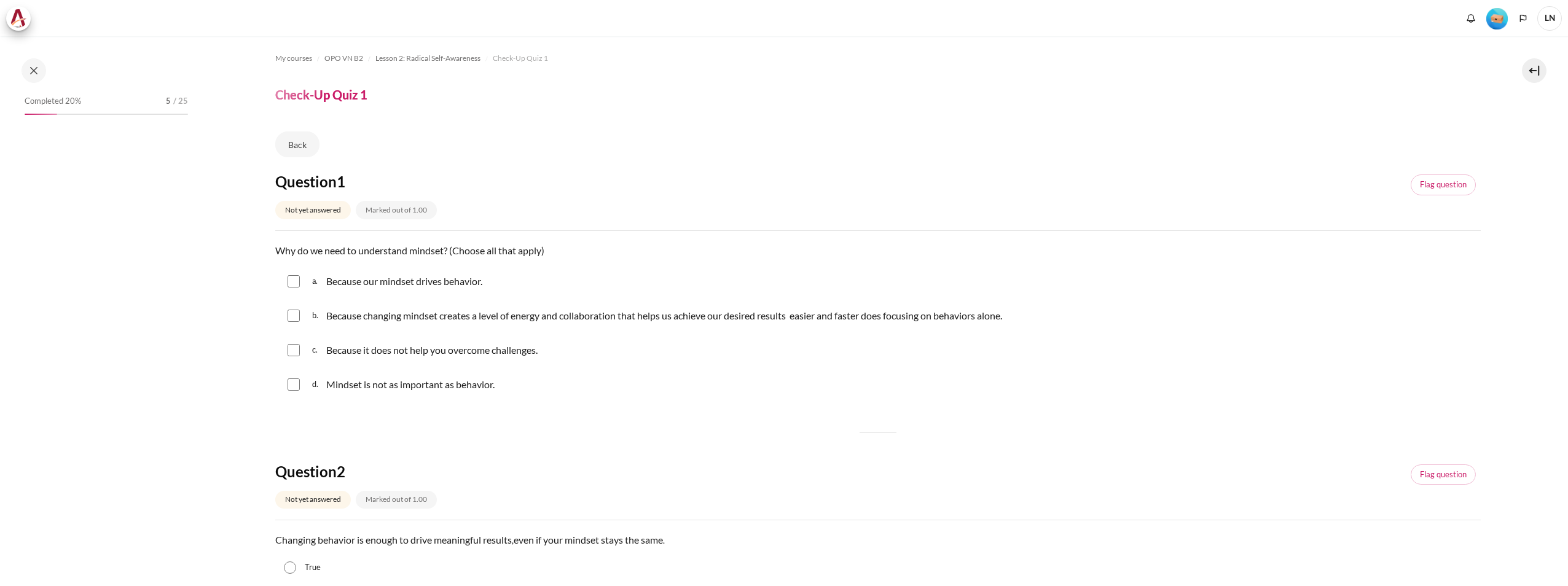
scroll to position [138, 0]
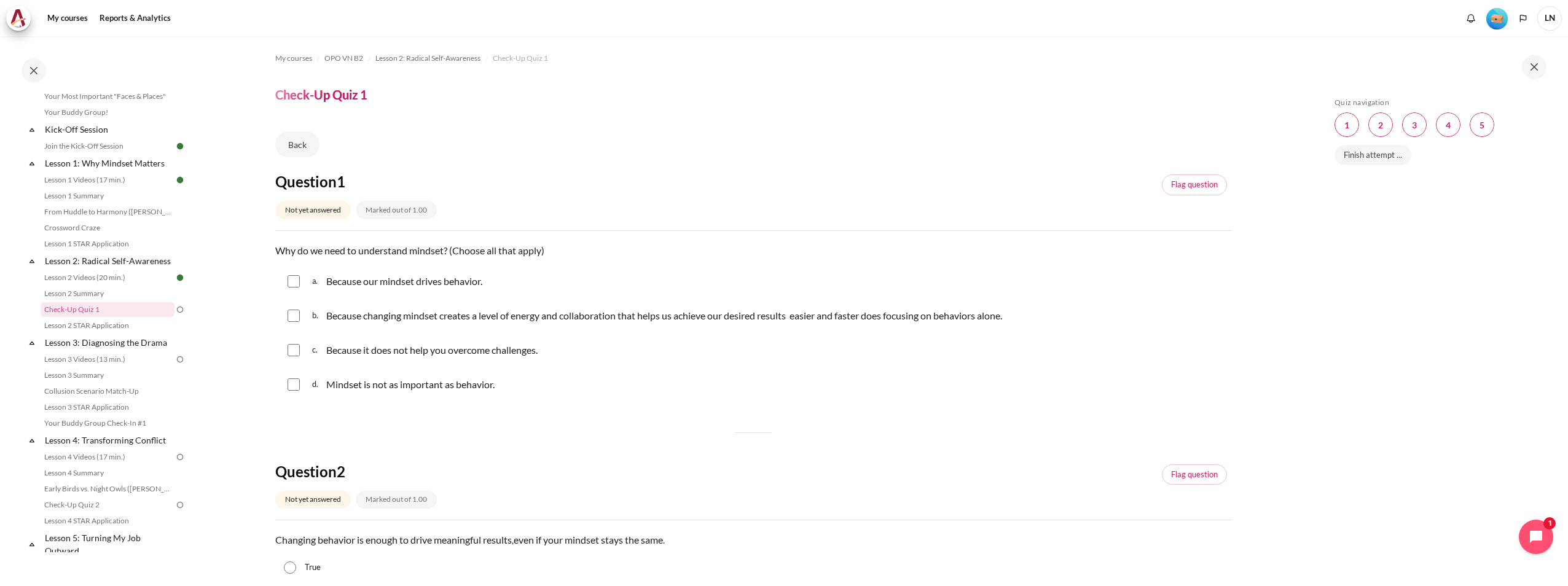
click at [293, 286] on input "Content" at bounding box center [293, 281] width 12 height 12
checkbox input "true"
click at [297, 321] on input "Content" at bounding box center [293, 316] width 12 height 12
checkbox input "true"
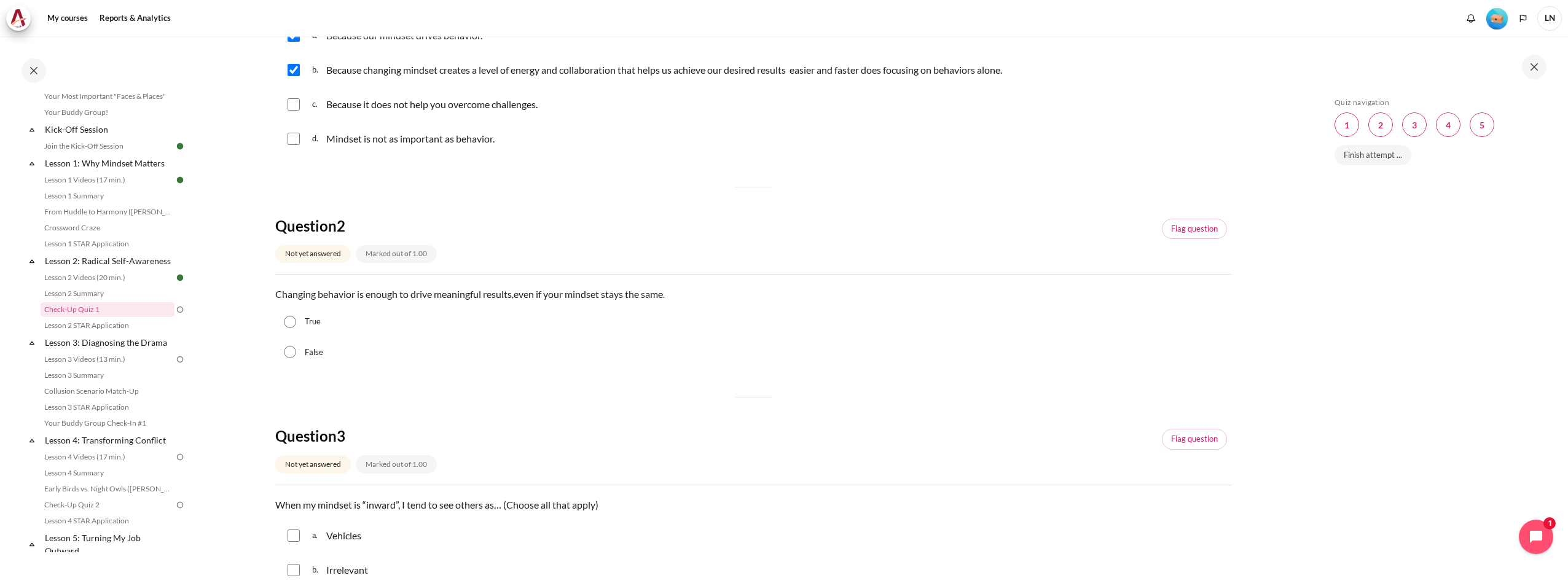
scroll to position [307, 0]
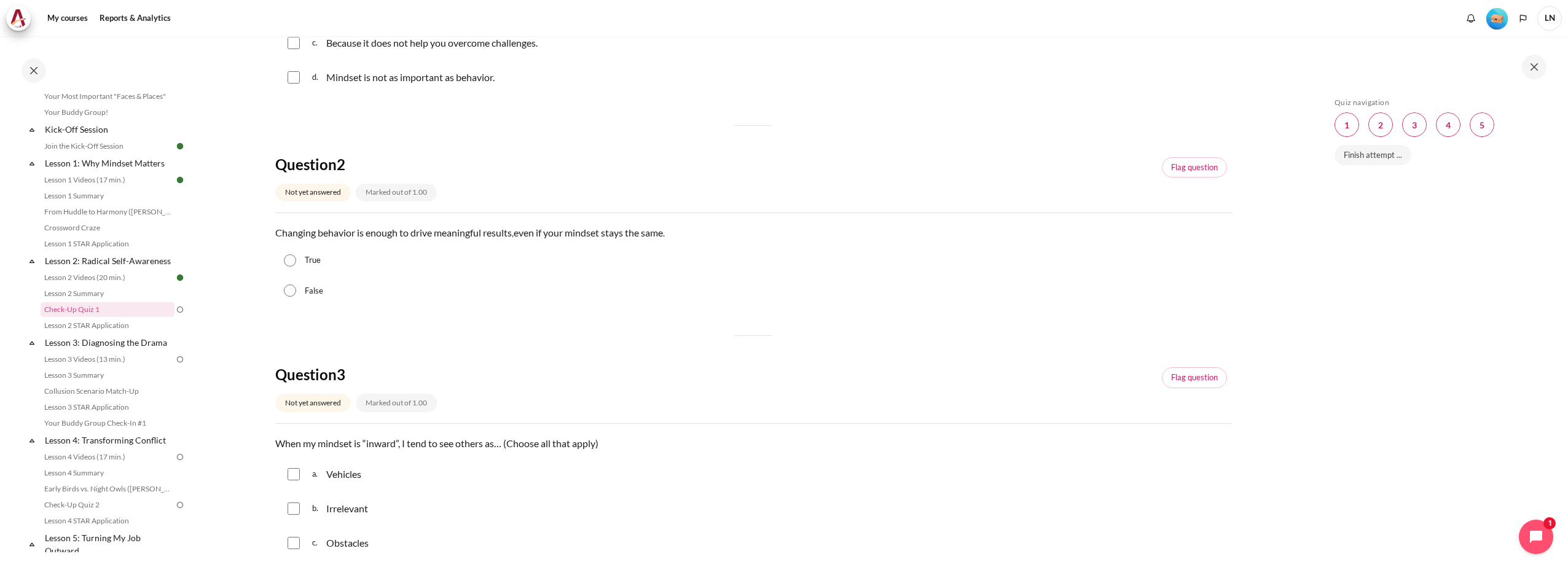
click at [314, 289] on label "False" at bounding box center [314, 291] width 19 height 12
click at [296, 289] on input "False" at bounding box center [290, 290] width 12 height 12
radio input "true"
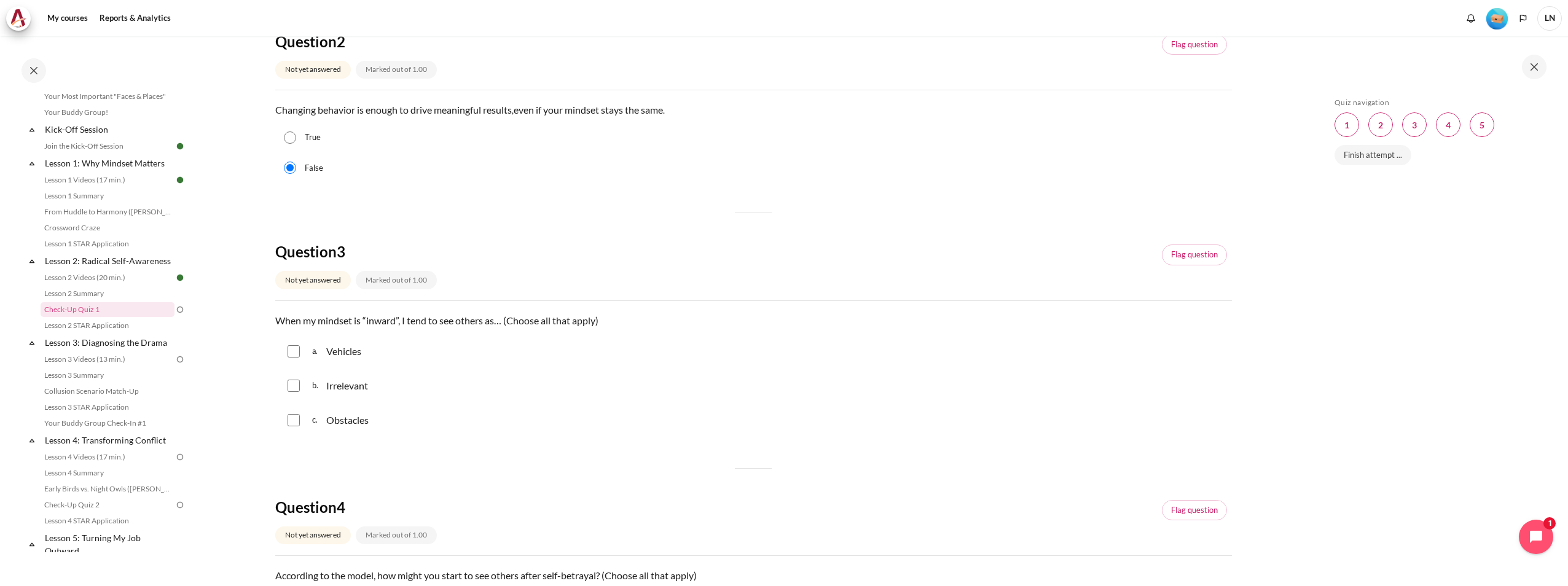
scroll to position [491, 0]
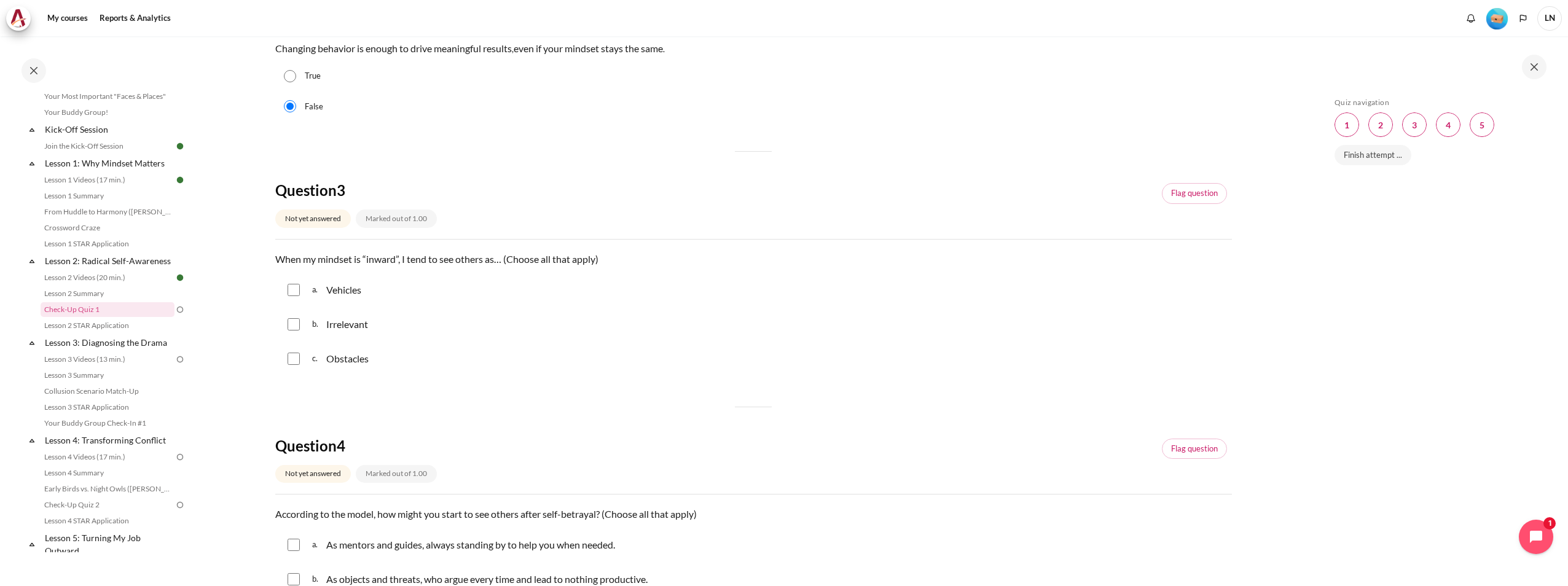
click at [298, 290] on input "Content" at bounding box center [293, 290] width 12 height 12
checkbox input "true"
click at [297, 356] on input "Content" at bounding box center [293, 359] width 12 height 12
checkbox input "true"
click at [294, 328] on input "Content" at bounding box center [293, 324] width 12 height 12
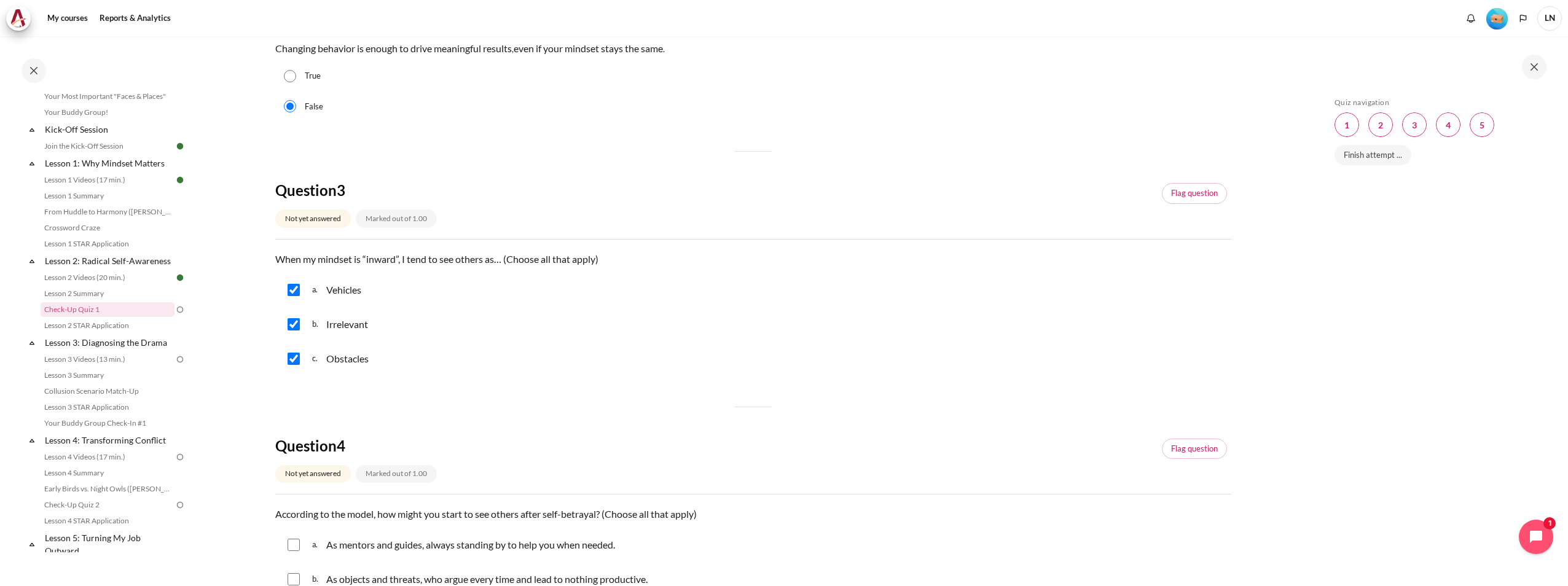
click at [296, 327] on input "Content" at bounding box center [293, 324] width 12 height 12
checkbox input "false"
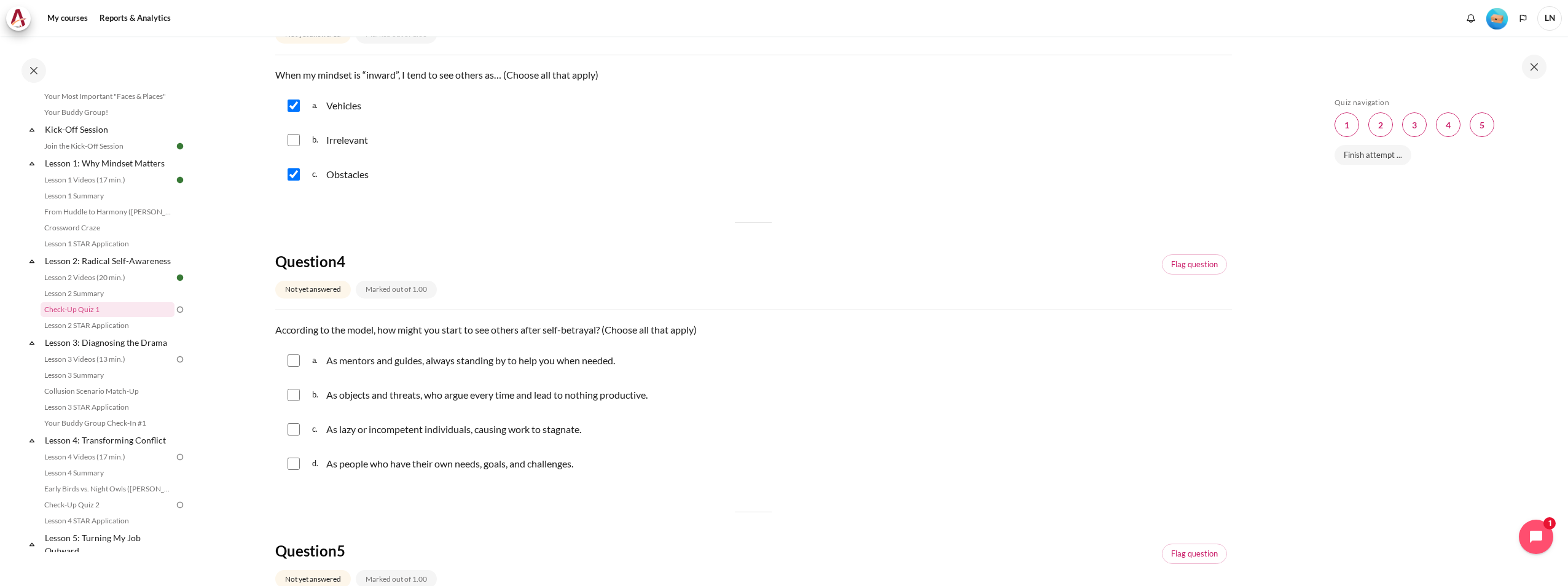
scroll to position [737, 0]
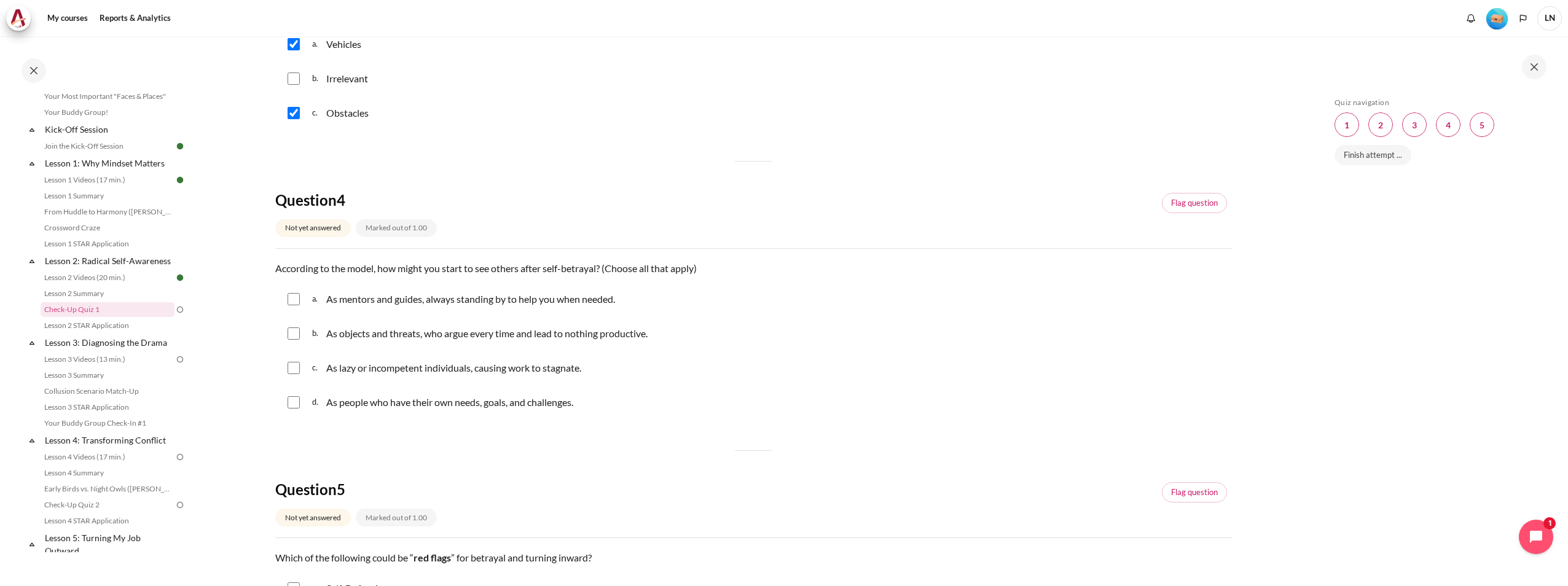
click at [298, 409] on div "d. As people who have their own needs, goals, and challenges." at bounding box center [753, 402] width 956 height 32
click at [287, 405] on input "Content" at bounding box center [293, 402] width 12 height 12
checkbox input "true"
click at [285, 300] on div "a. As mentors and guides, always standing by to help you when needed." at bounding box center [753, 299] width 956 height 32
click at [290, 297] on input "Content" at bounding box center [293, 299] width 12 height 12
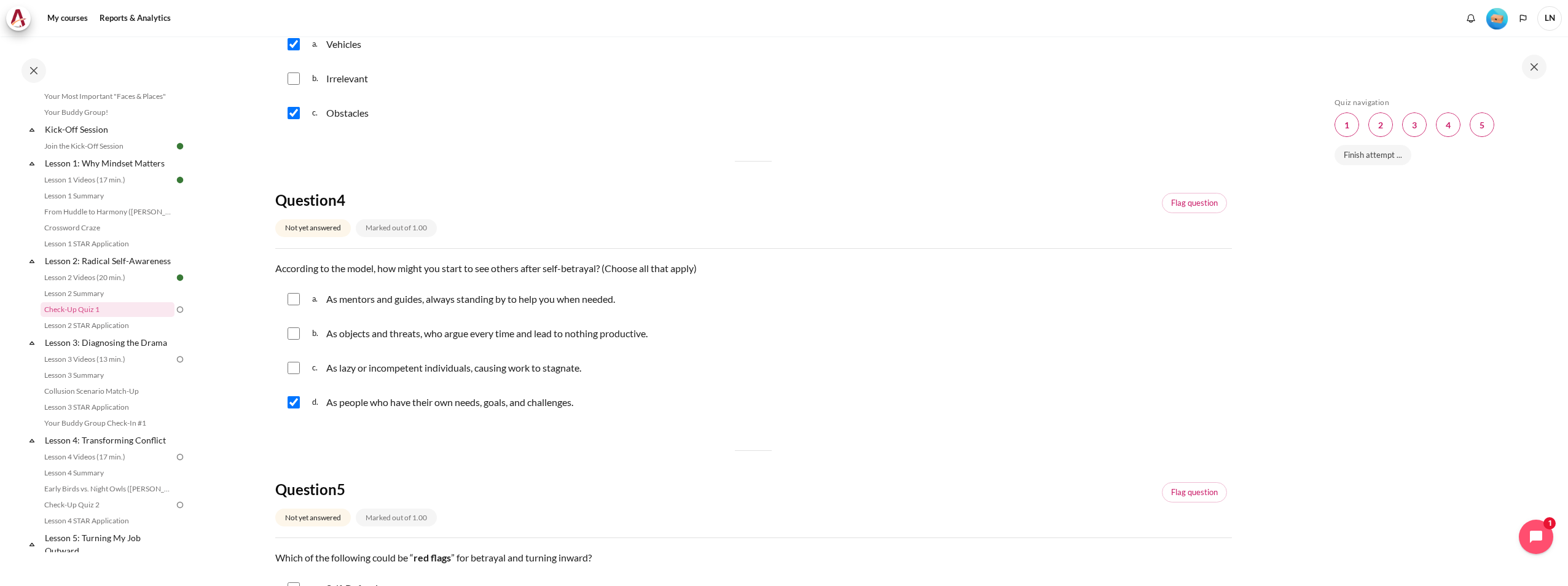
checkbox input "true"
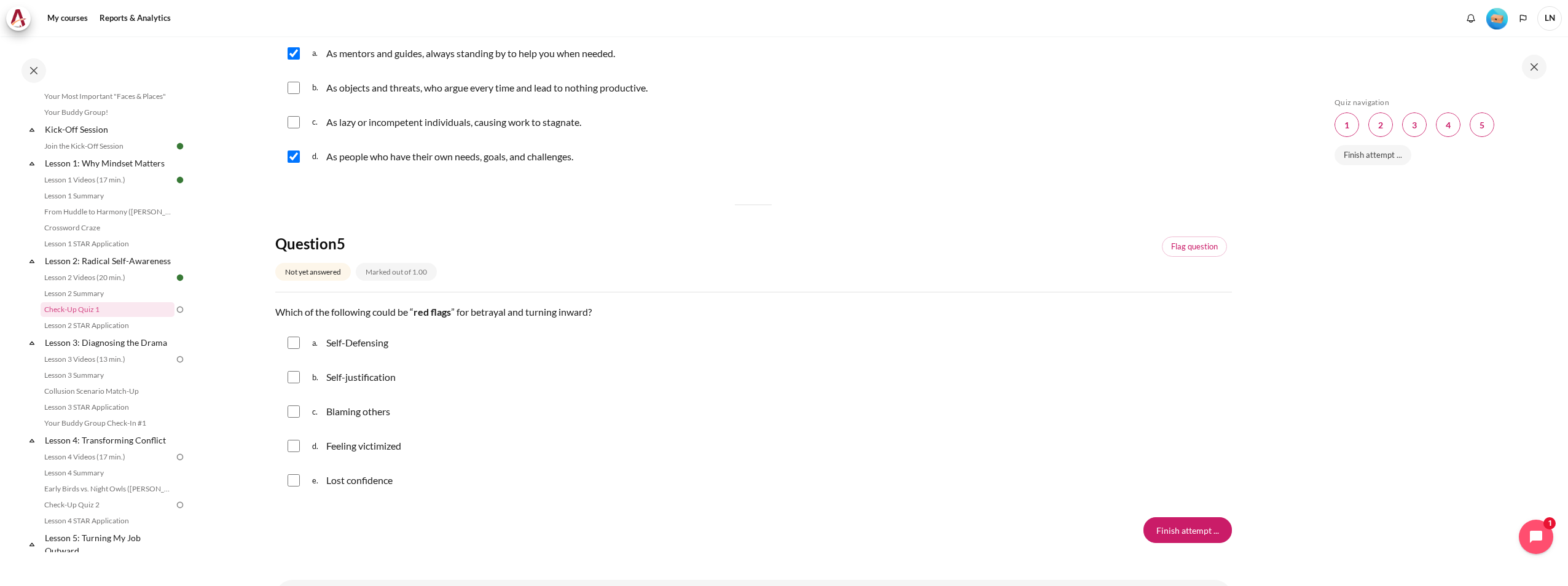
scroll to position [1042, 0]
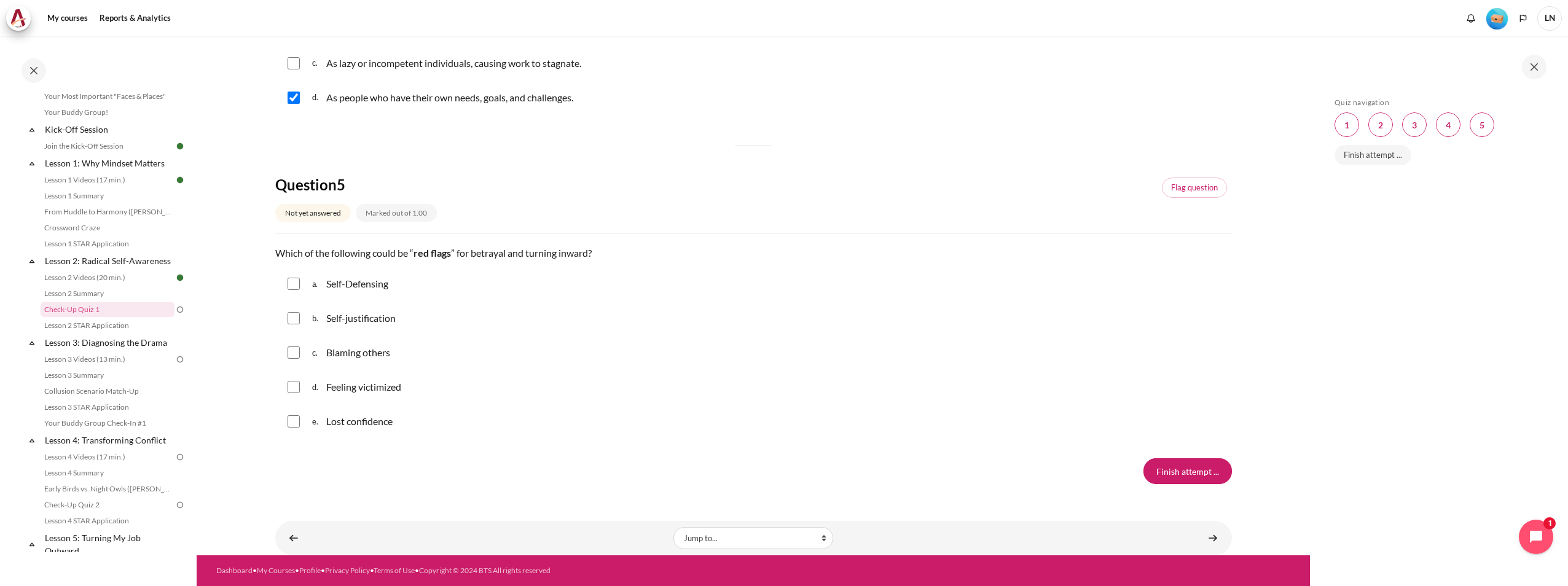
click at [294, 319] on input "Content" at bounding box center [293, 318] width 12 height 12
checkbox input "true"
click at [291, 352] on input "Content" at bounding box center [293, 352] width 12 height 12
checkbox input "true"
click at [294, 384] on input "Content" at bounding box center [293, 386] width 12 height 12
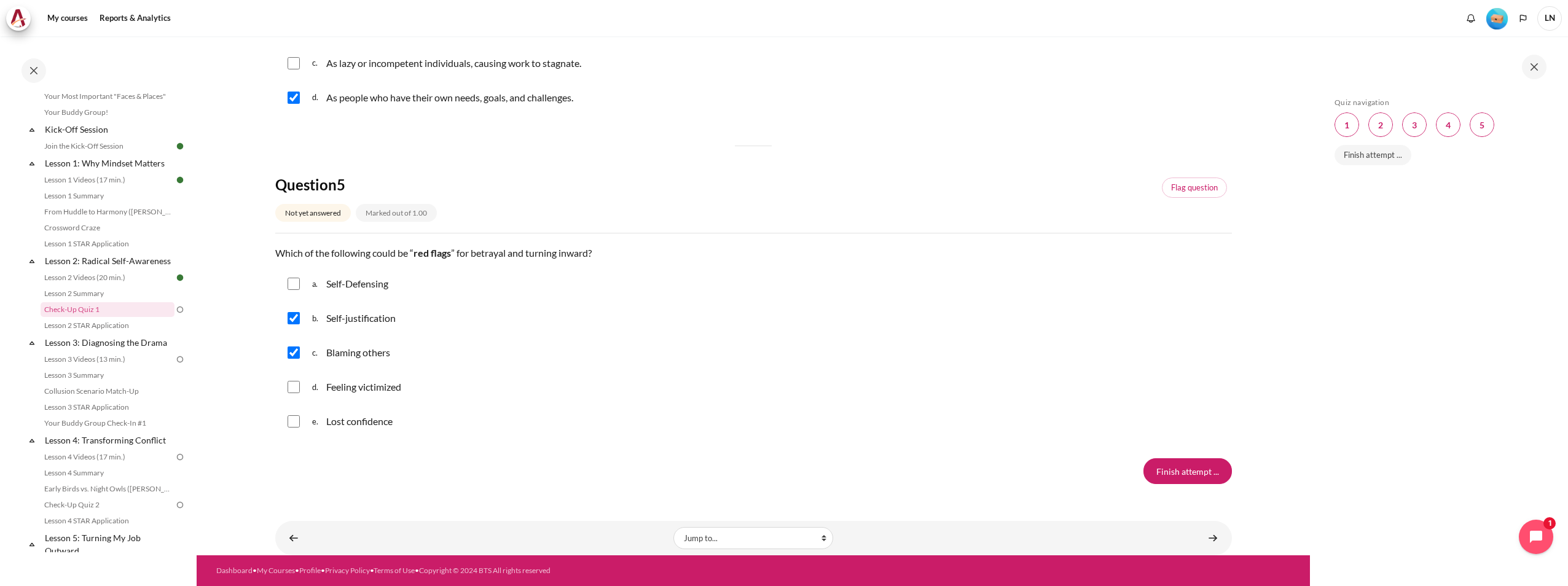
checkbox input "true"
click at [1191, 478] on input "Finish attempt ..." at bounding box center [1187, 471] width 88 height 26
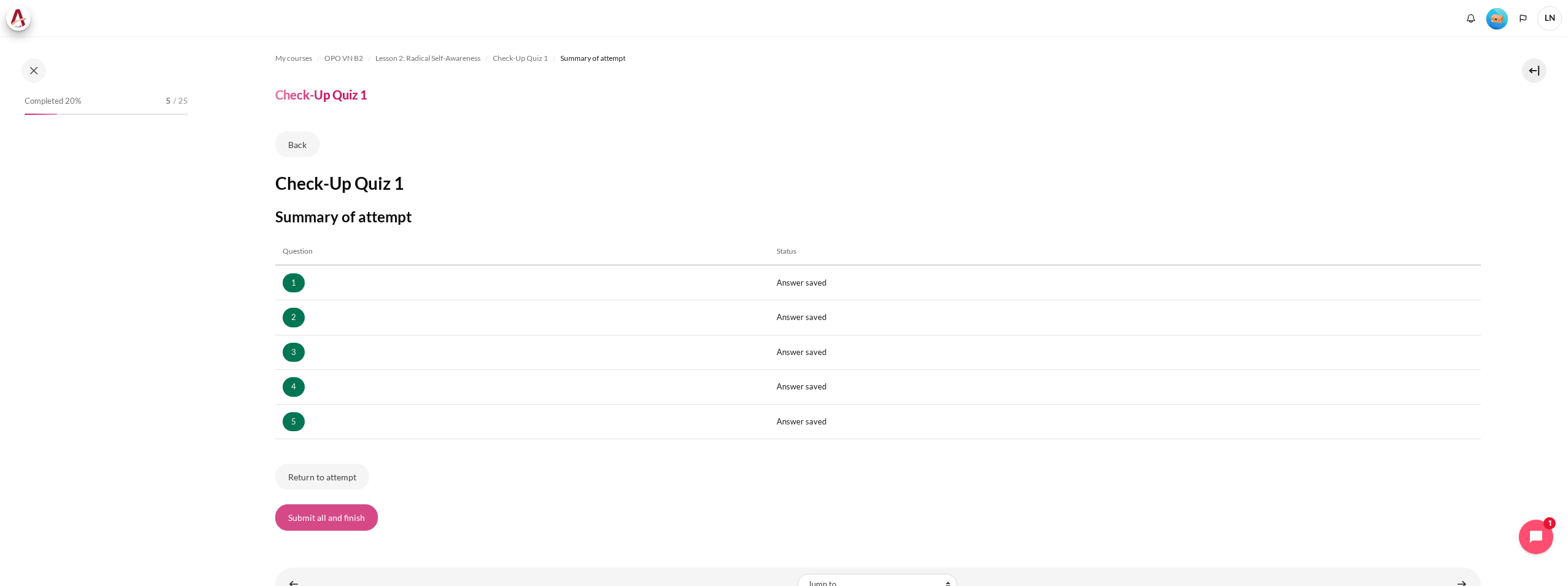
click at [338, 512] on button "Submit all and finish" at bounding box center [326, 517] width 102 height 26
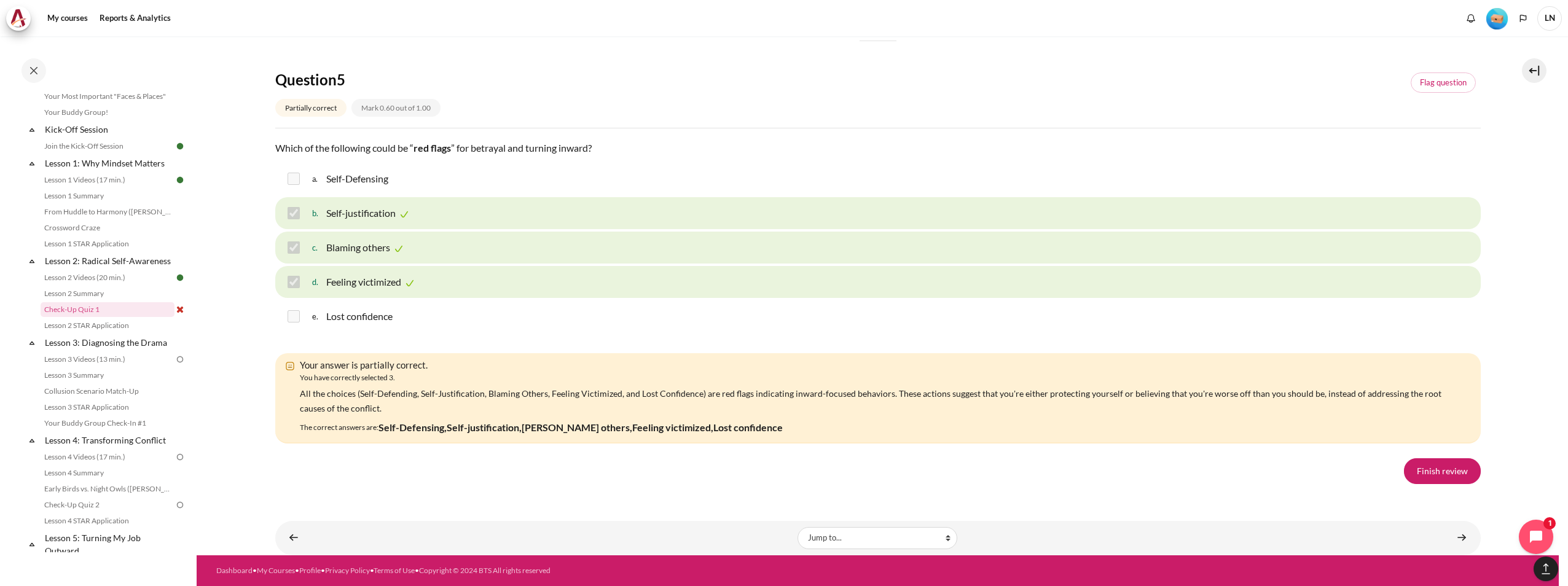
scroll to position [2094, 0]
click at [1414, 466] on link "Finish review" at bounding box center [1442, 471] width 77 height 26
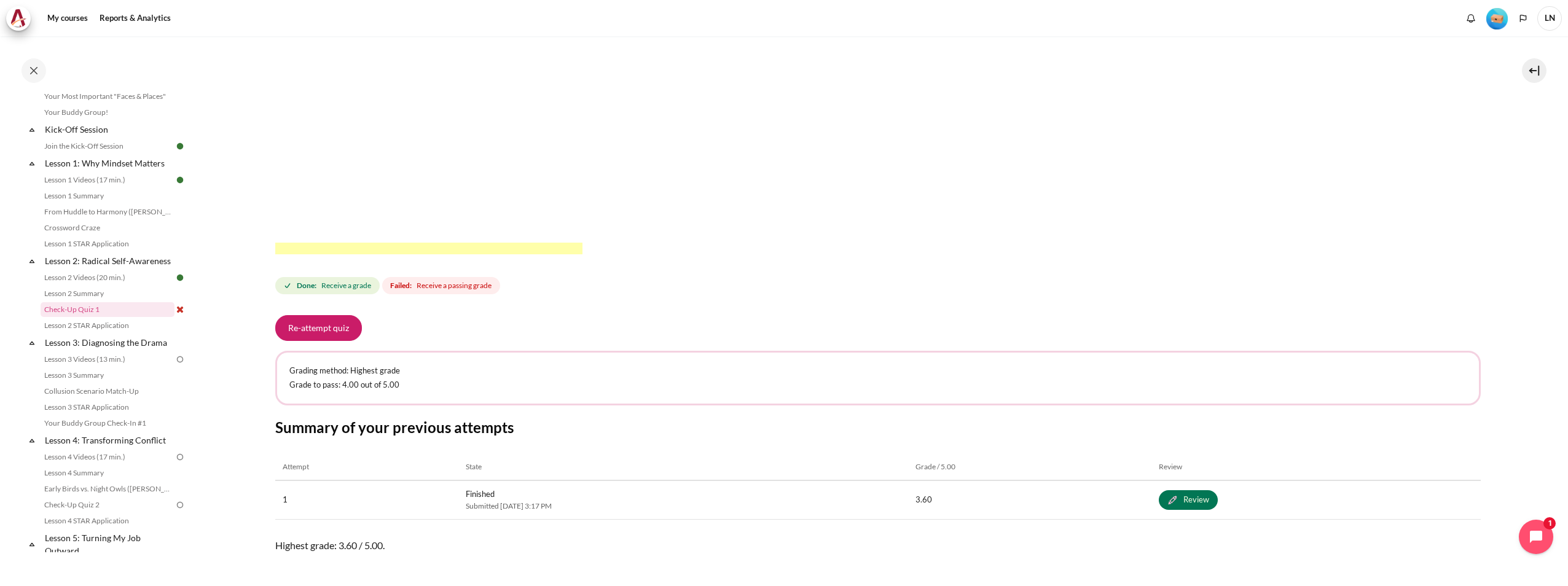
scroll to position [368, 0]
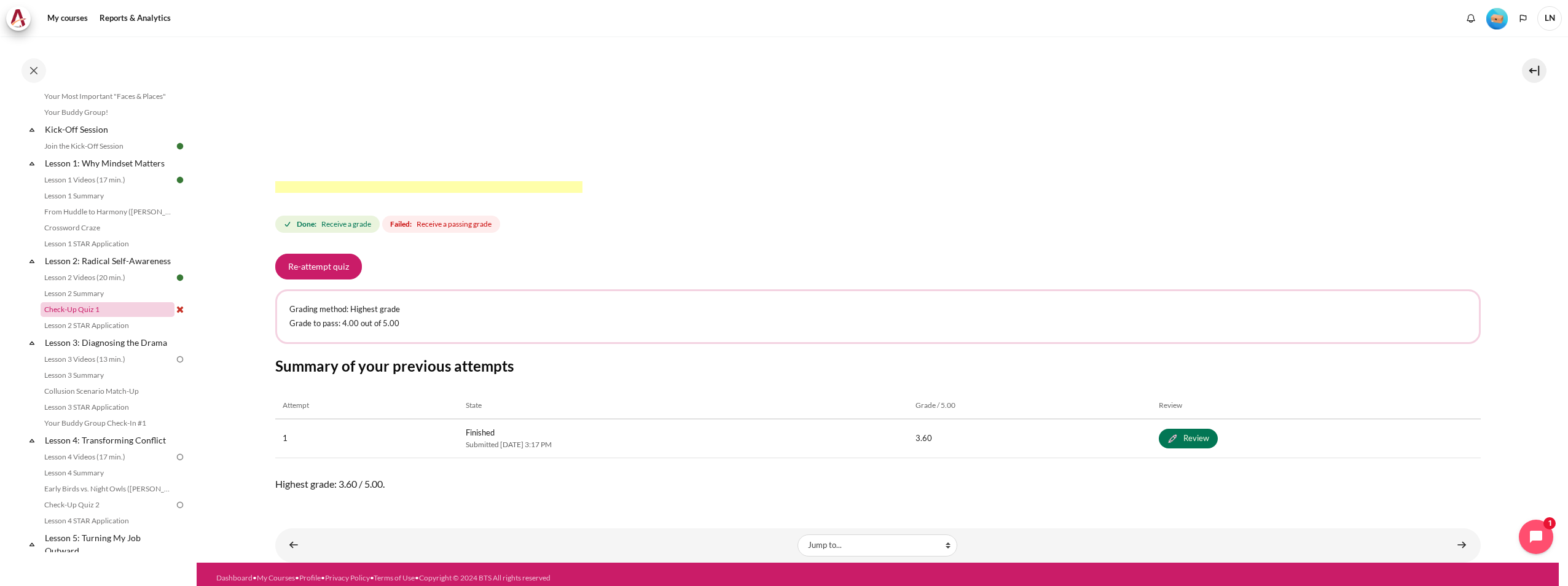
click at [118, 317] on link "Check-Up Quiz 1" at bounding box center [108, 309] width 134 height 15
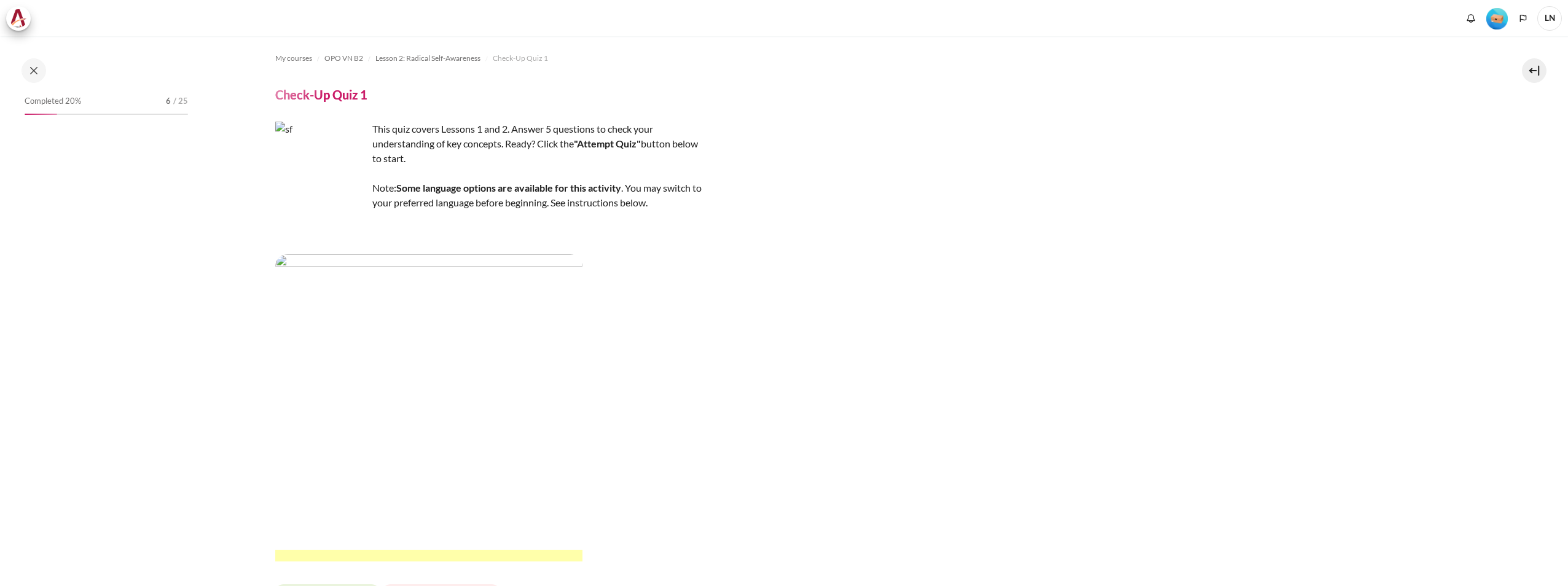
scroll to position [368, 0]
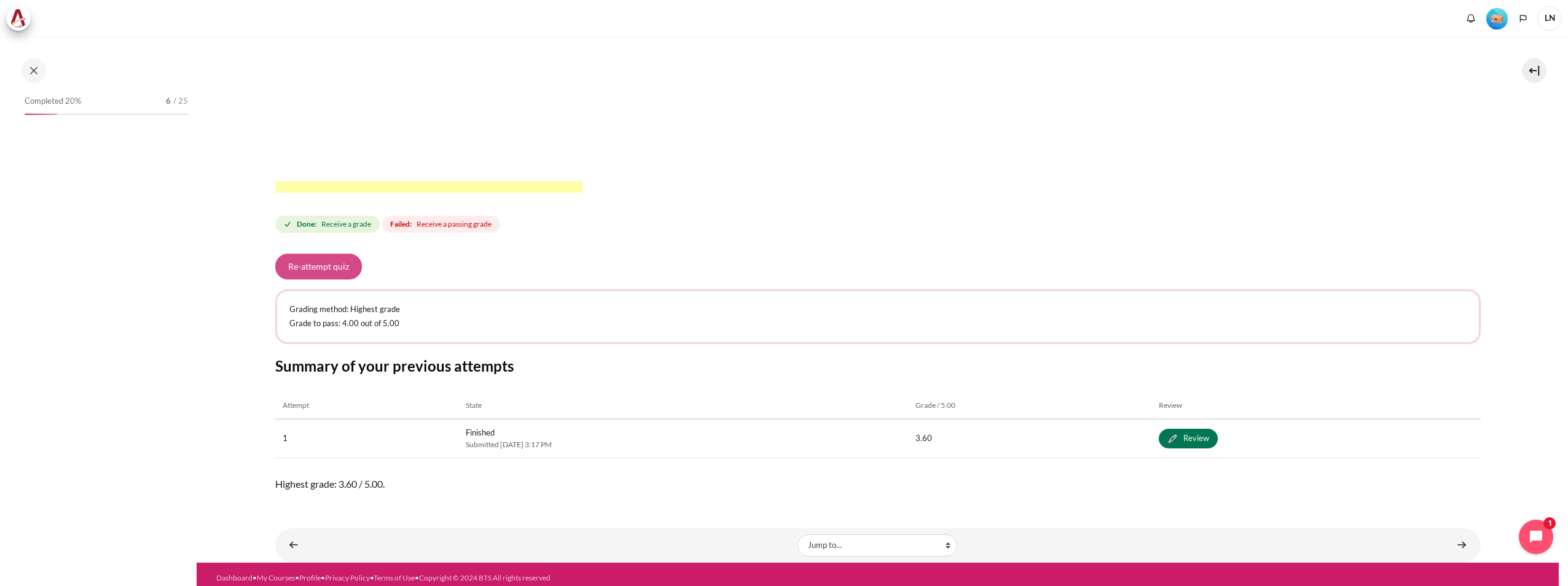
click at [332, 276] on button "Re-attempt quiz" at bounding box center [318, 267] width 87 height 26
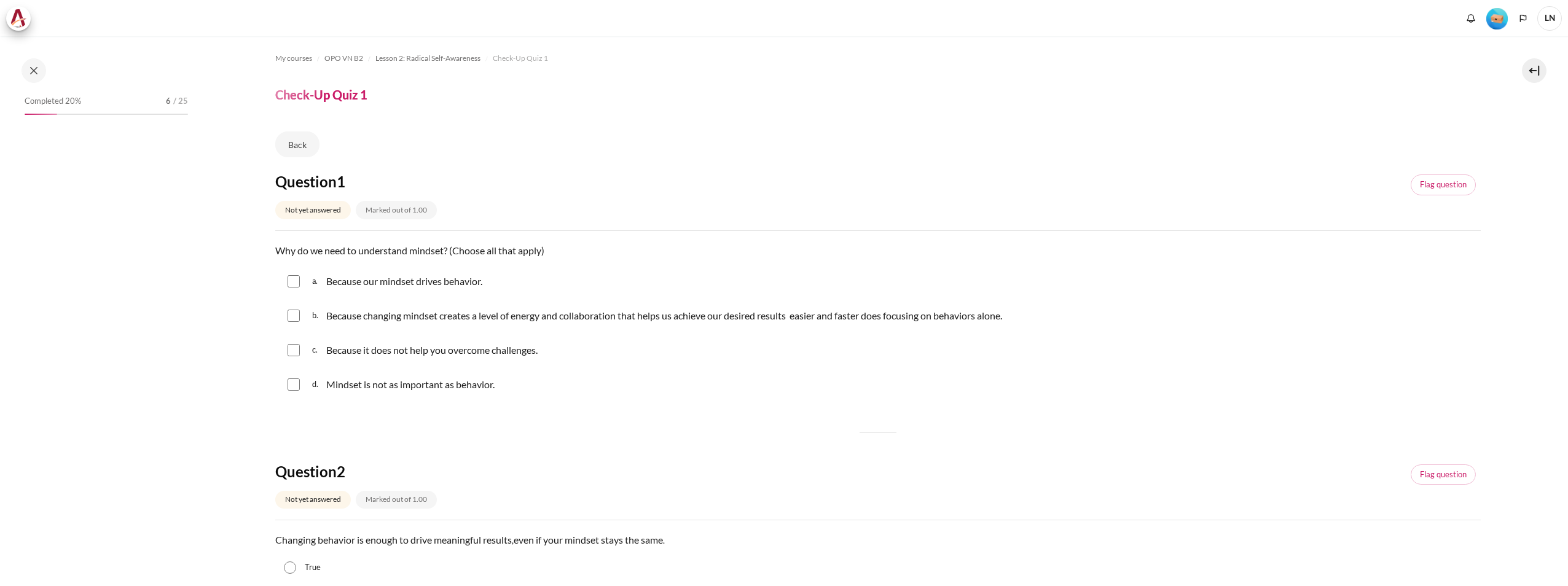
scroll to position [138, 0]
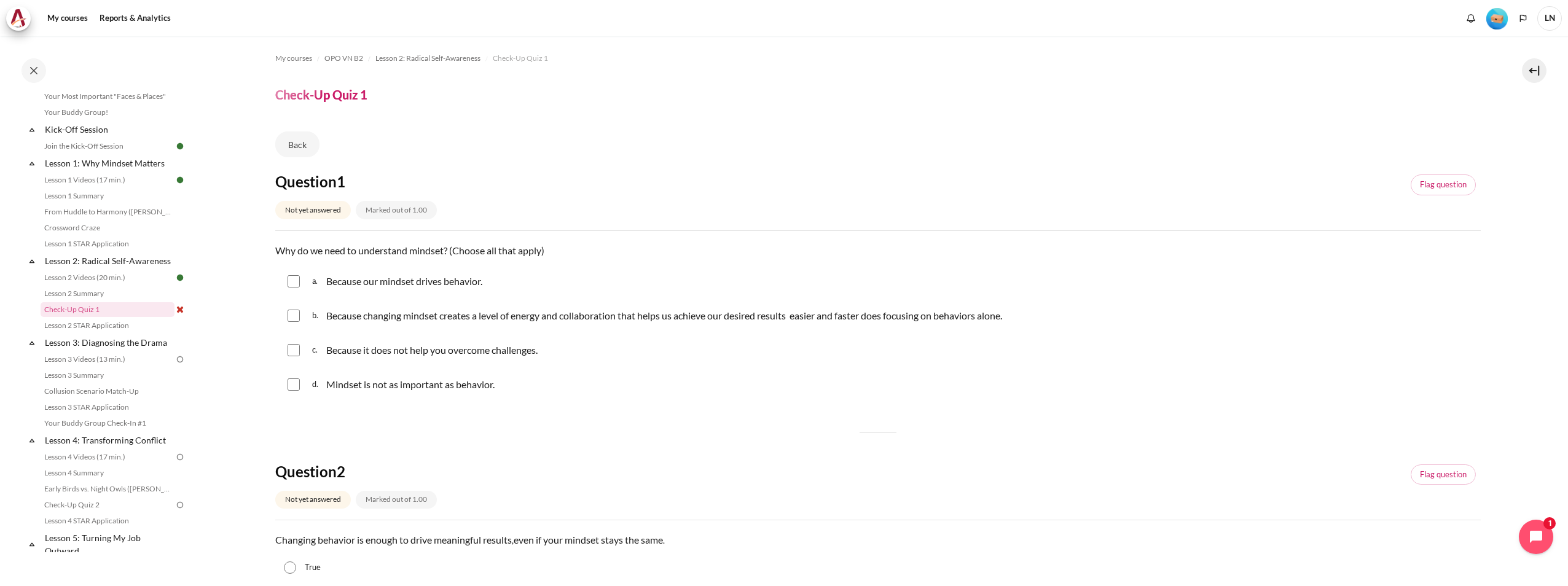
click at [299, 284] on input "Content" at bounding box center [293, 281] width 12 height 12
checkbox input "true"
click at [298, 321] on input "Content" at bounding box center [293, 316] width 12 height 12
checkbox input "true"
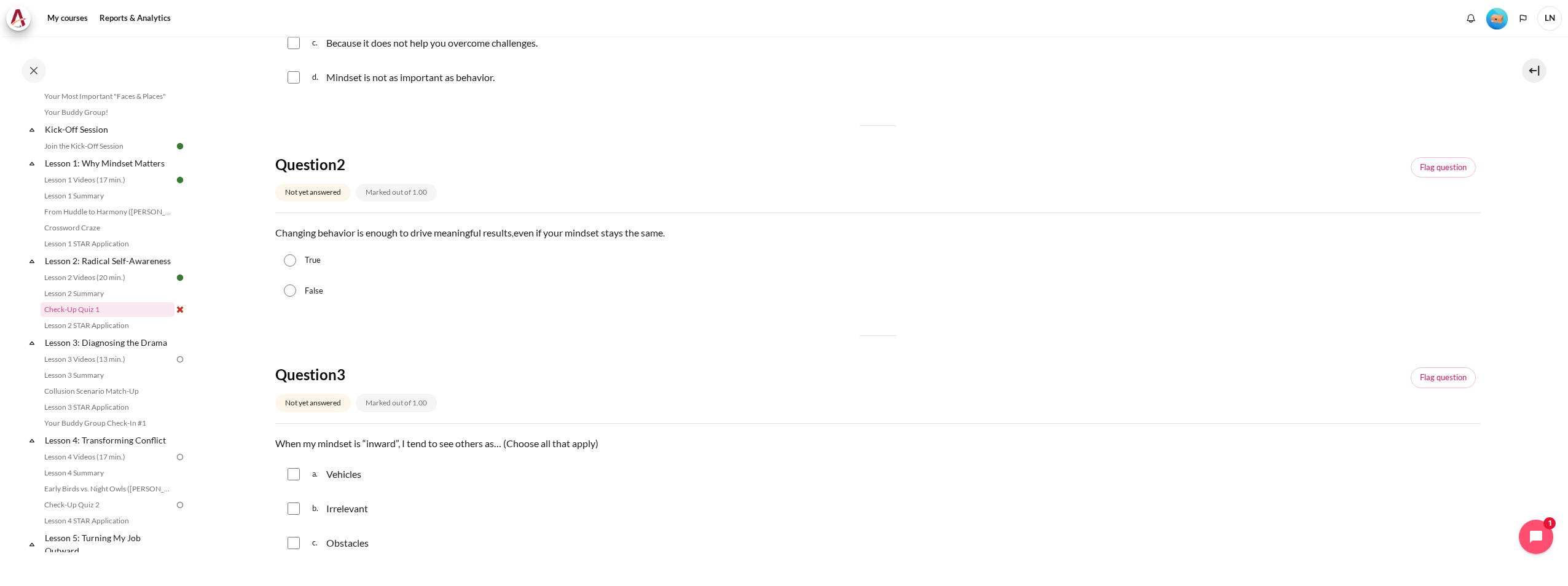
click at [296, 304] on div "False" at bounding box center [878, 291] width 1205 height 31
click at [290, 295] on input "False" at bounding box center [290, 290] width 12 height 12
radio input "true"
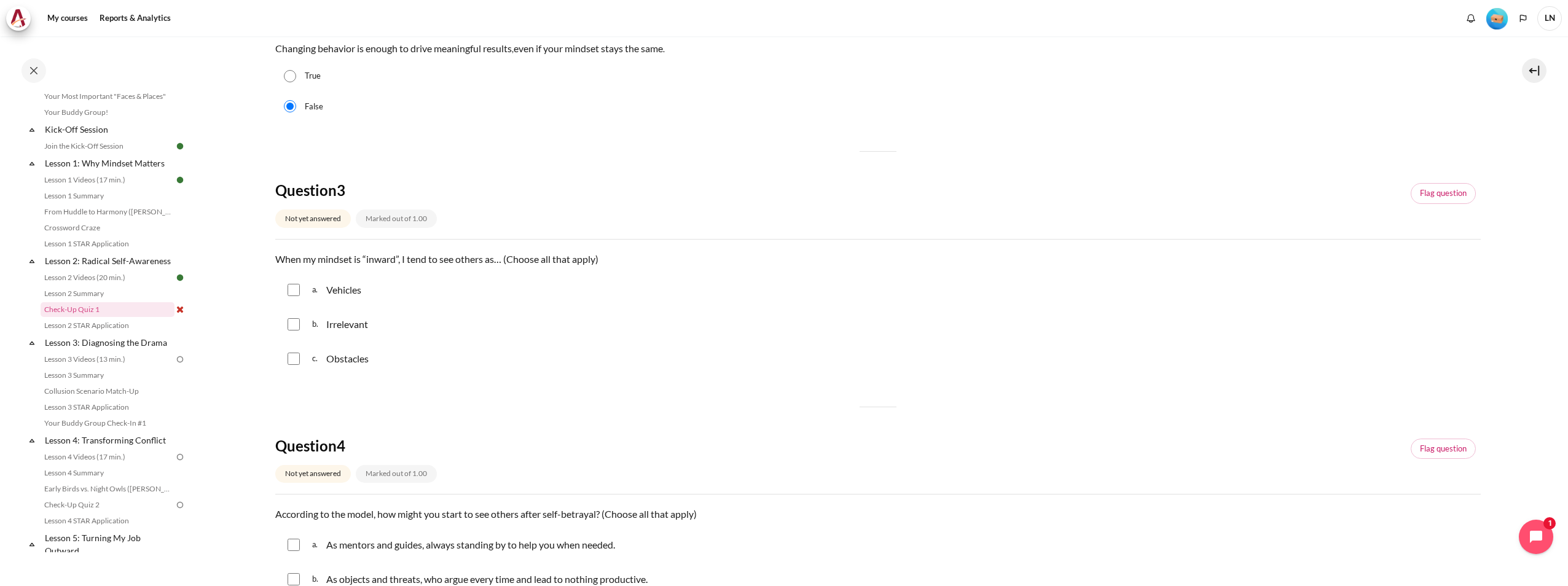
click at [298, 291] on input "Content" at bounding box center [293, 290] width 12 height 12
checkbox input "true"
click at [296, 324] on input "Content" at bounding box center [293, 324] width 12 height 12
checkbox input "true"
click at [291, 366] on div "c. Obstacles" at bounding box center [878, 359] width 1205 height 32
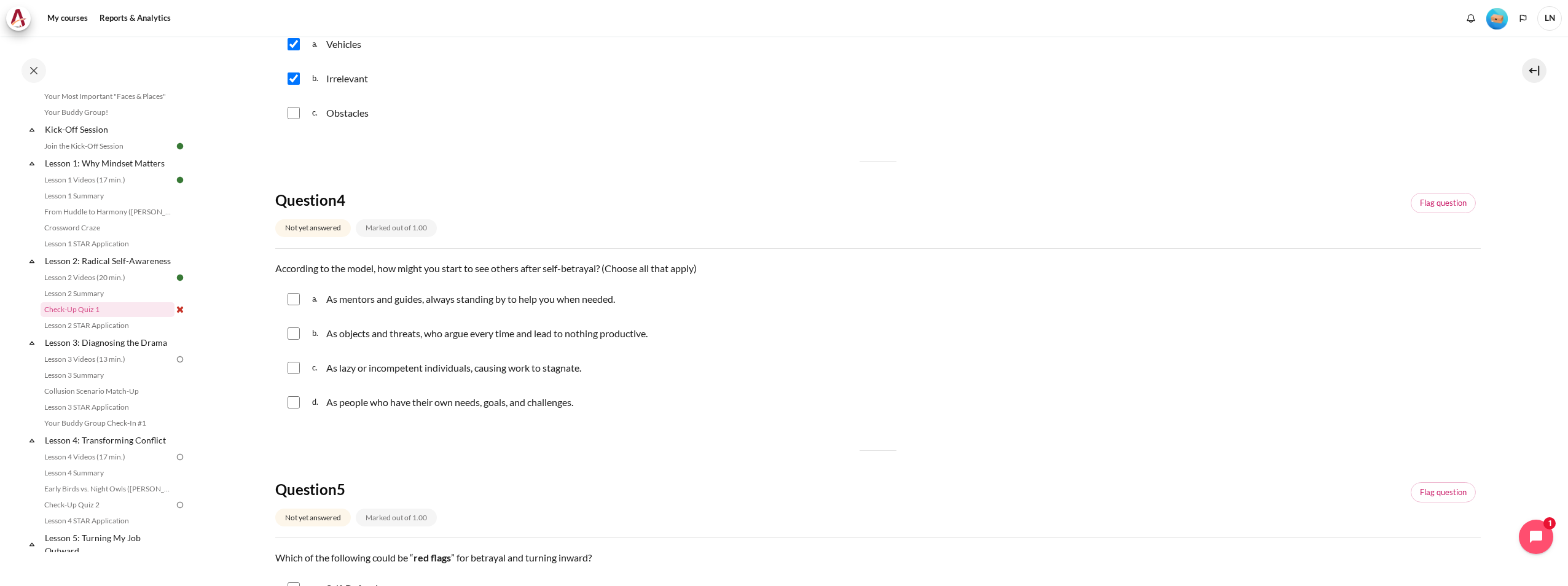
scroll to position [676, 0]
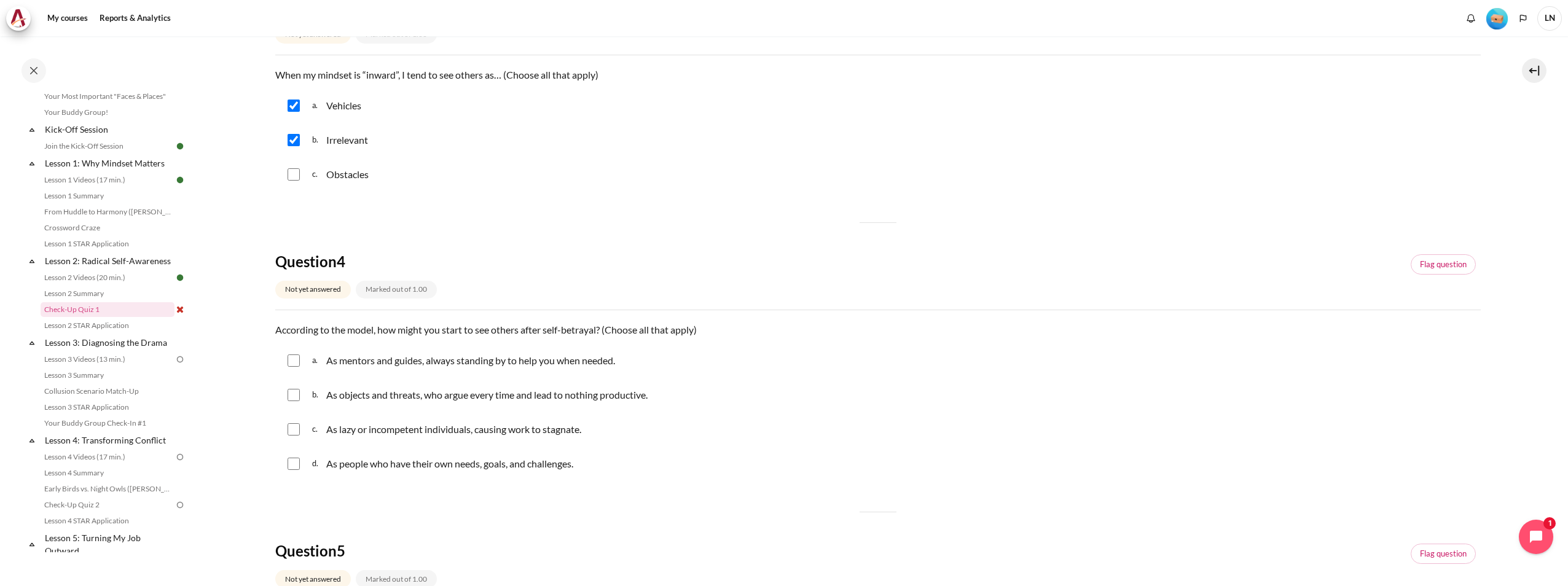
click at [297, 176] on input "Content" at bounding box center [293, 174] width 12 height 12
checkbox input "true"
click at [294, 363] on input "Content" at bounding box center [293, 360] width 12 height 12
checkbox input "true"
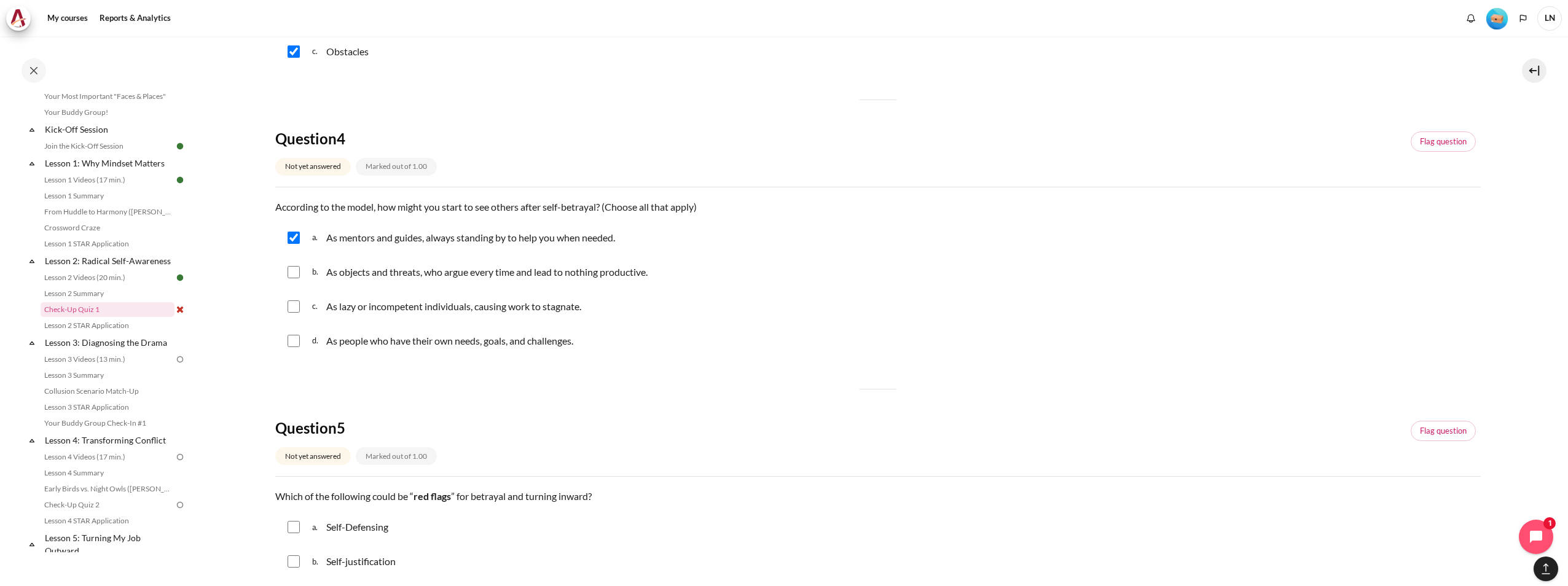
scroll to position [860, 0]
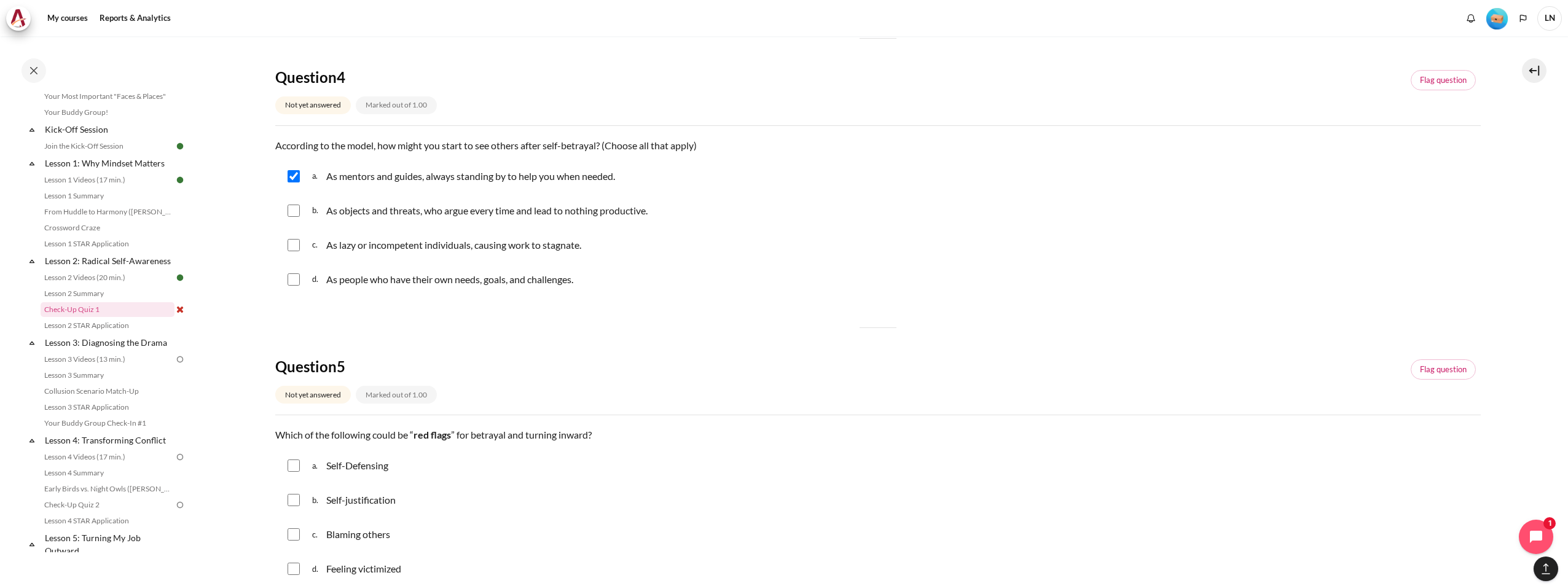
click at [279, 460] on div "a. Self-Defensing" at bounding box center [878, 466] width 1205 height 32
click at [296, 466] on input "Content" at bounding box center [293, 466] width 12 height 12
checkbox input "true"
drag, startPoint x: 292, startPoint y: 487, endPoint x: 291, endPoint y: 499, distance: 12.0
click at [292, 491] on div "b. Self-justification" at bounding box center [878, 500] width 1205 height 32
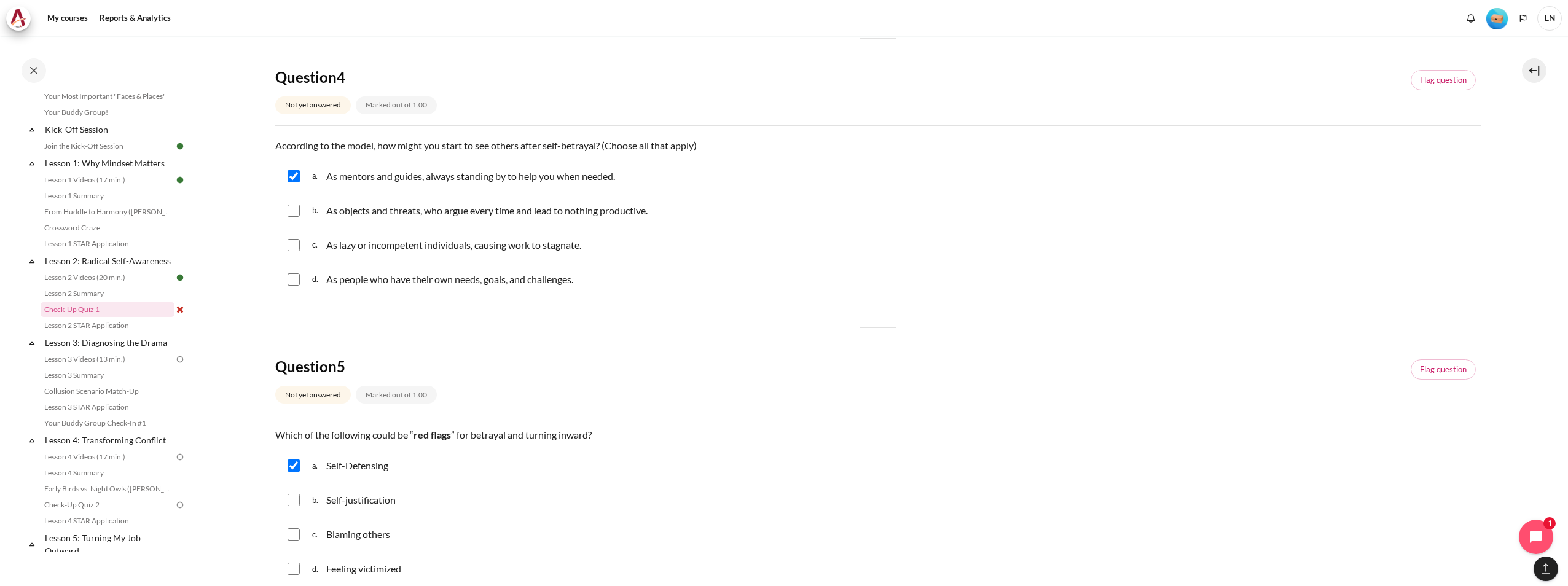
click at [291, 502] on input "Content" at bounding box center [293, 500] width 12 height 12
checkbox input "true"
click at [296, 531] on input "Content" at bounding box center [293, 534] width 12 height 12
checkbox input "true"
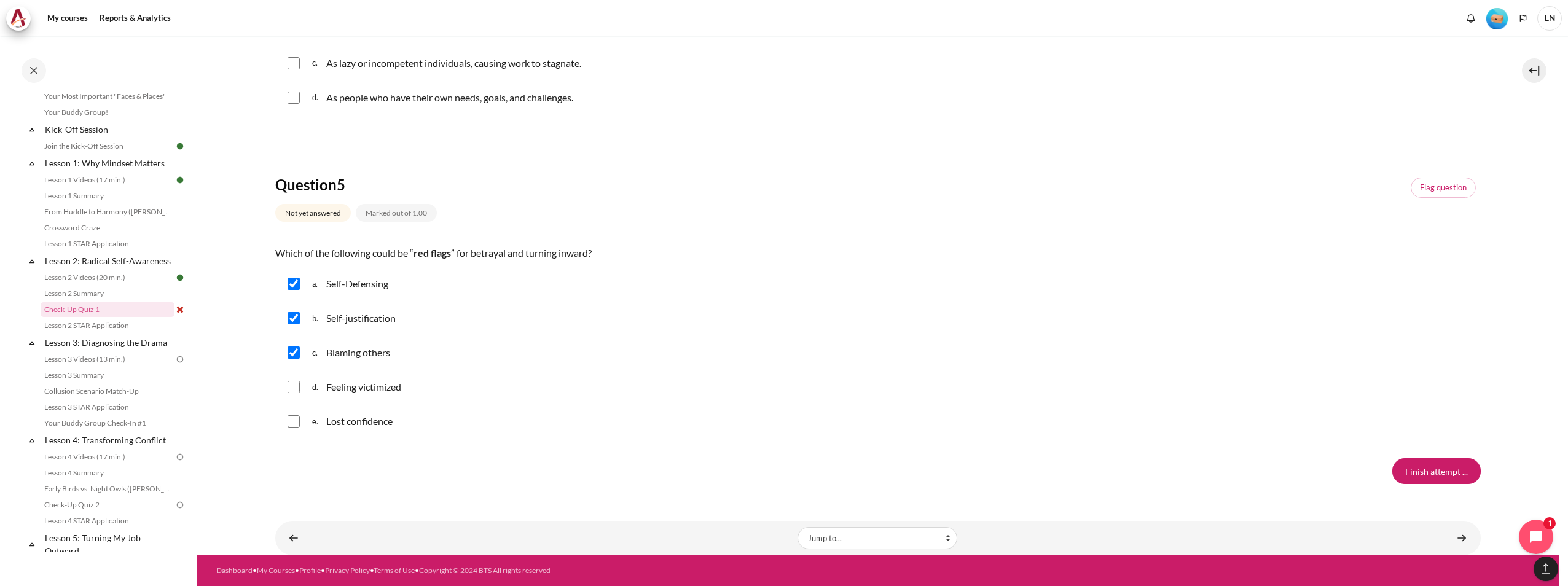
click at [293, 391] on input "Content" at bounding box center [293, 386] width 12 height 12
checkbox input "true"
click at [296, 421] on input "Content" at bounding box center [293, 421] width 12 height 12
checkbox input "true"
click at [1446, 470] on input "Finish attempt ..." at bounding box center [1436, 471] width 88 height 26
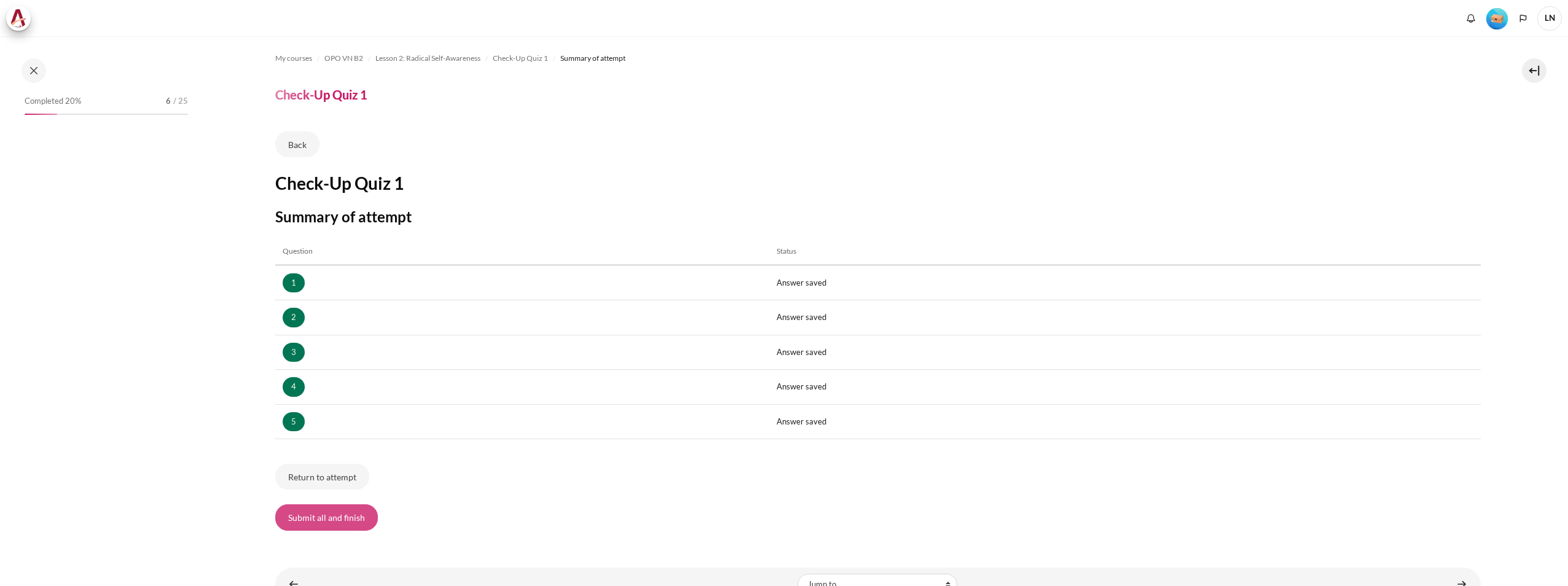
click at [332, 524] on button "Submit all and finish" at bounding box center [326, 517] width 102 height 26
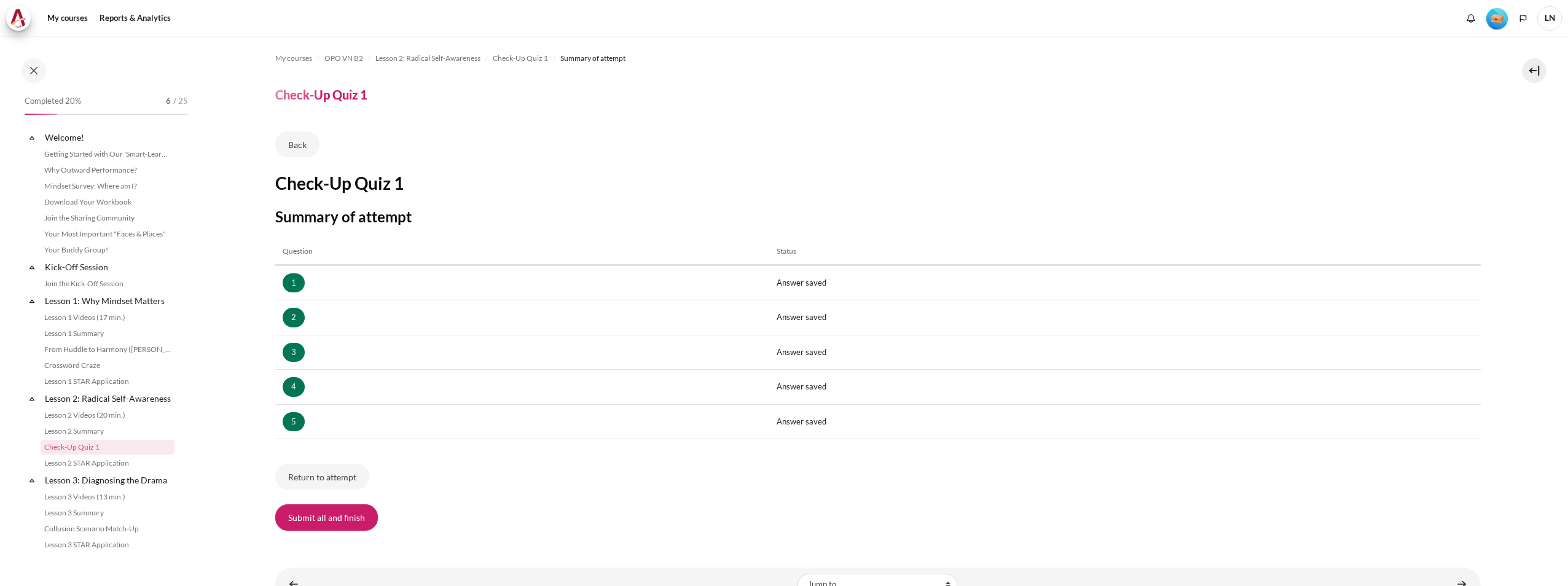
scroll to position [138, 0]
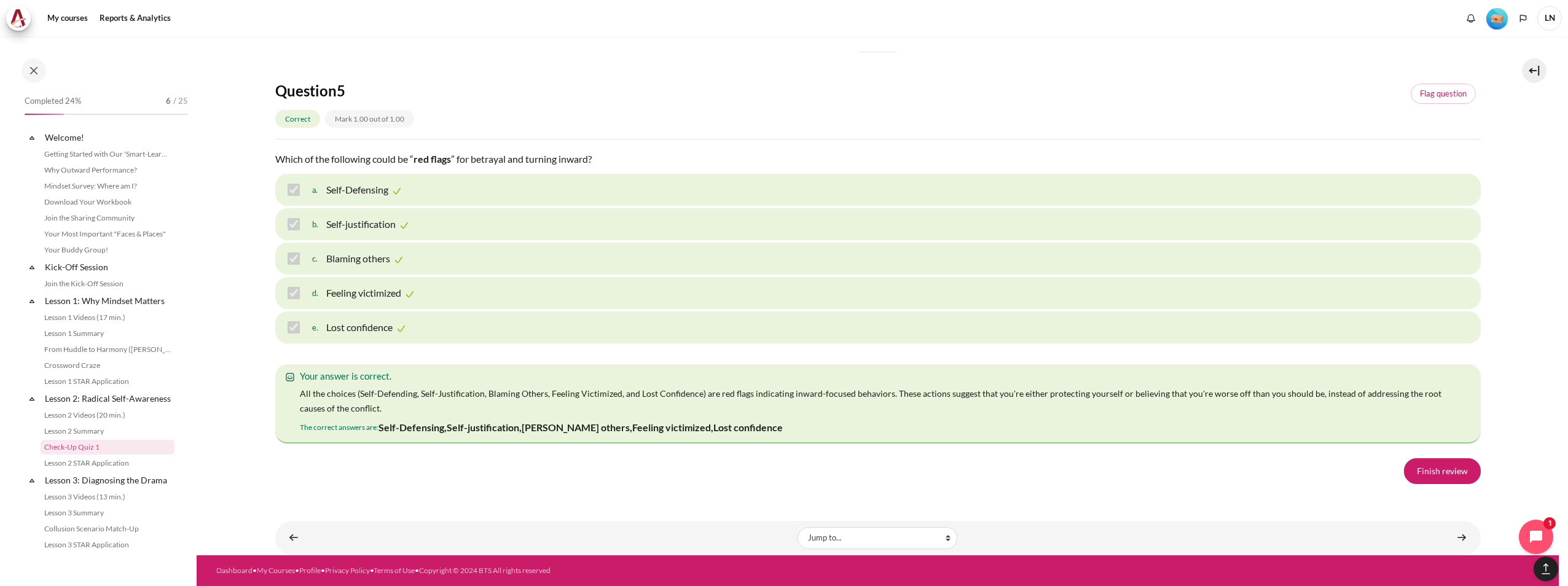
scroll to position [138, 0]
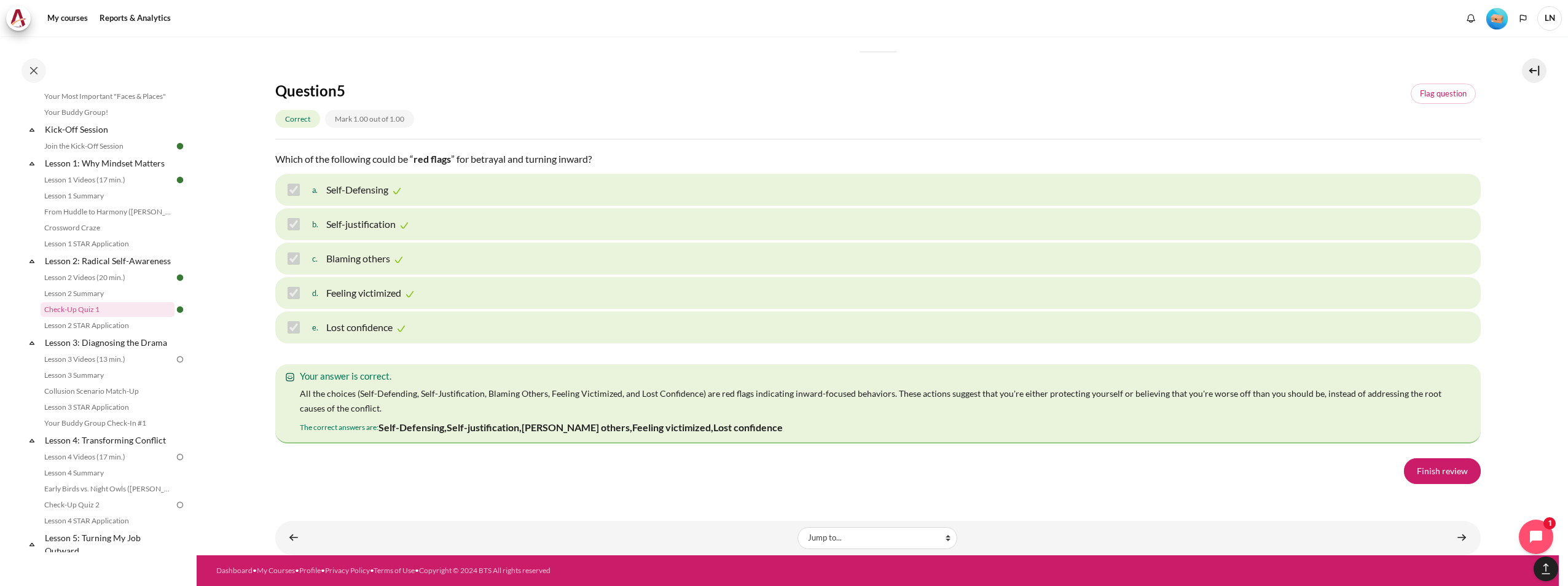
drag, startPoint x: 736, startPoint y: 300, endPoint x: 1162, endPoint y: 310, distance: 426.1
drag, startPoint x: 1162, startPoint y: 310, endPoint x: 1082, endPoint y: 292, distance: 82.0
click at [1082, 14] on p "As lazy or incompetent individuals, causing work to stagnate." at bounding box center [1068, 6] width 263 height 15
drag, startPoint x: 395, startPoint y: 299, endPoint x: 610, endPoint y: 318, distance: 215.8
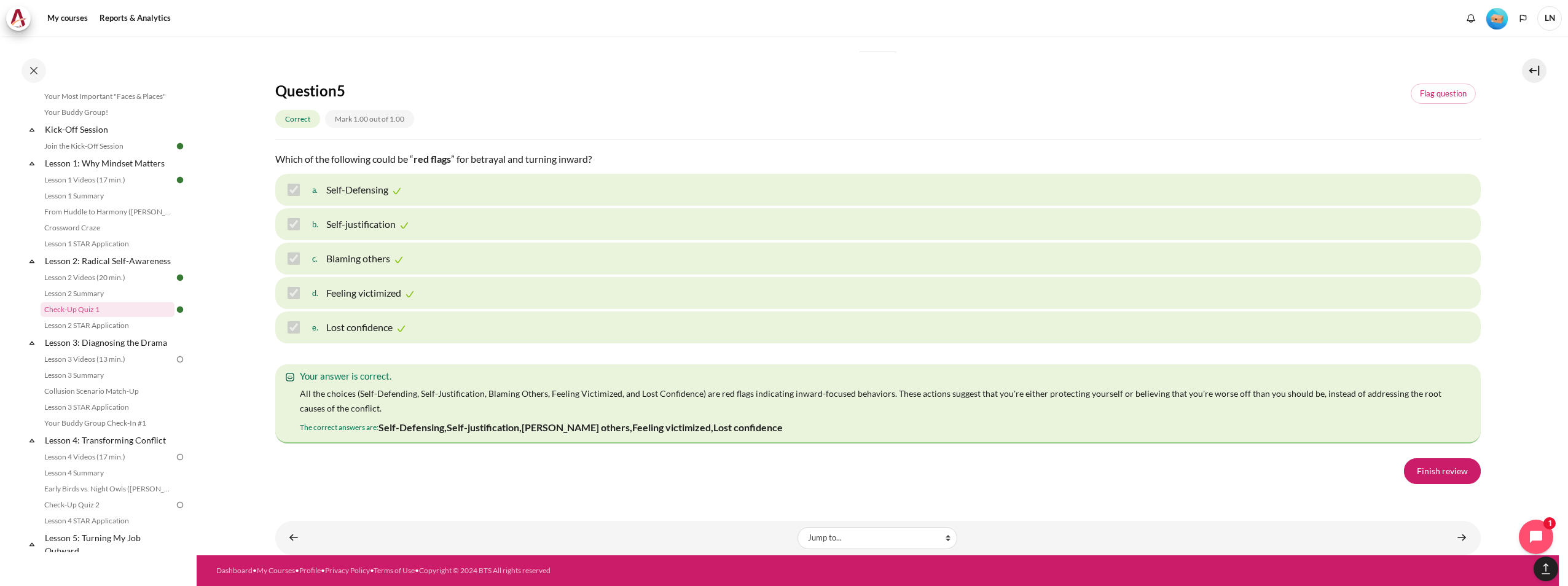
click at [934, 14] on p "As objects and threats, who argue every time and lead to nothing productive.," at bounding box center [769, 6] width 336 height 15
click at [919, 140] on div "Question 5 Correct Mark 1.00 out of 1.00 Flag question" at bounding box center [878, 110] width 1205 height 59
click at [1446, 477] on link "Finish review" at bounding box center [1442, 471] width 77 height 26
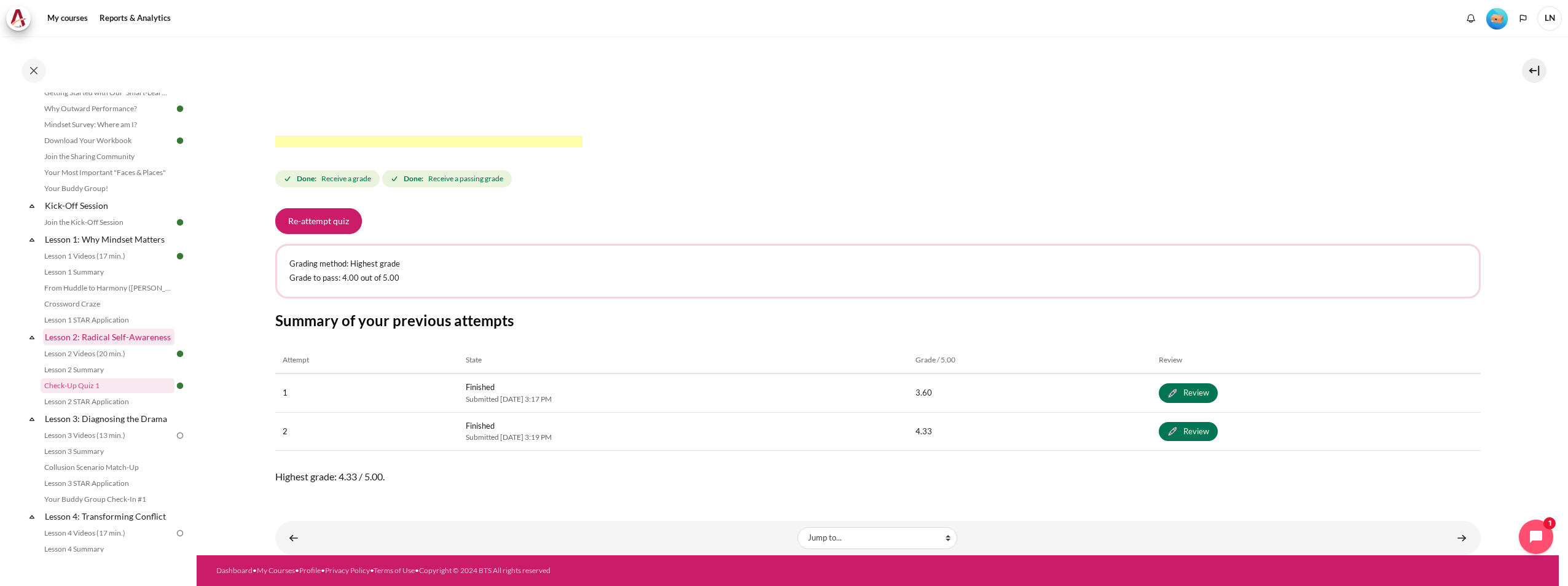
scroll to position [123, 0]
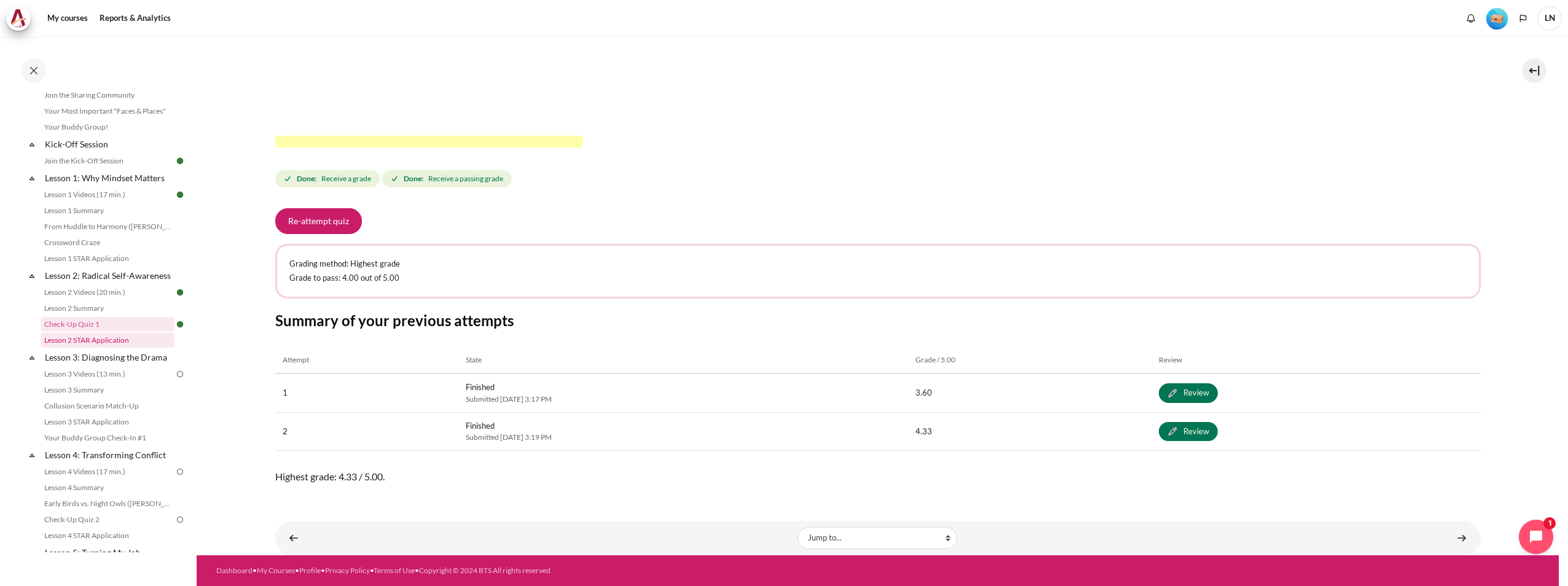
click at [118, 348] on link "Lesson 2 STAR Application" at bounding box center [108, 340] width 134 height 15
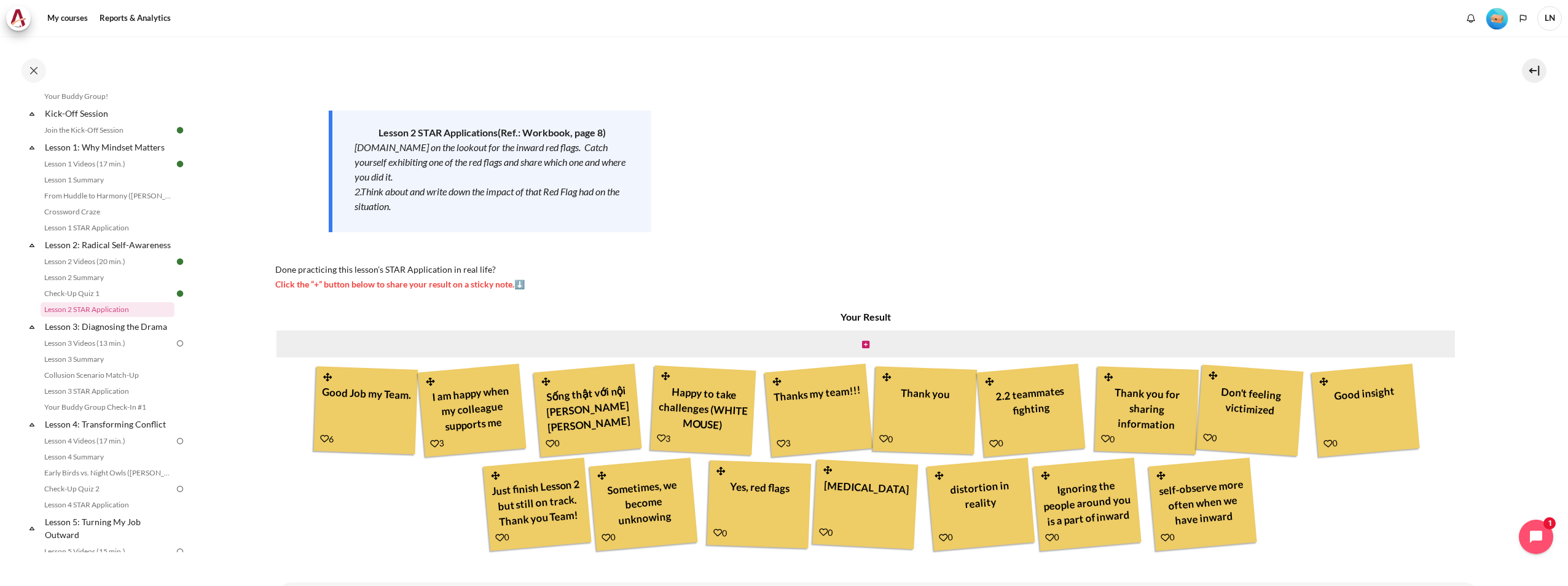
scroll to position [191, 0]
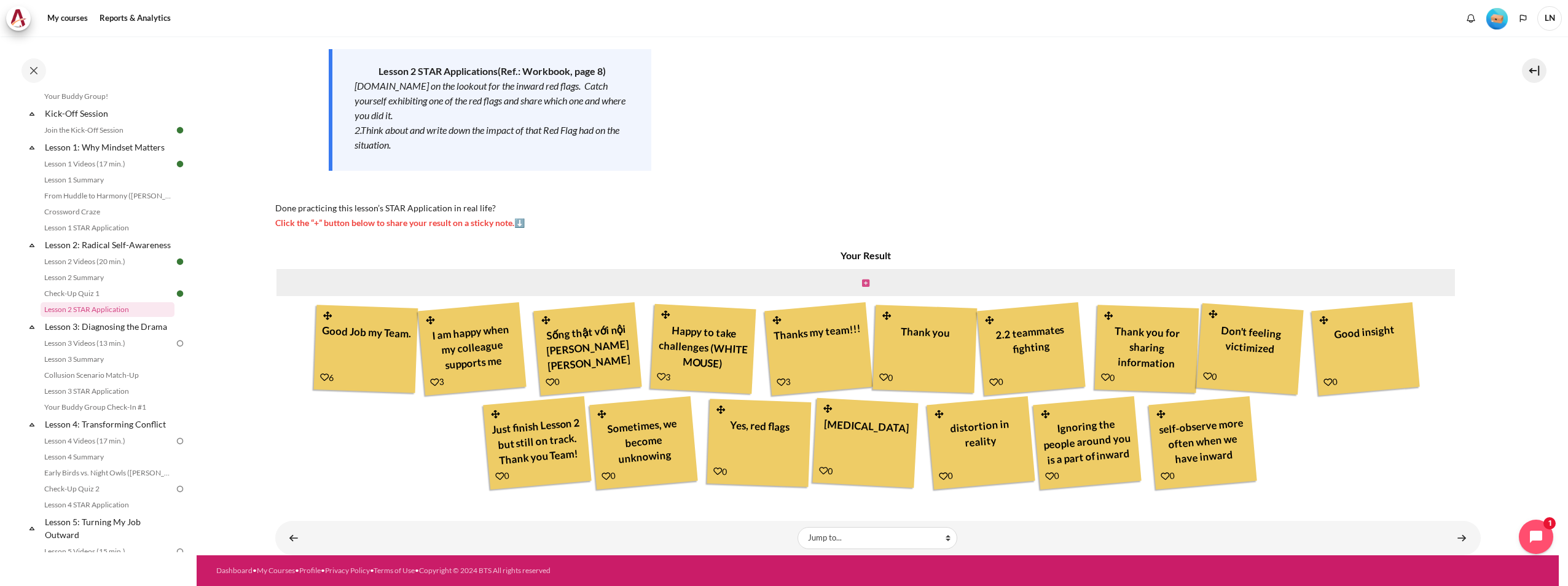
click at [862, 284] on icon "Content" at bounding box center [865, 283] width 7 height 8
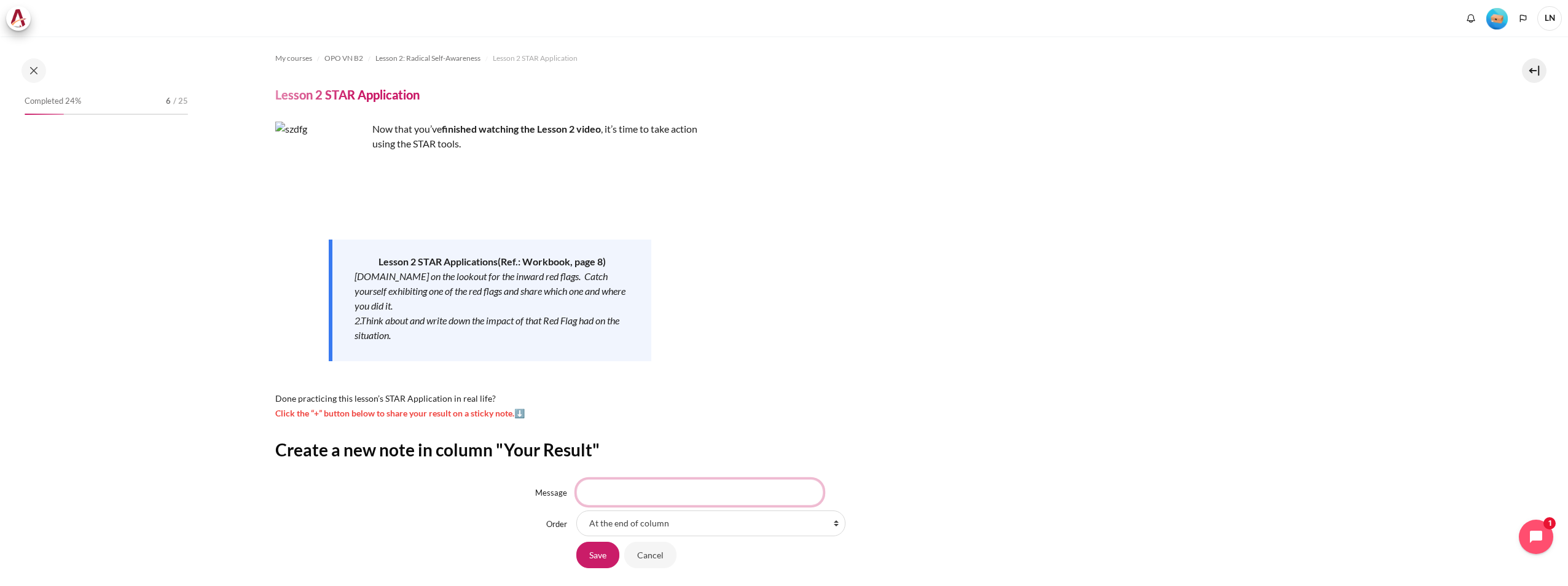
click at [679, 491] on input "Message" at bounding box center [700, 492] width 247 height 26
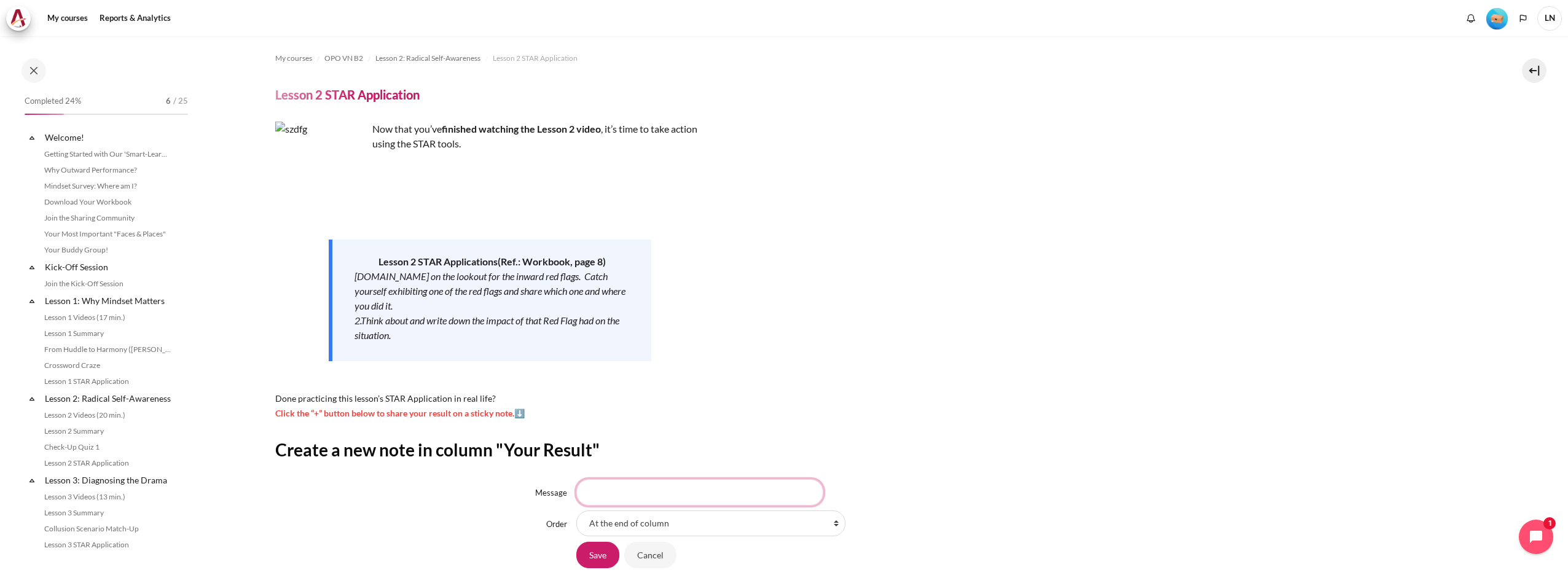
scroll to position [154, 0]
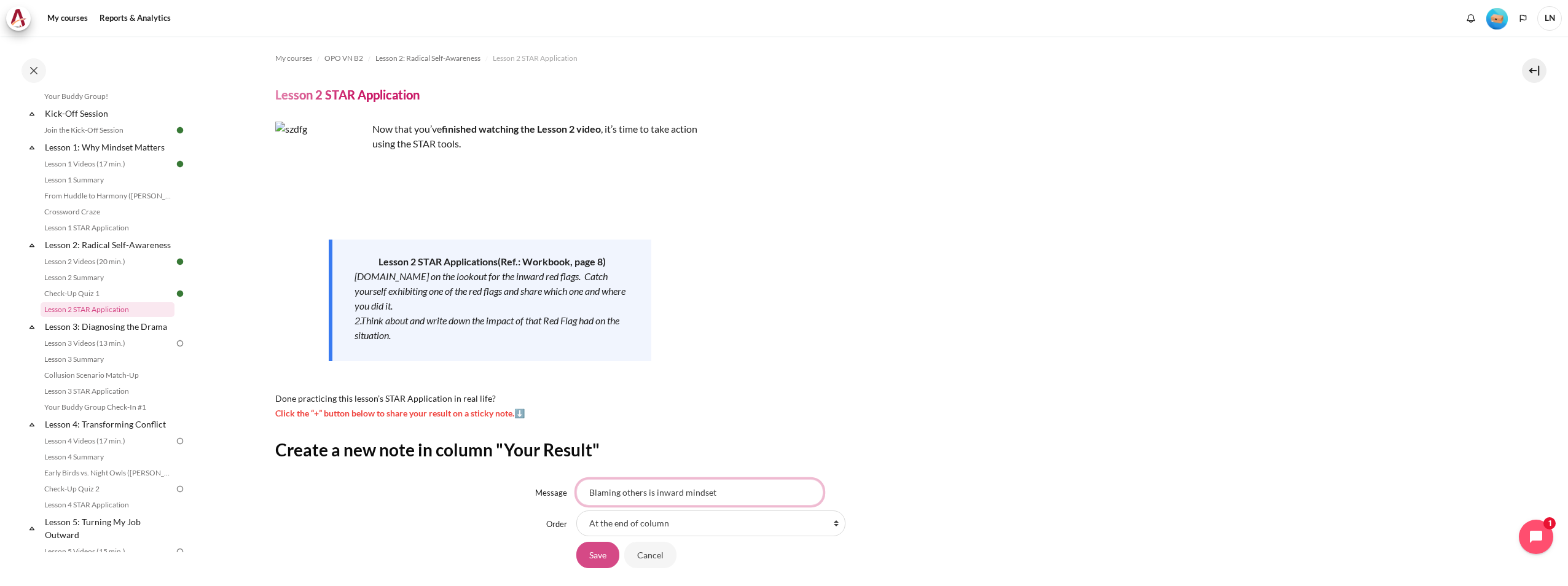
type input "Blaming others is inward mindset"
click at [600, 554] on input "Save" at bounding box center [598, 554] width 43 height 26
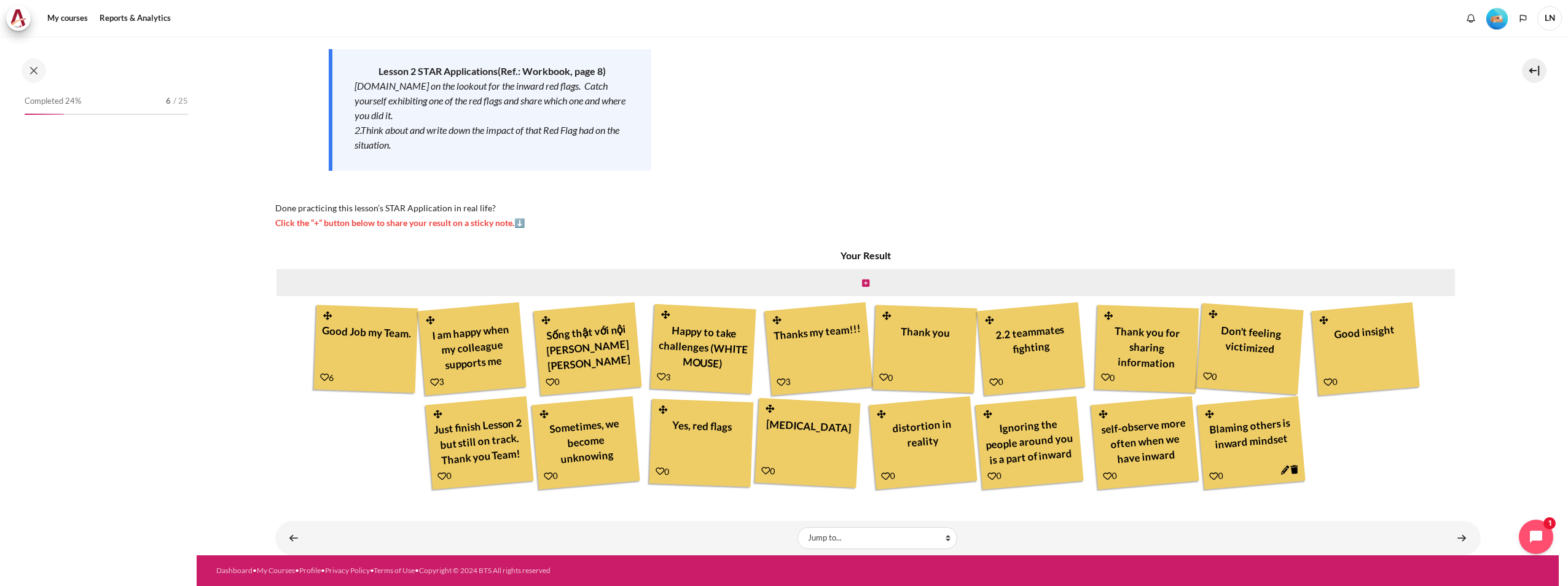
scroll to position [154, 0]
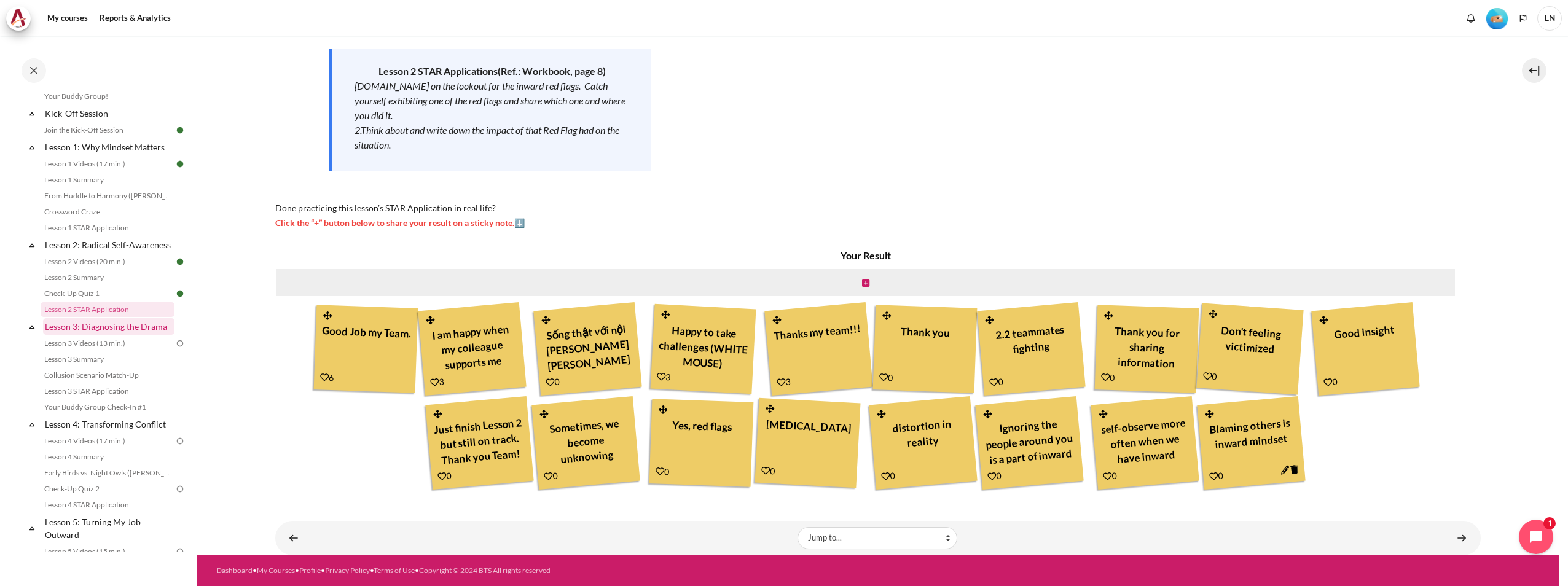
click at [84, 335] on link "Lesson 3: Diagnosing the Drama" at bounding box center [109, 326] width 131 height 17
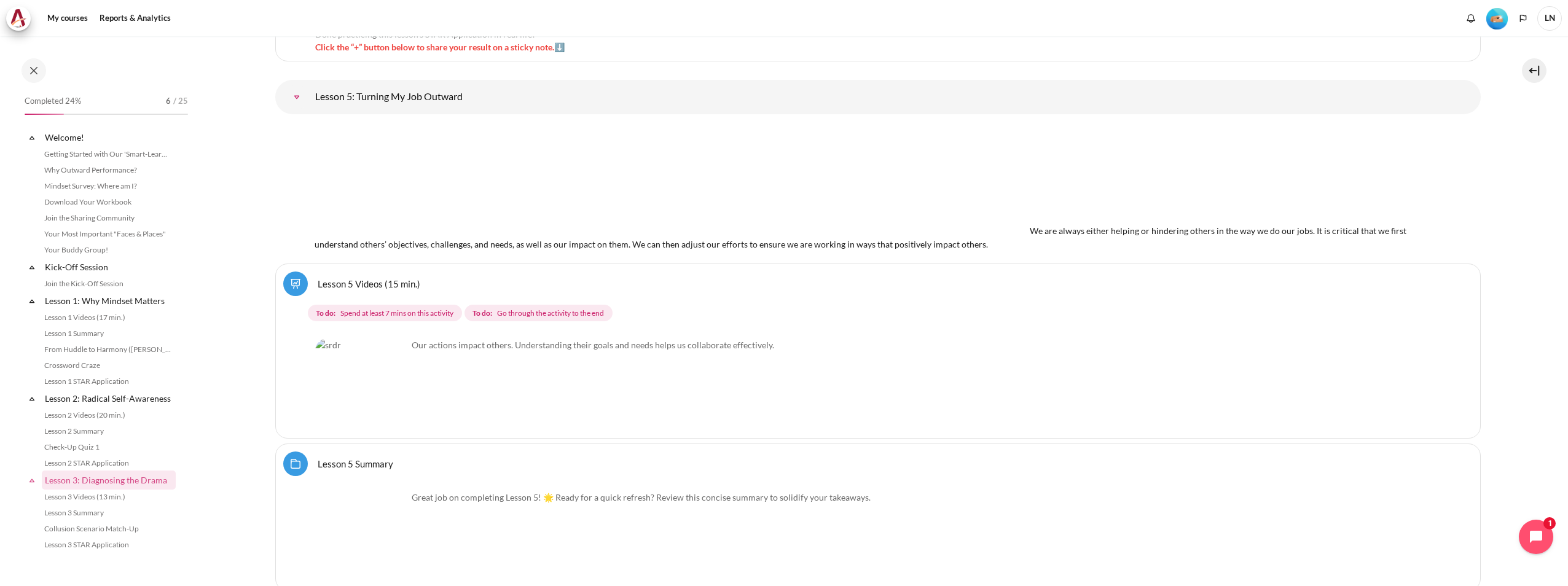
scroll to position [342, 0]
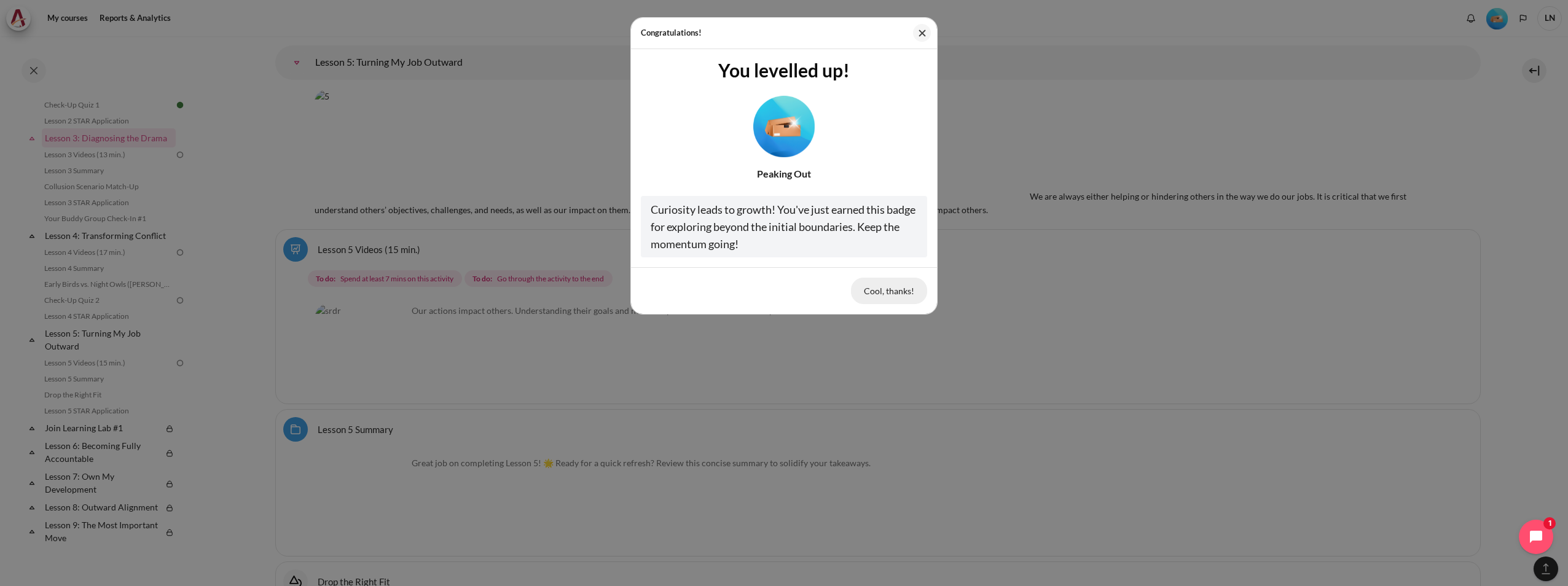
click at [893, 292] on button "Cool, thanks!" at bounding box center [889, 290] width 76 height 26
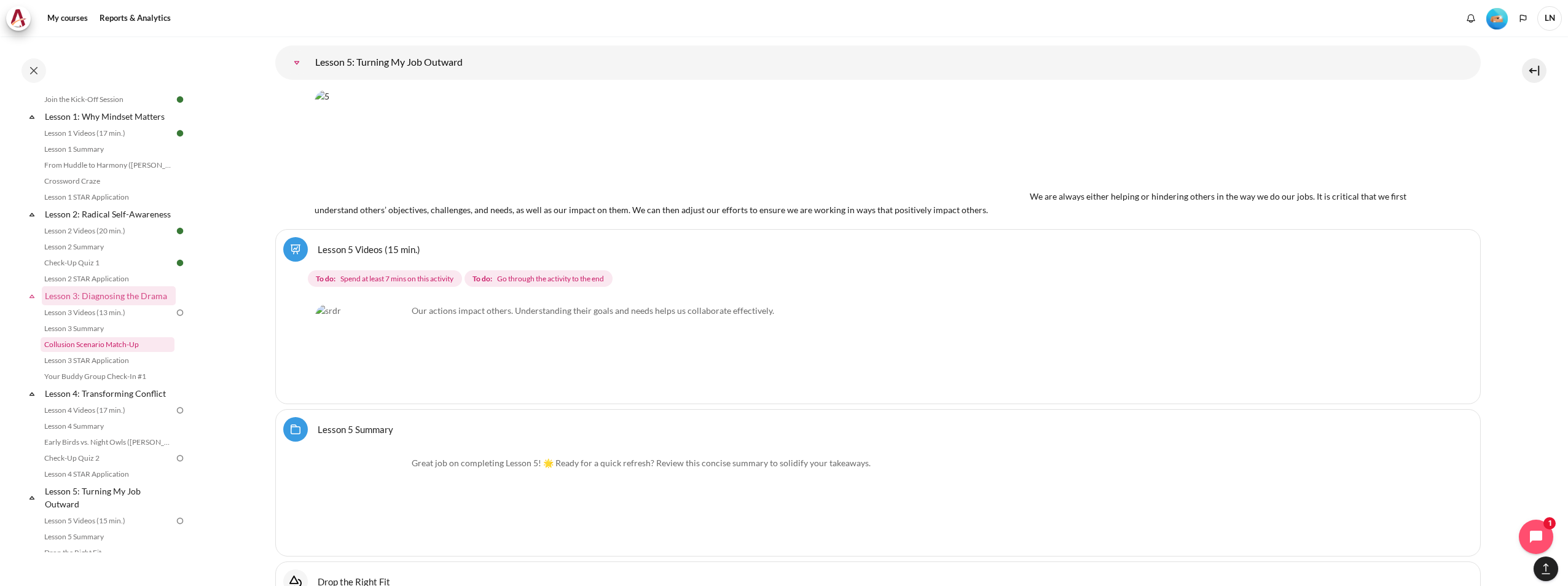
scroll to position [0, 0]
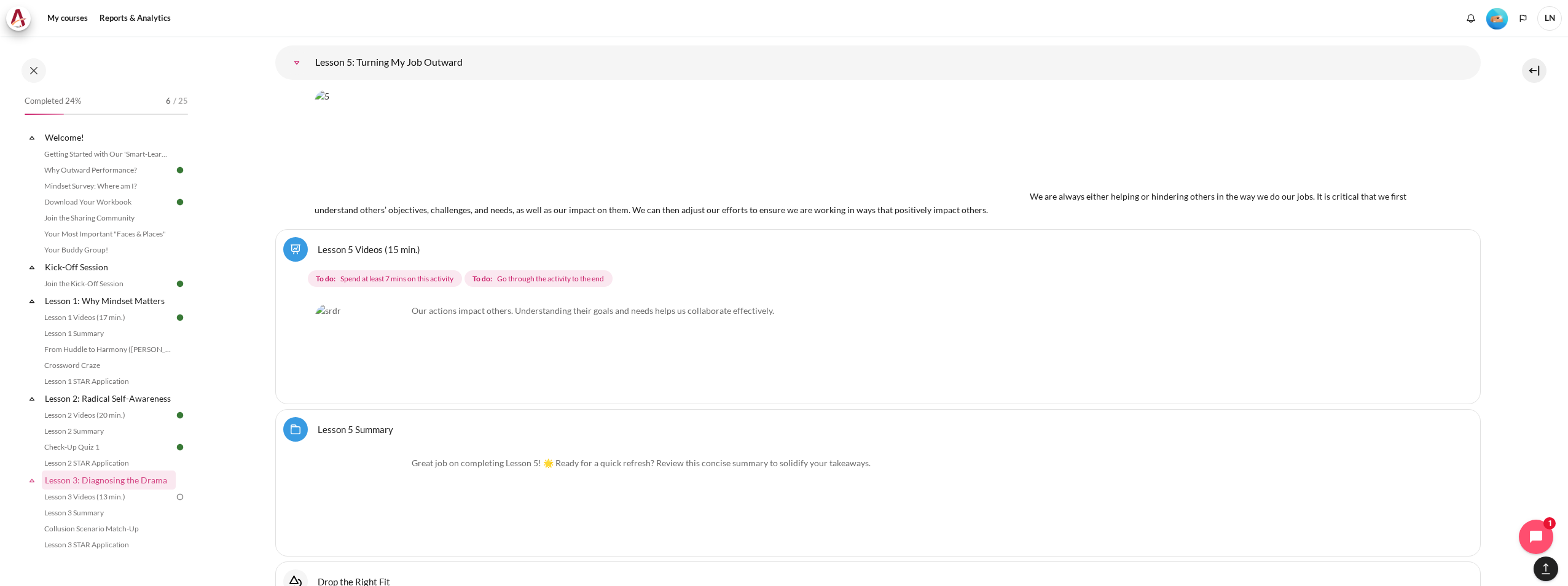
click at [1492, 16] on img "Level #2" at bounding box center [1497, 18] width 21 height 21
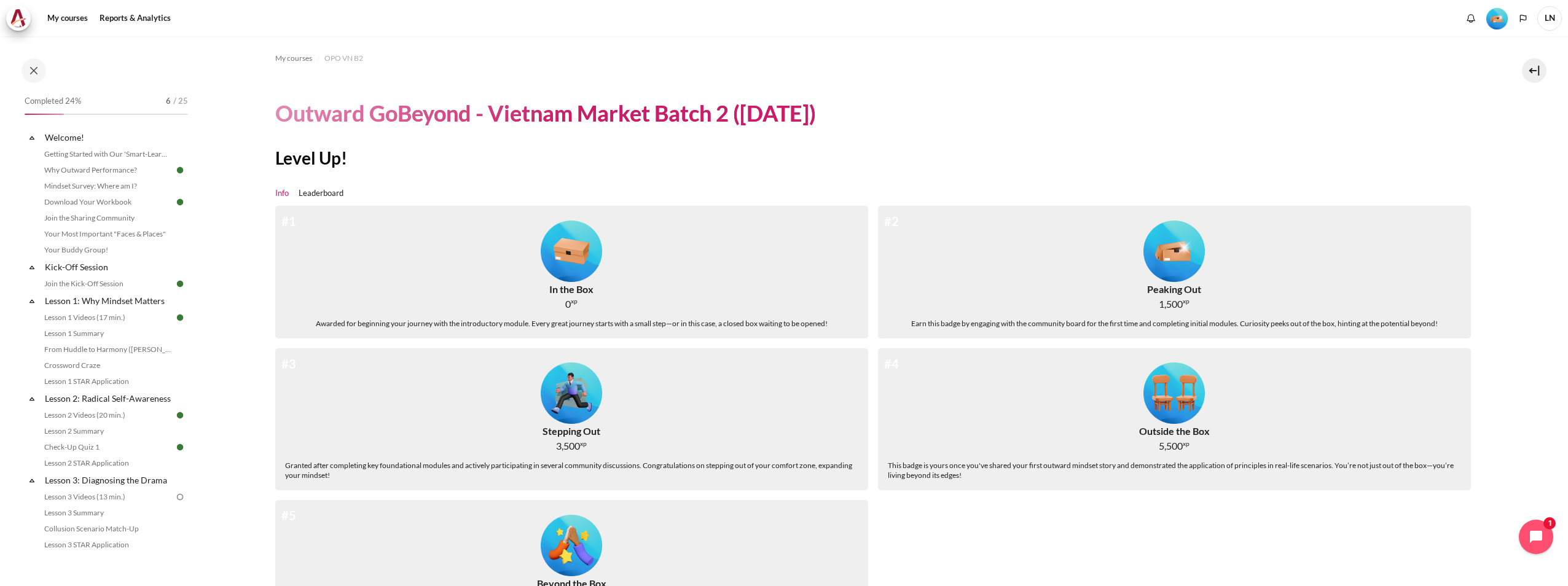
click at [1155, 275] on img "Level #2" at bounding box center [1173, 250] width 61 height 61
